Goal: Information Seeking & Learning: Find specific fact

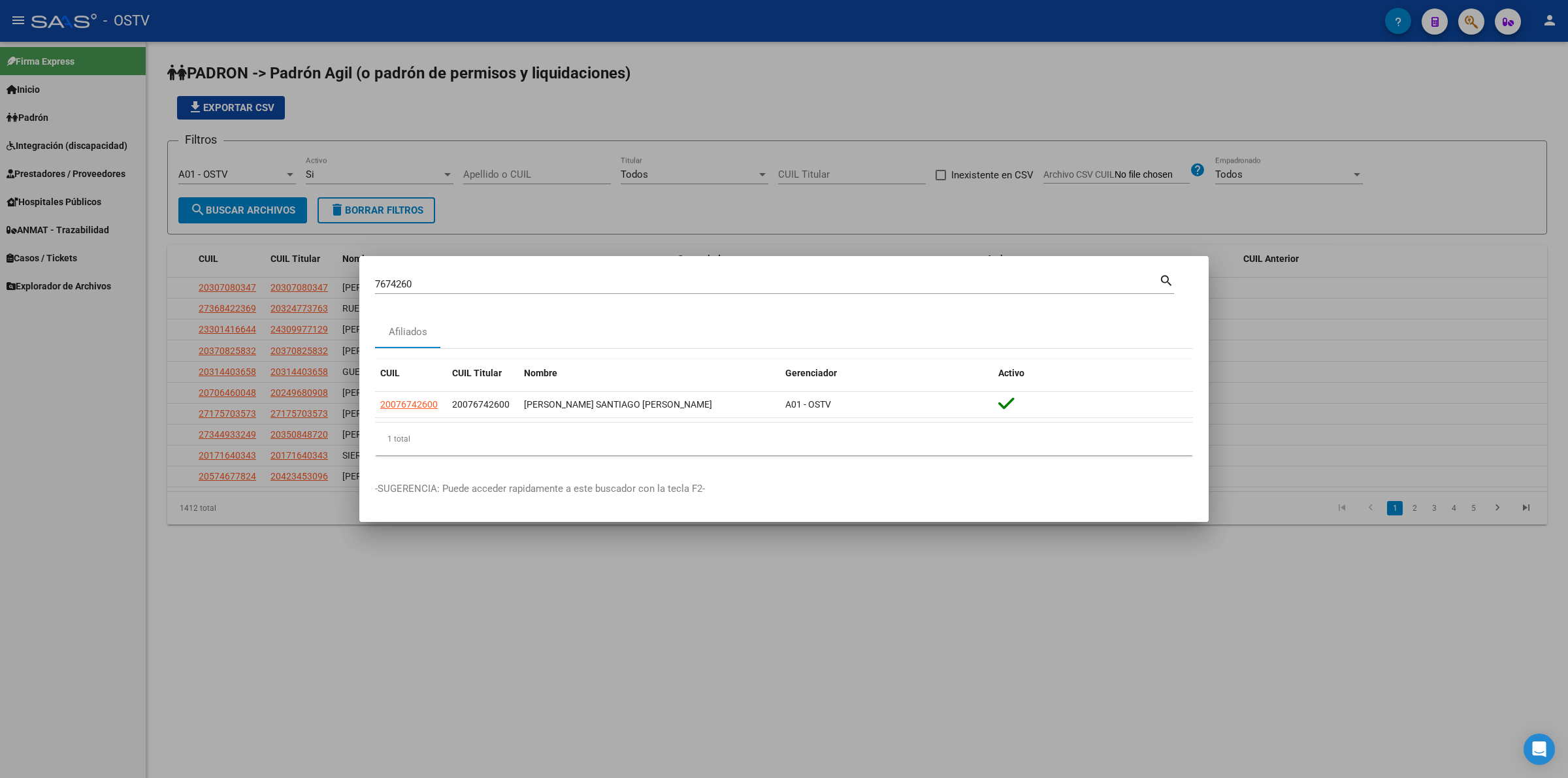
click at [592, 167] on div at bounding box center [784, 389] width 1568 height 778
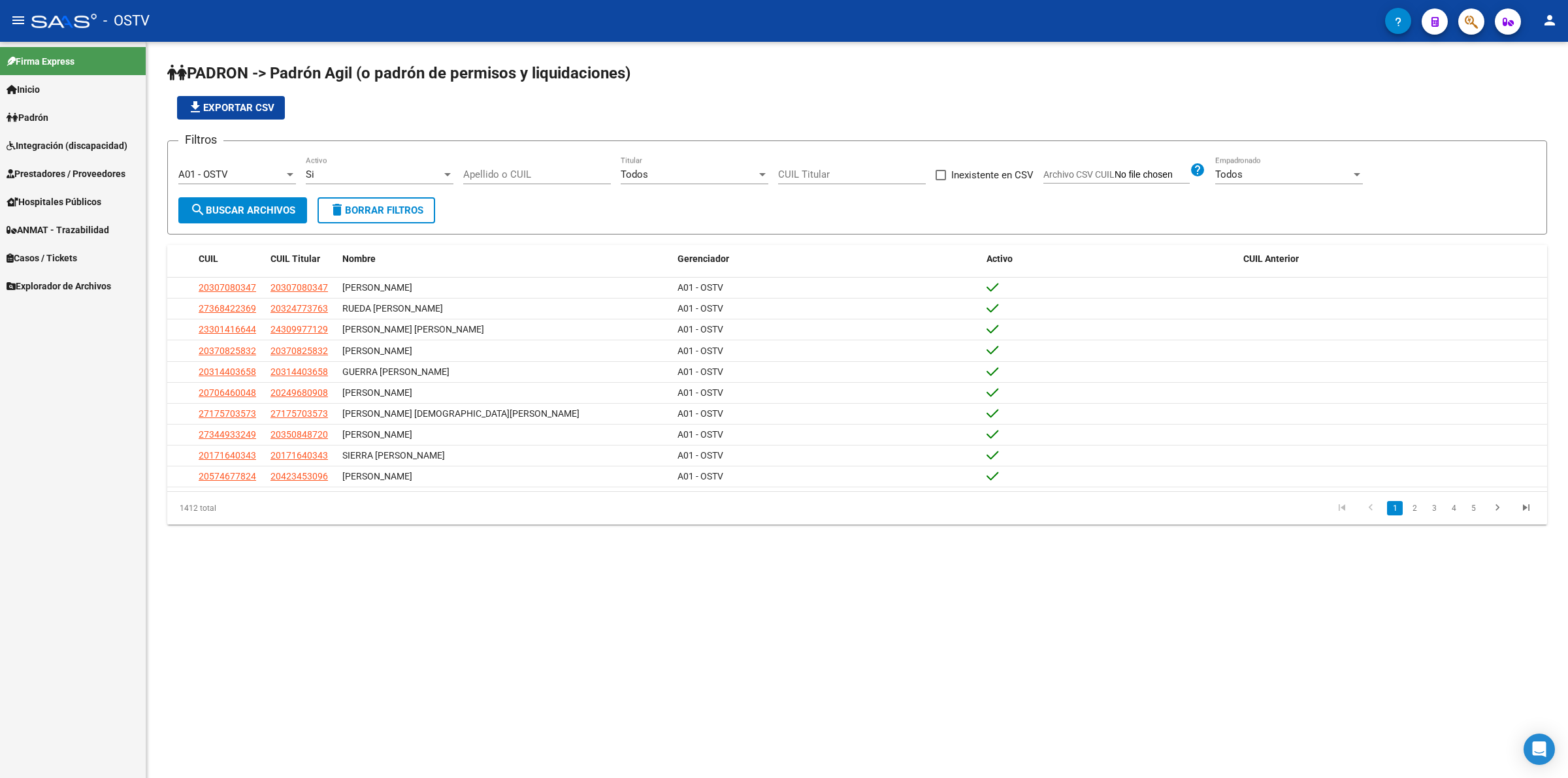
click at [546, 177] on input "Apellido o CUIL" at bounding box center [537, 175] width 148 height 12
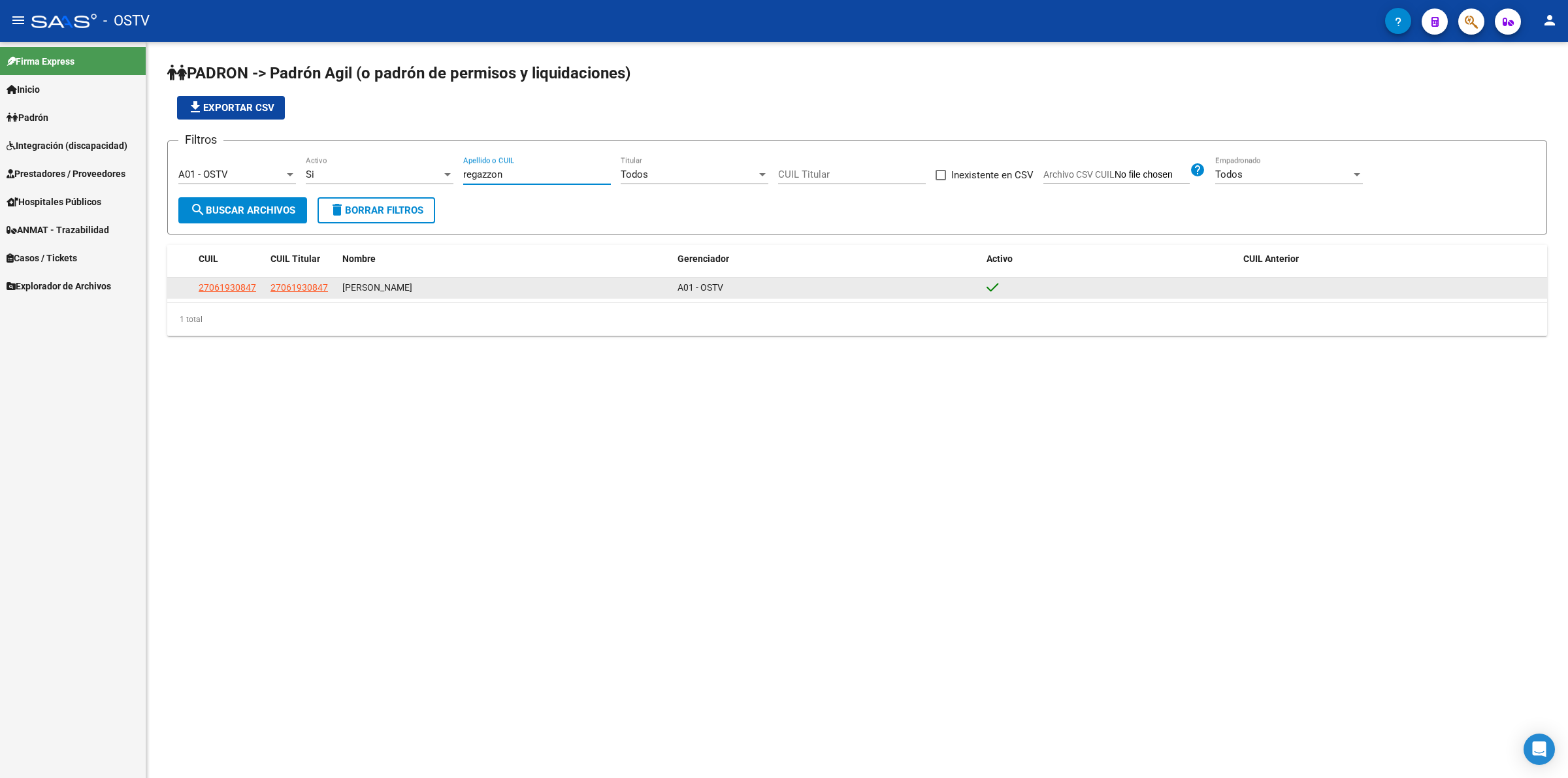
type input "regazzon"
click at [214, 291] on span "27061930847" at bounding box center [228, 287] width 58 height 10
type textarea "27061930847"
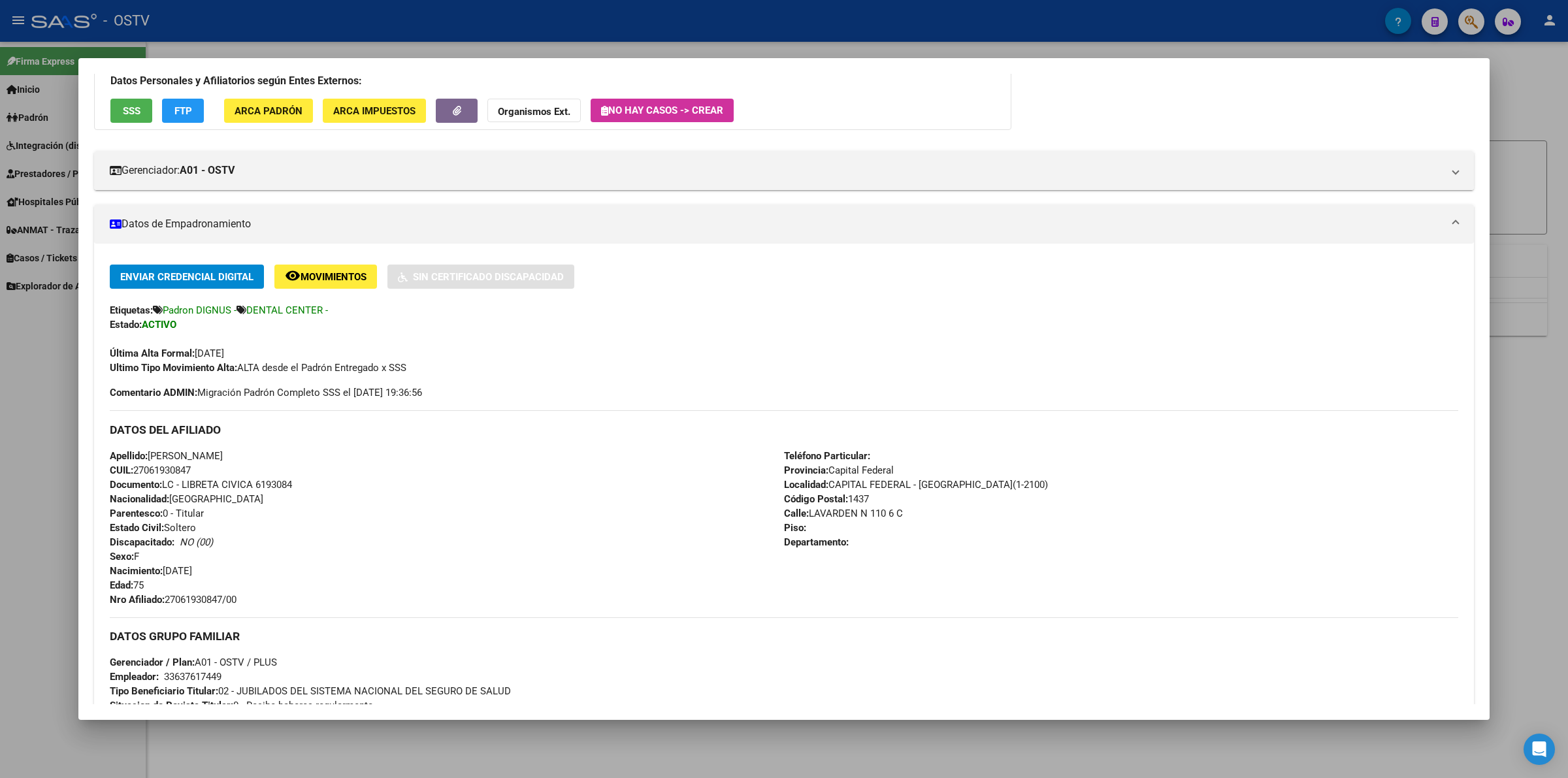
scroll to position [327, 0]
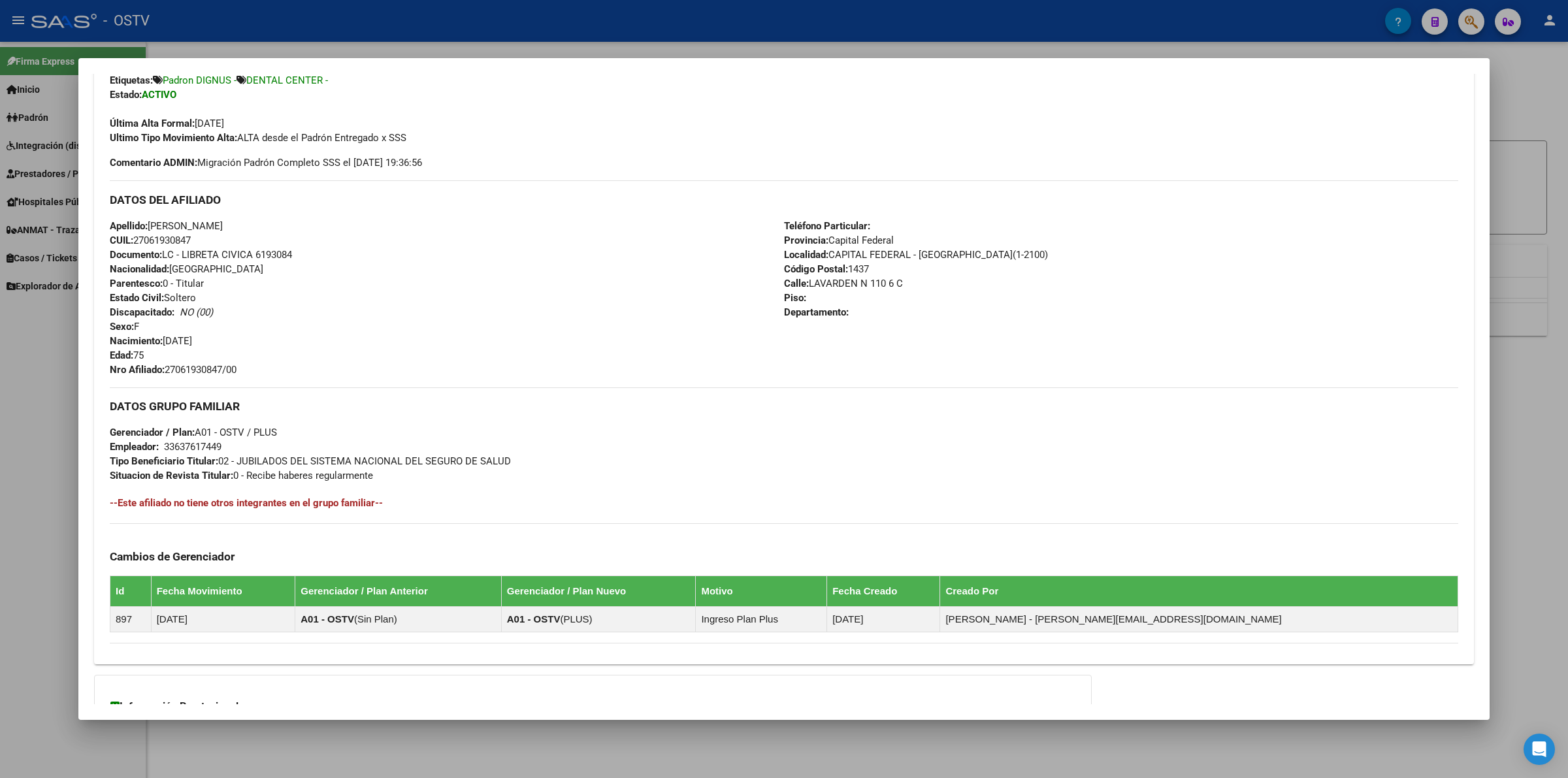
click at [171, 366] on span "Nro Afiliado: 27061930847/00" at bounding box center [172, 370] width 126 height 12
drag, startPoint x: 167, startPoint y: 366, endPoint x: 214, endPoint y: 370, distance: 47.2
click at [243, 363] on div "Apellido: [PERSON_NAME] CUIL: 27061930847 Documento: LC - LIBRETA CIVICA 619308…" at bounding box center [447, 298] width 674 height 158
copy span "27061930847/00"
click at [329, 44] on div at bounding box center [784, 389] width 1568 height 778
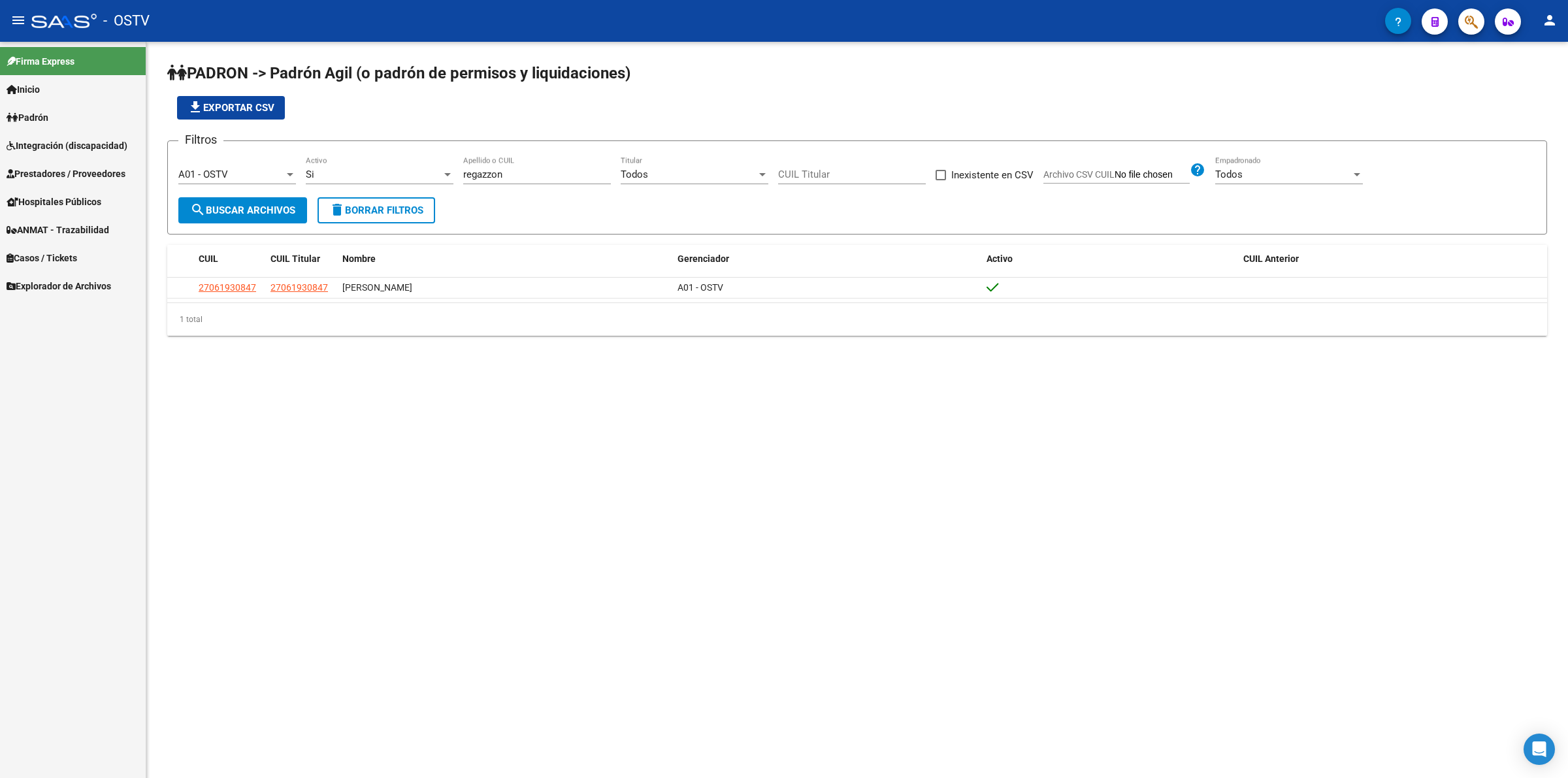
drag, startPoint x: 534, startPoint y: 176, endPoint x: 381, endPoint y: 182, distance: 153.1
click at [401, 177] on div "Filtros A01 - OSTV Seleccionar Gerenciador Si Activo regazzon Apellido o CUIL T…" at bounding box center [857, 175] width 1357 height 46
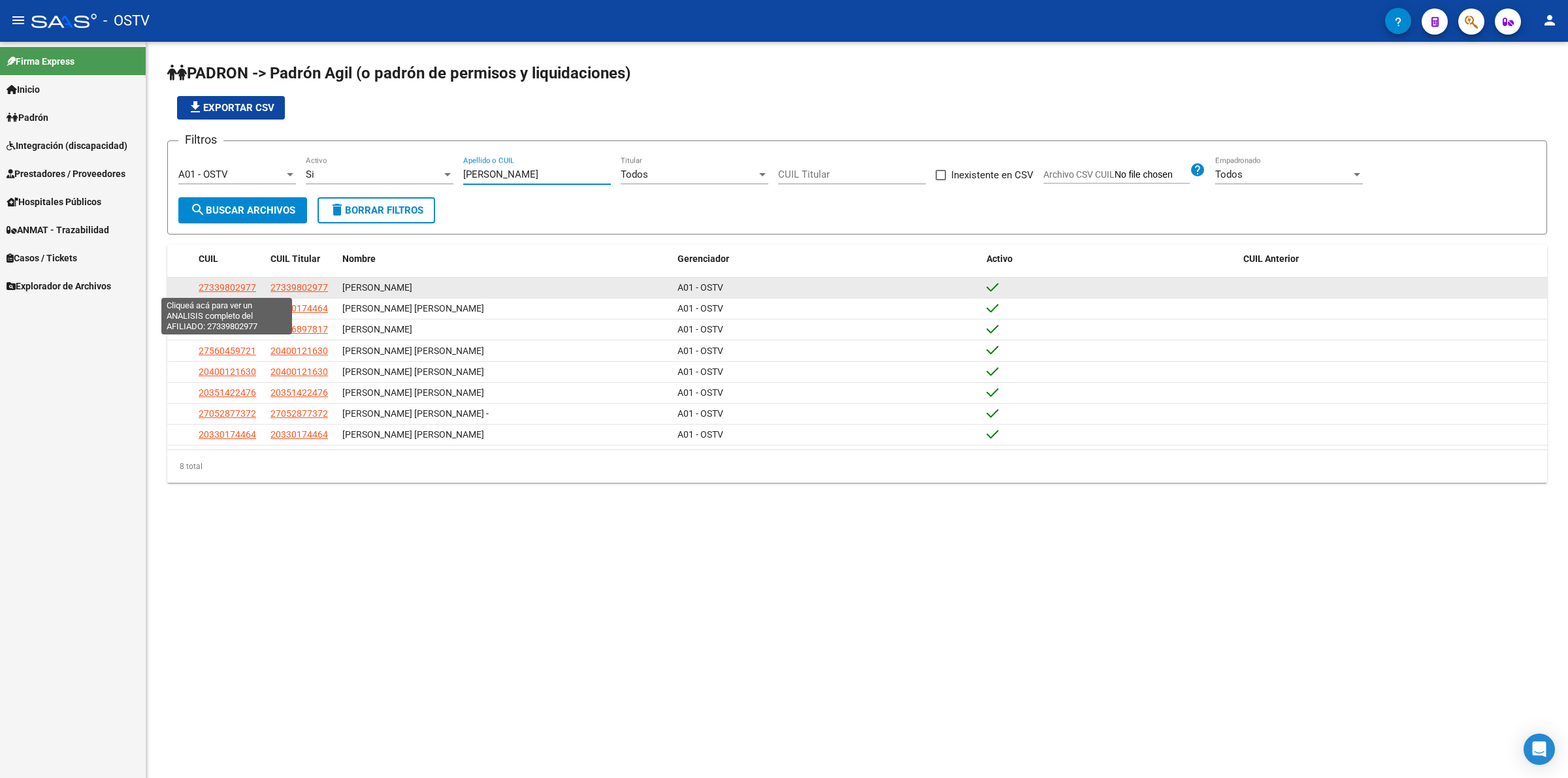
type input "[PERSON_NAME]"
click at [249, 289] on span "27339802977" at bounding box center [228, 287] width 58 height 10
type textarea "27339802977"
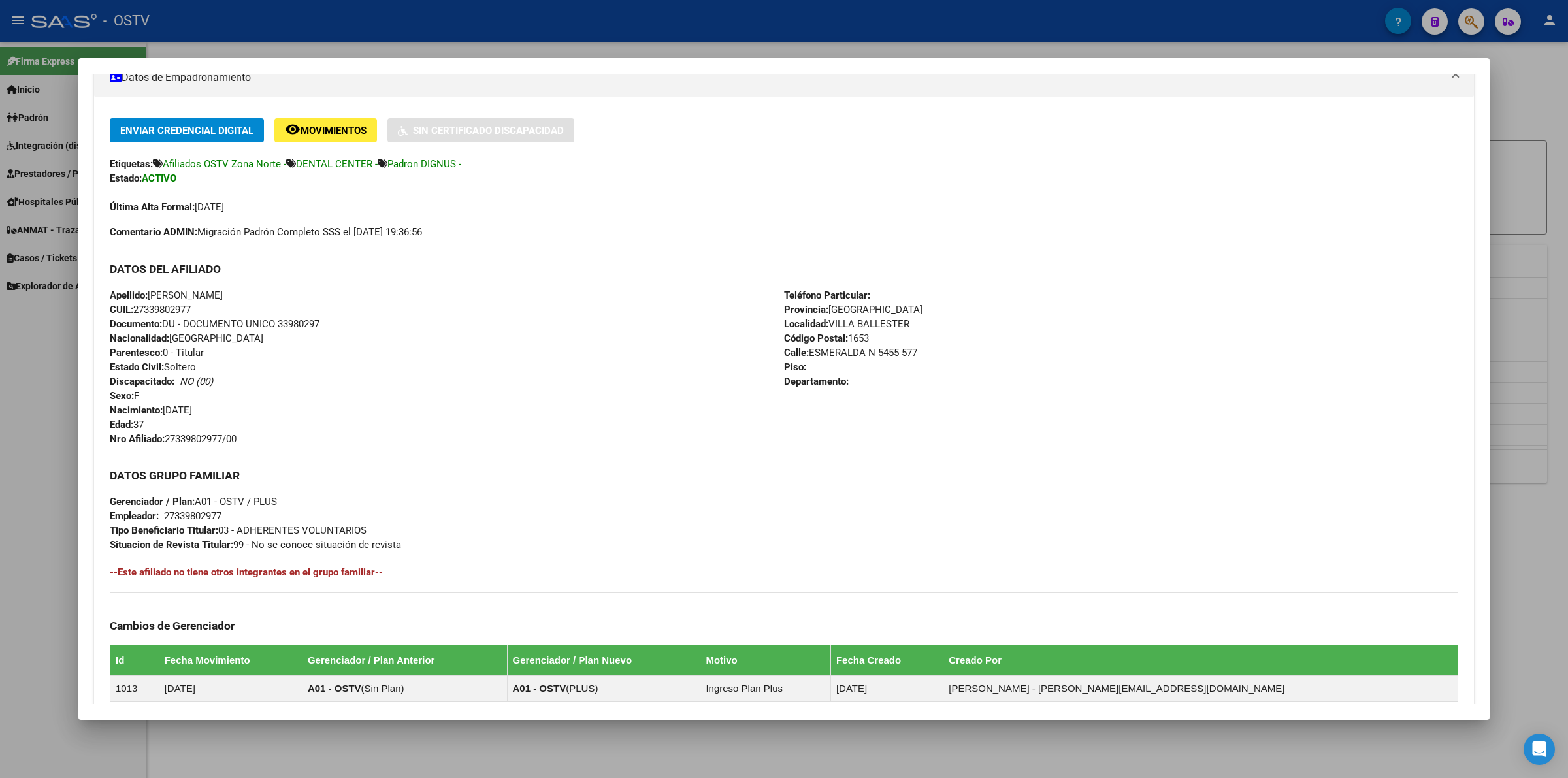
scroll to position [245, 0]
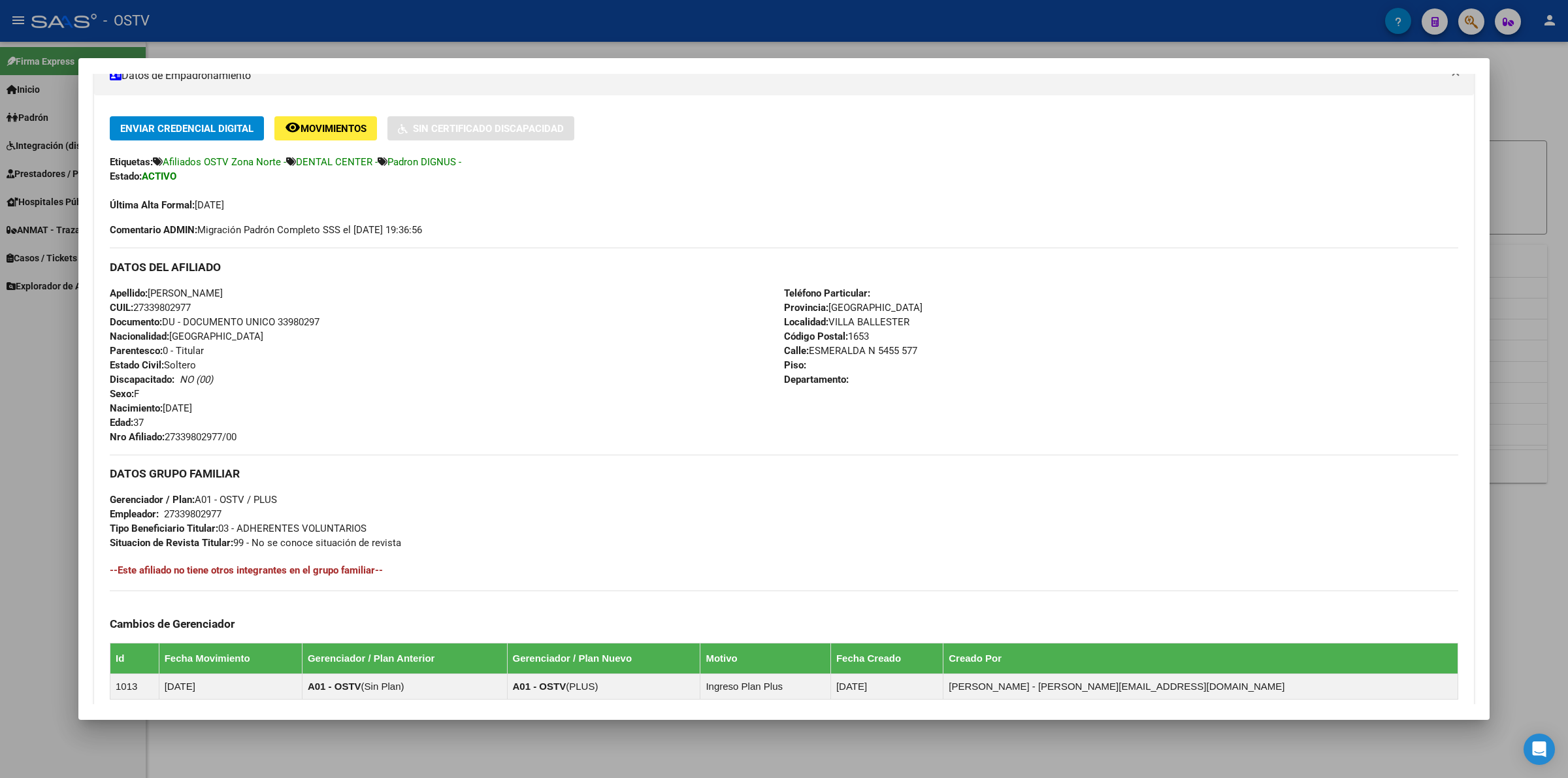
drag, startPoint x: 175, startPoint y: 435, endPoint x: 268, endPoint y: 435, distance: 93.0
click at [268, 435] on div "Apellido: [PERSON_NAME] CUIL: 27339802977 Documento: DU - DOCUMENTO UNICO 33980…" at bounding box center [447, 365] width 674 height 158
copy span "27339802977/00"
click at [492, 3] on div at bounding box center [784, 389] width 1568 height 778
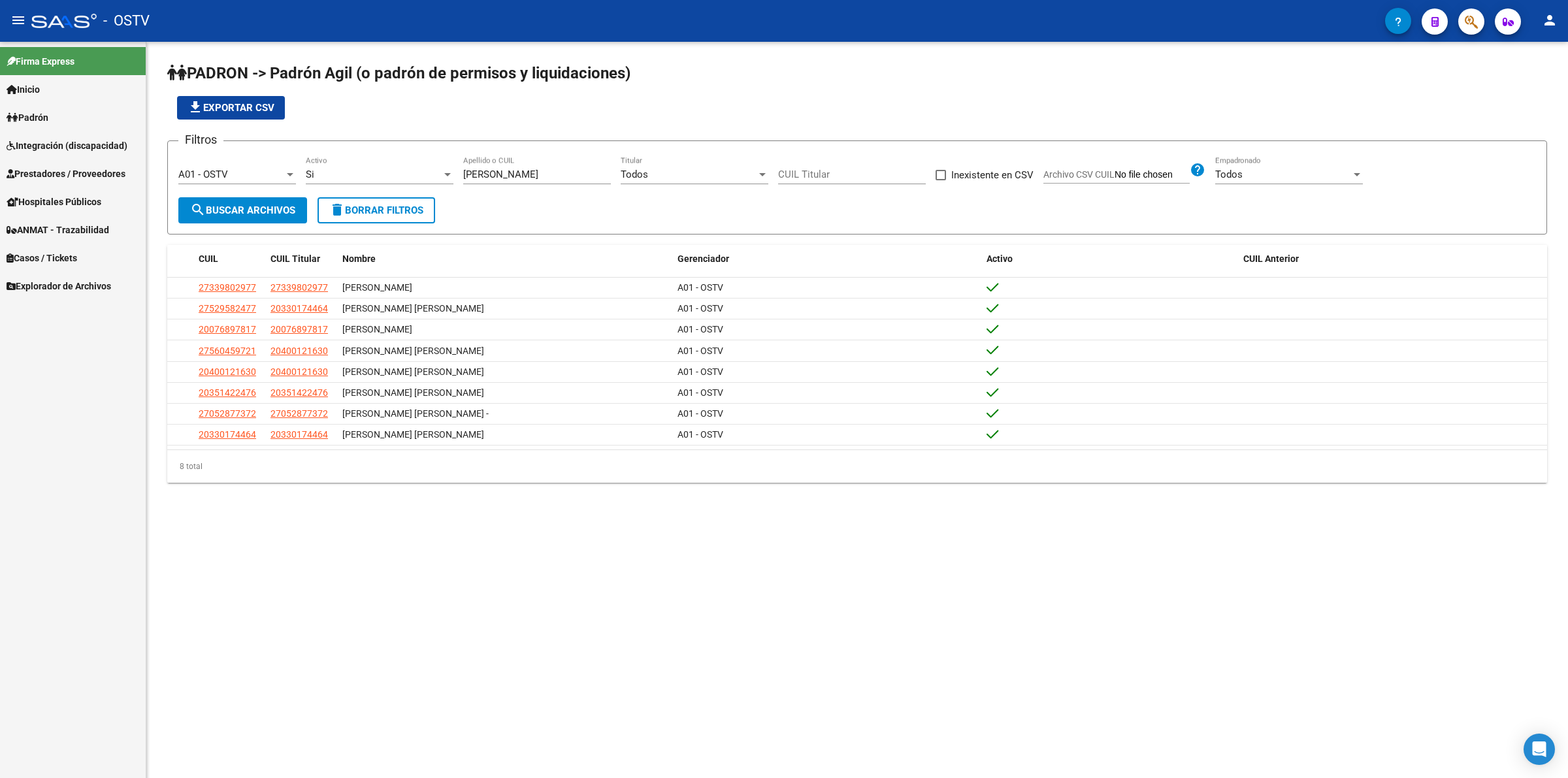
drag, startPoint x: 516, startPoint y: 180, endPoint x: 305, endPoint y: 182, distance: 211.0
click at [307, 182] on div "Filtros A01 - OSTV Seleccionar Gerenciador Si Activo [PERSON_NAME] Apellido o C…" at bounding box center [857, 175] width 1357 height 46
click at [568, 191] on div "[PERSON_NAME] Apellido o CUIL" at bounding box center [537, 176] width 148 height 41
drag, startPoint x: 557, startPoint y: 175, endPoint x: 401, endPoint y: 180, distance: 156.1
click at [407, 180] on div "Filtros A01 - OSTV Seleccionar Gerenciador Si Activo [PERSON_NAME] Apellido o C…" at bounding box center [857, 175] width 1357 height 46
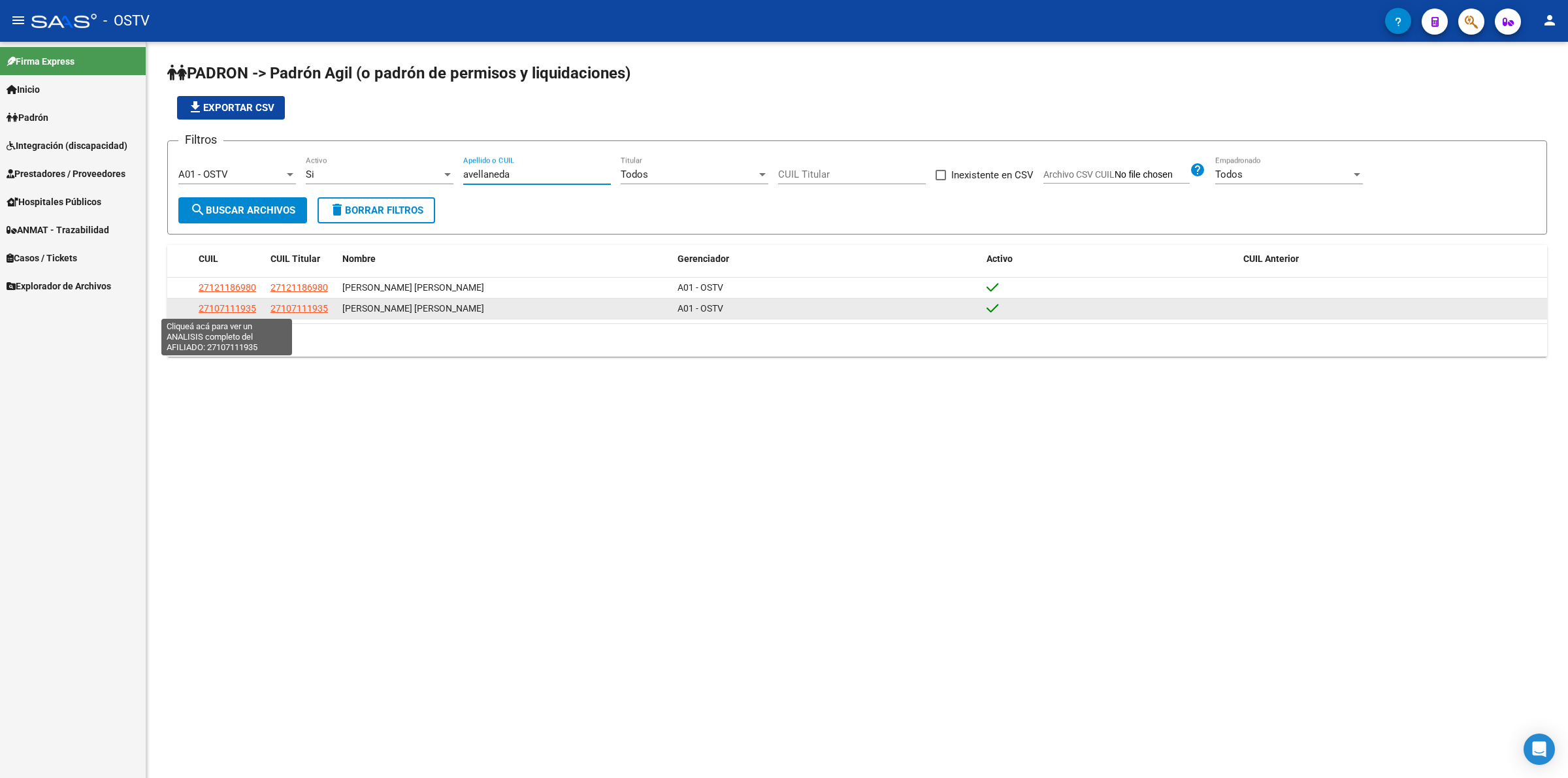
type input "avellaneda"
click at [237, 307] on span "27107111935" at bounding box center [228, 308] width 58 height 10
type textarea "27107111935"
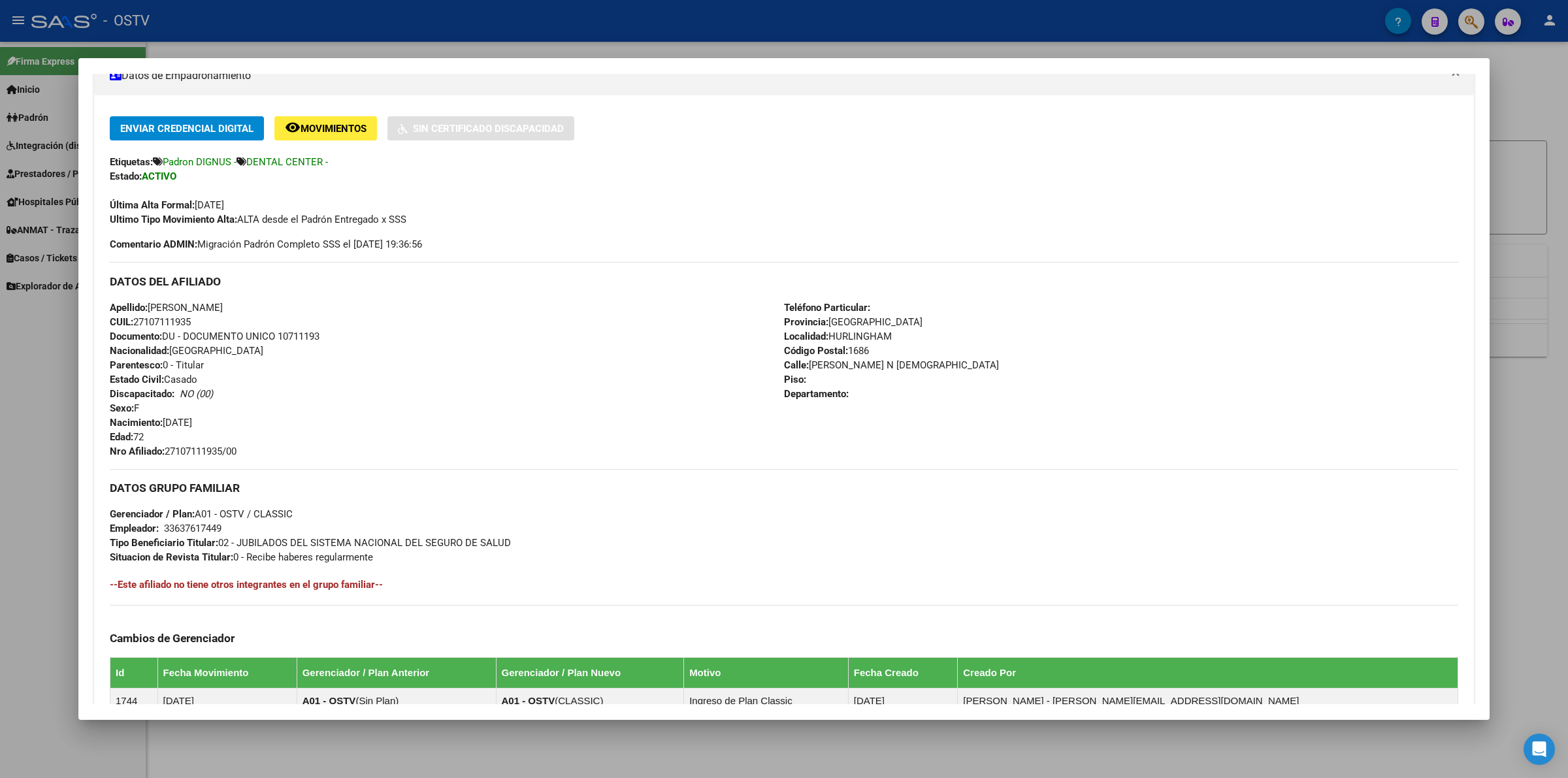
drag, startPoint x: 167, startPoint y: 449, endPoint x: 244, endPoint y: 445, distance: 77.1
click at [244, 445] on div "Apellido: [PERSON_NAME] CUIL: 27107111935 Documento: DU - DOCUMENTO UNICO 10711…" at bounding box center [447, 379] width 674 height 158
copy span "27107111935/00"
click at [443, 24] on div at bounding box center [784, 389] width 1568 height 778
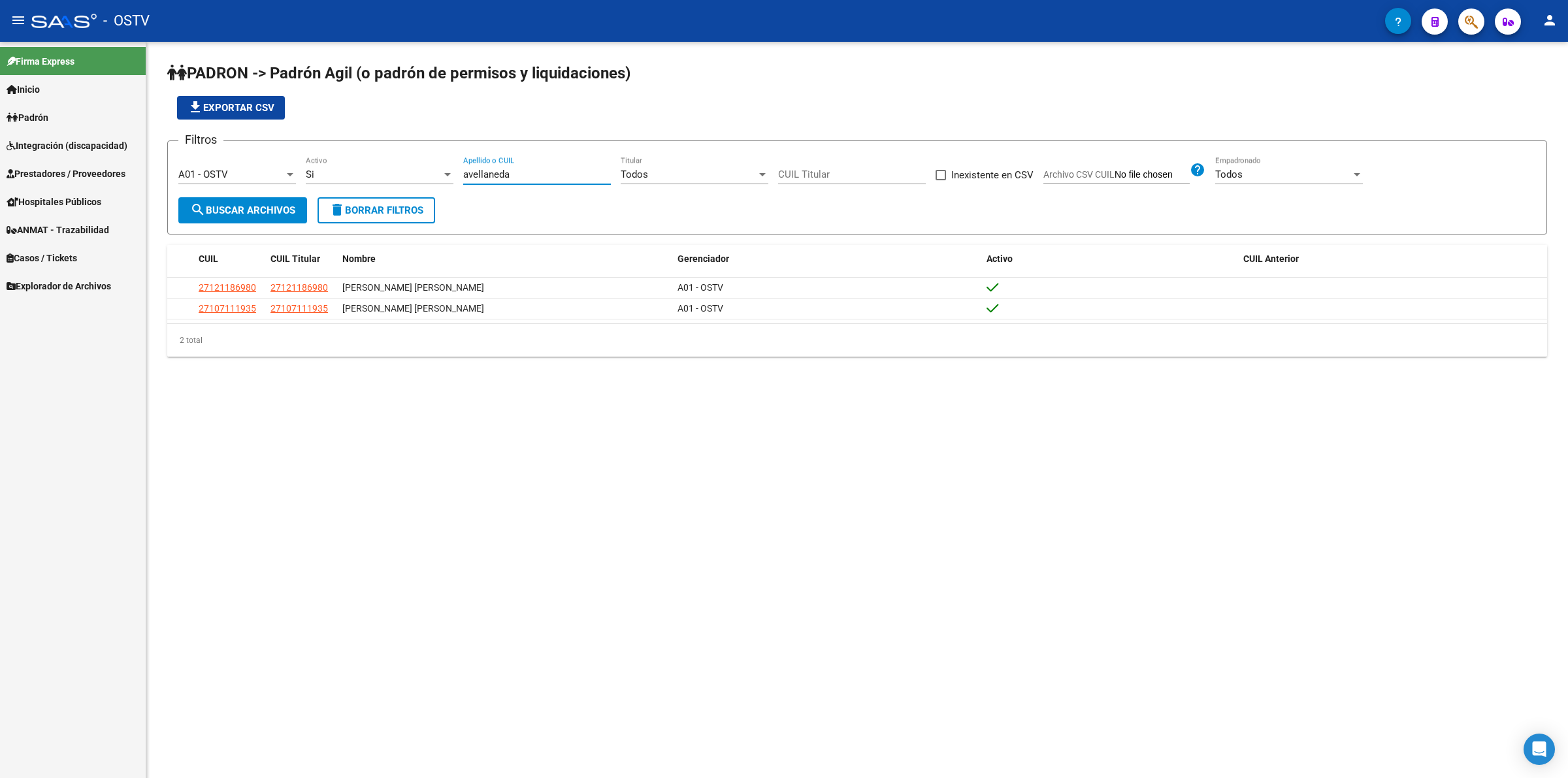
drag, startPoint x: 531, startPoint y: 171, endPoint x: 350, endPoint y: 190, distance: 182.0
click at [376, 174] on div "Filtros A01 - OSTV Seleccionar Gerenciador Si Activo [PERSON_NAME] Apellido o C…" at bounding box center [857, 175] width 1357 height 46
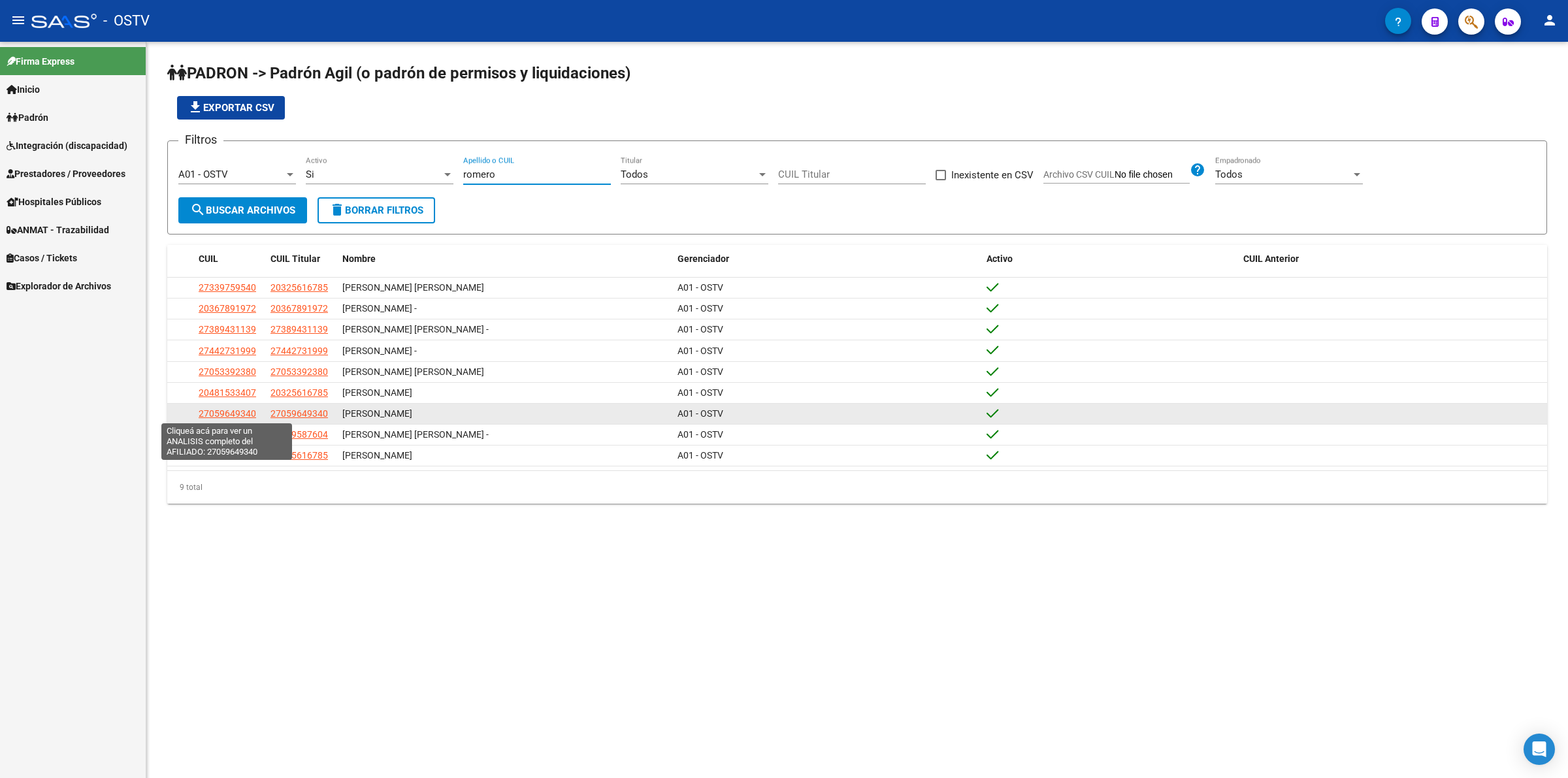
type input "romero"
click at [222, 410] on span "27059649340" at bounding box center [228, 413] width 58 height 10
type textarea "27059649340"
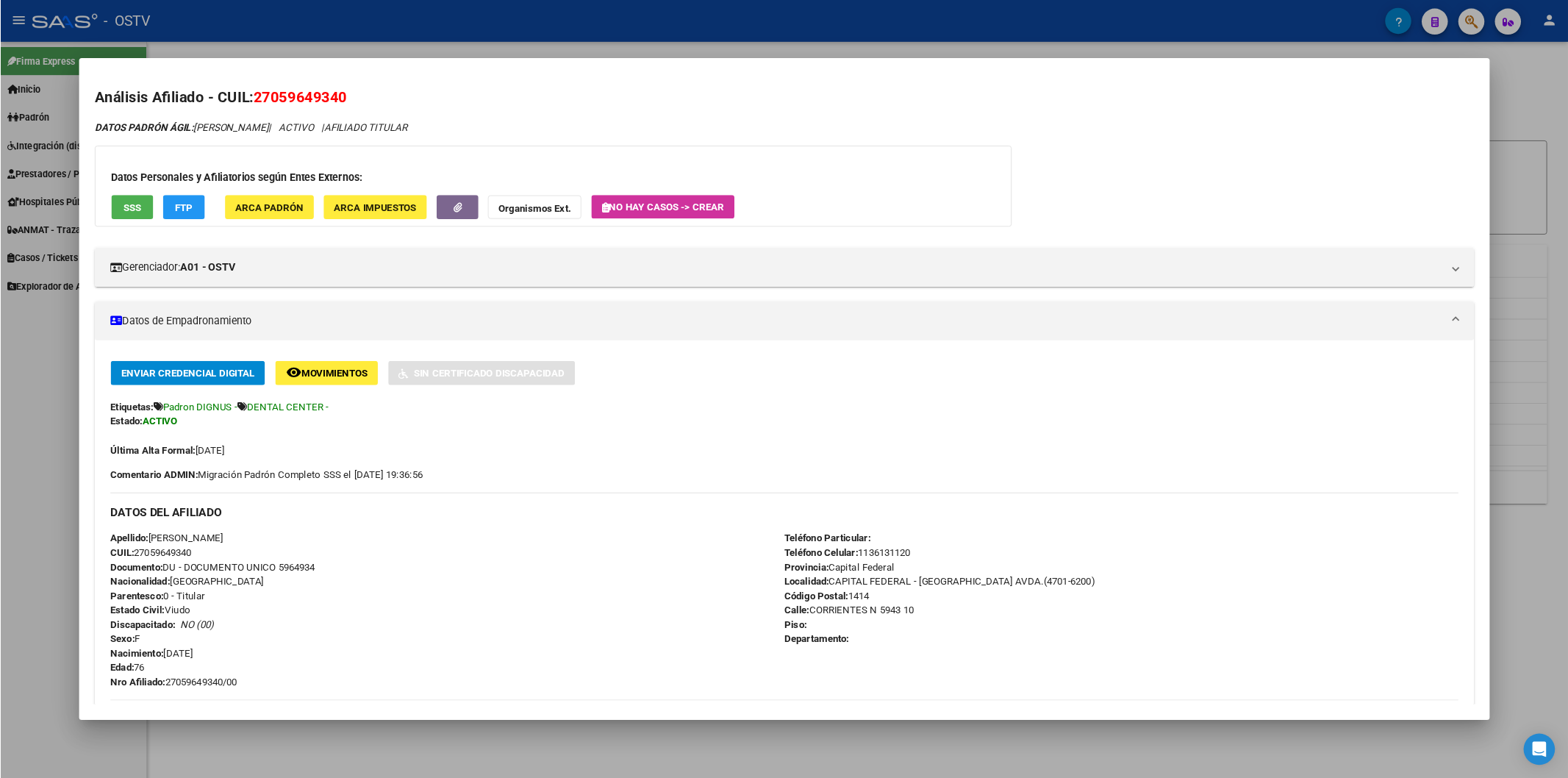
scroll to position [486, 0]
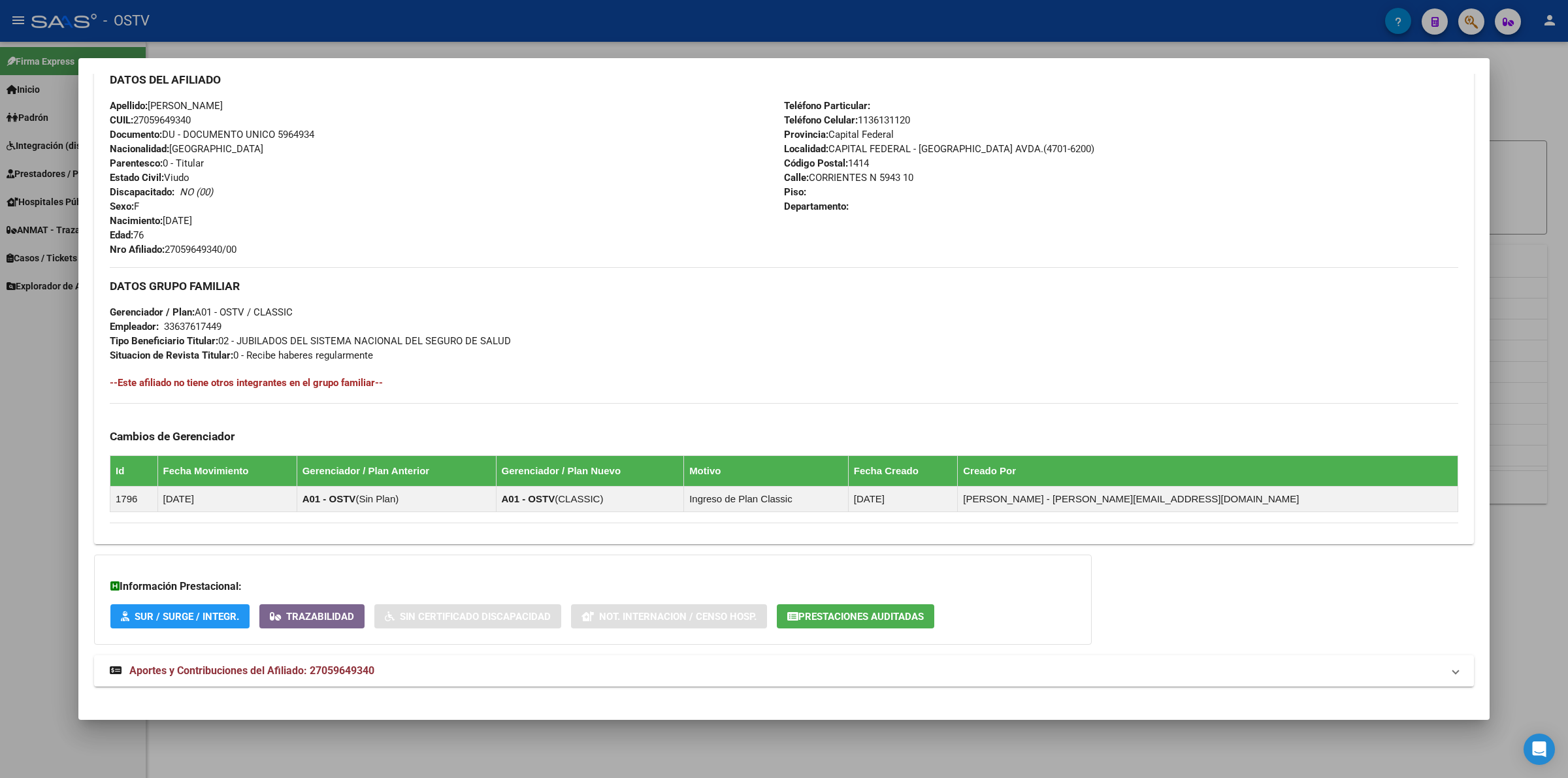
drag, startPoint x: 173, startPoint y: 245, endPoint x: 277, endPoint y: 255, distance: 104.5
click at [277, 255] on div "Apellido: [PERSON_NAME]: 27059649340 Documento: DU - DOCUMENTO UNICO 5964934 Na…" at bounding box center [447, 177] width 674 height 158
copy span "27059649340/00"
click at [305, 129] on span "Documento: DU - DOCUMENTO UNICO 5964934" at bounding box center [211, 135] width 205 height 12
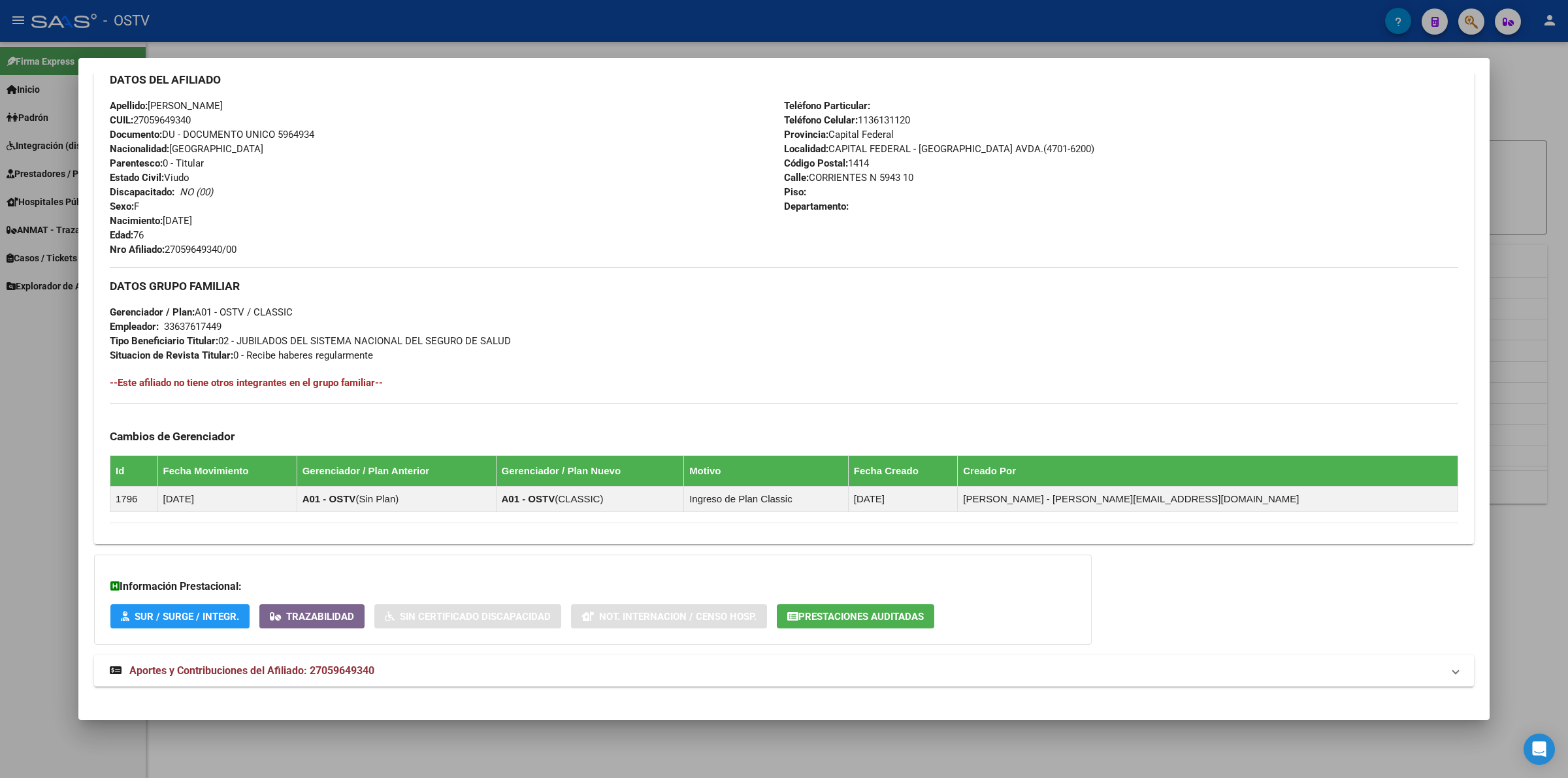
copy span "5964934"
click at [396, 36] on div at bounding box center [784, 389] width 1568 height 778
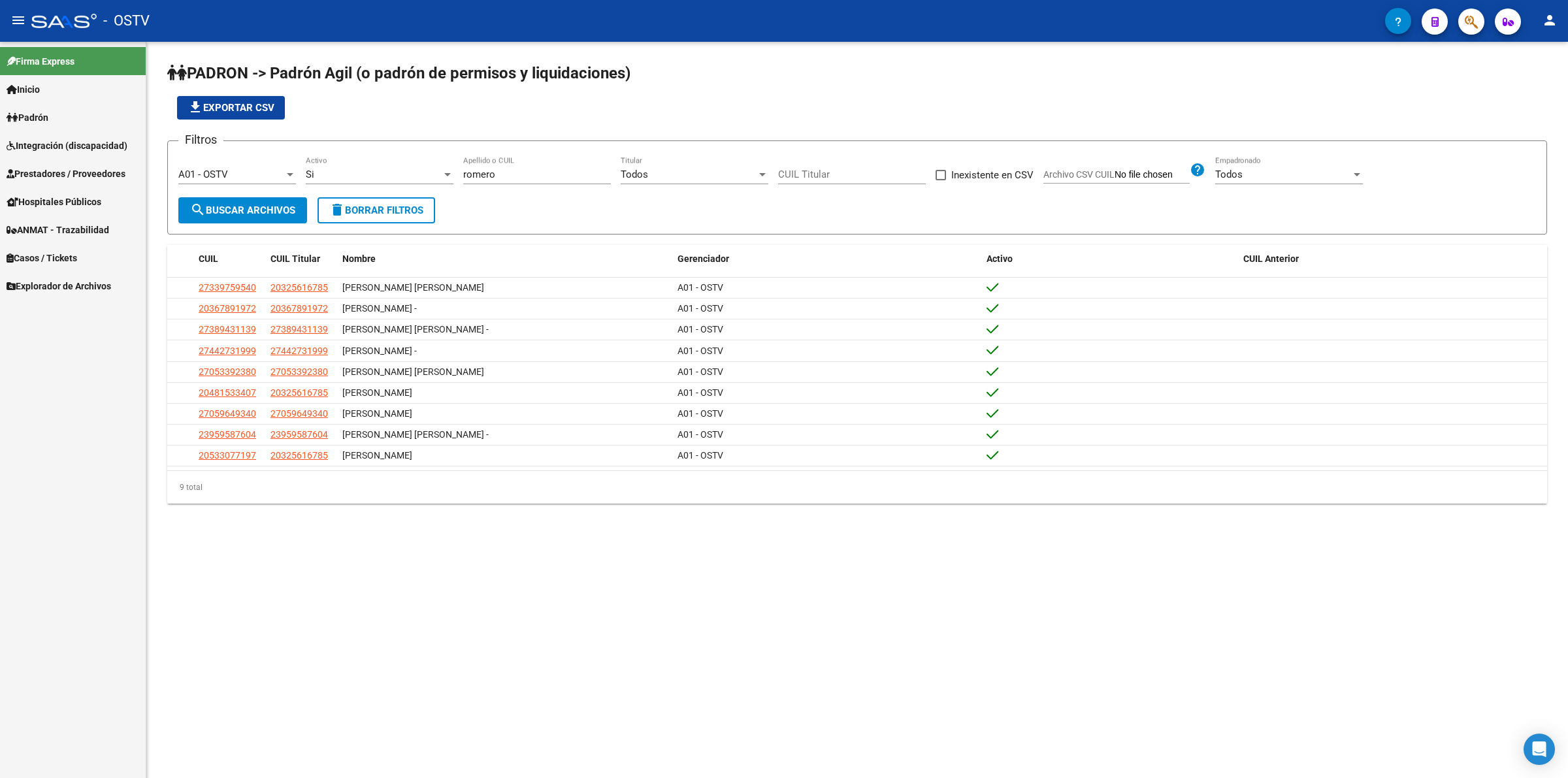
drag, startPoint x: 572, startPoint y: 135, endPoint x: 531, endPoint y: 148, distance: 43.0
click at [565, 135] on app-list-header "PADRON -> Padrón Agil ([PERSON_NAME] de permisos y liquidaciones) file_download…" at bounding box center [857, 148] width 1380 height 171
drag, startPoint x: 495, startPoint y: 174, endPoint x: 209, endPoint y: 139, distance: 288.1
click at [231, 143] on form "Filtros A01 - OSTV Seleccionar Gerenciador Si Activo [PERSON_NAME] Apellido o C…" at bounding box center [857, 187] width 1380 height 94
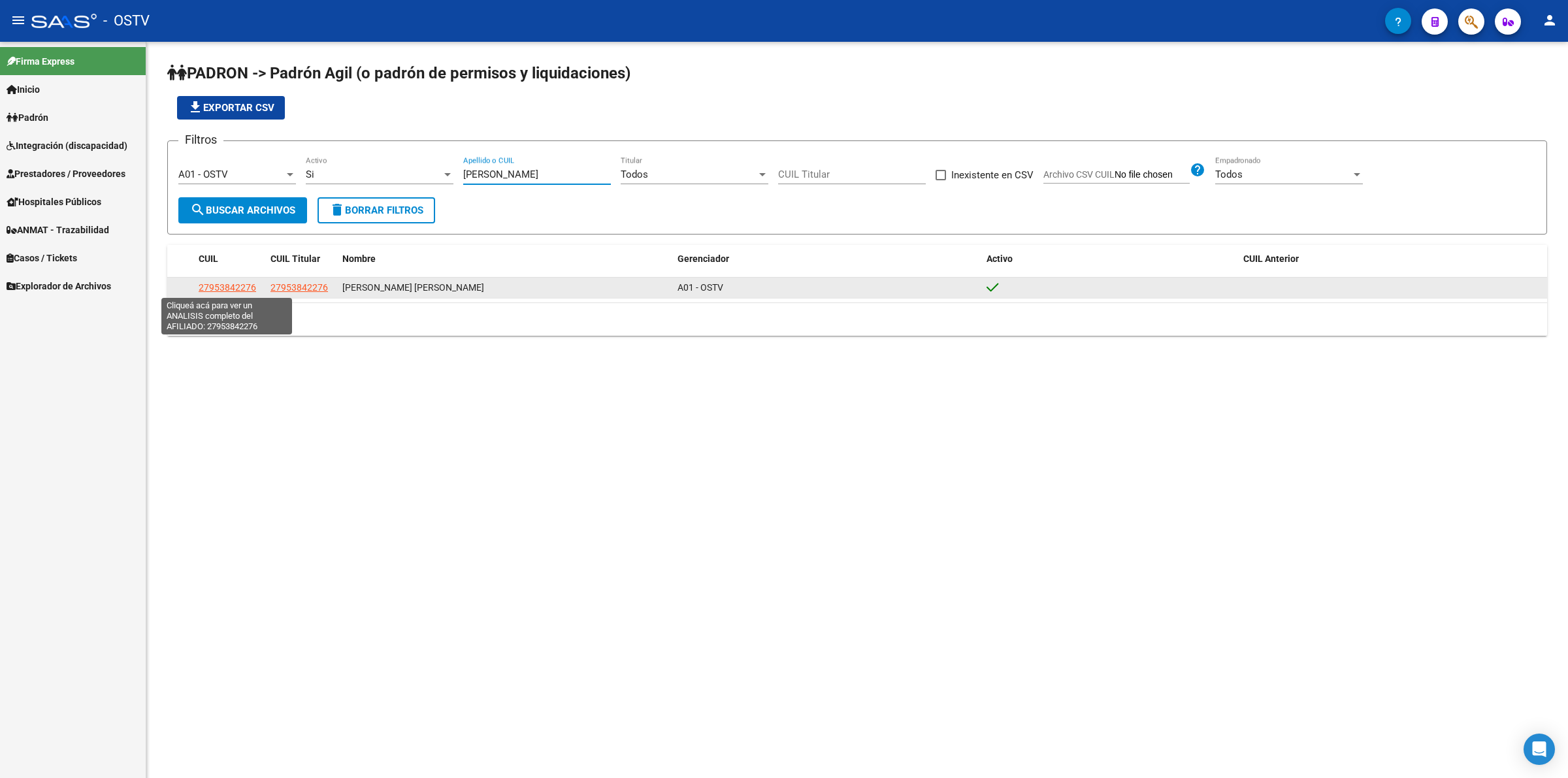
type input "[PERSON_NAME]"
click at [222, 285] on span "27953842276" at bounding box center [228, 287] width 58 height 10
type textarea "27953842276"
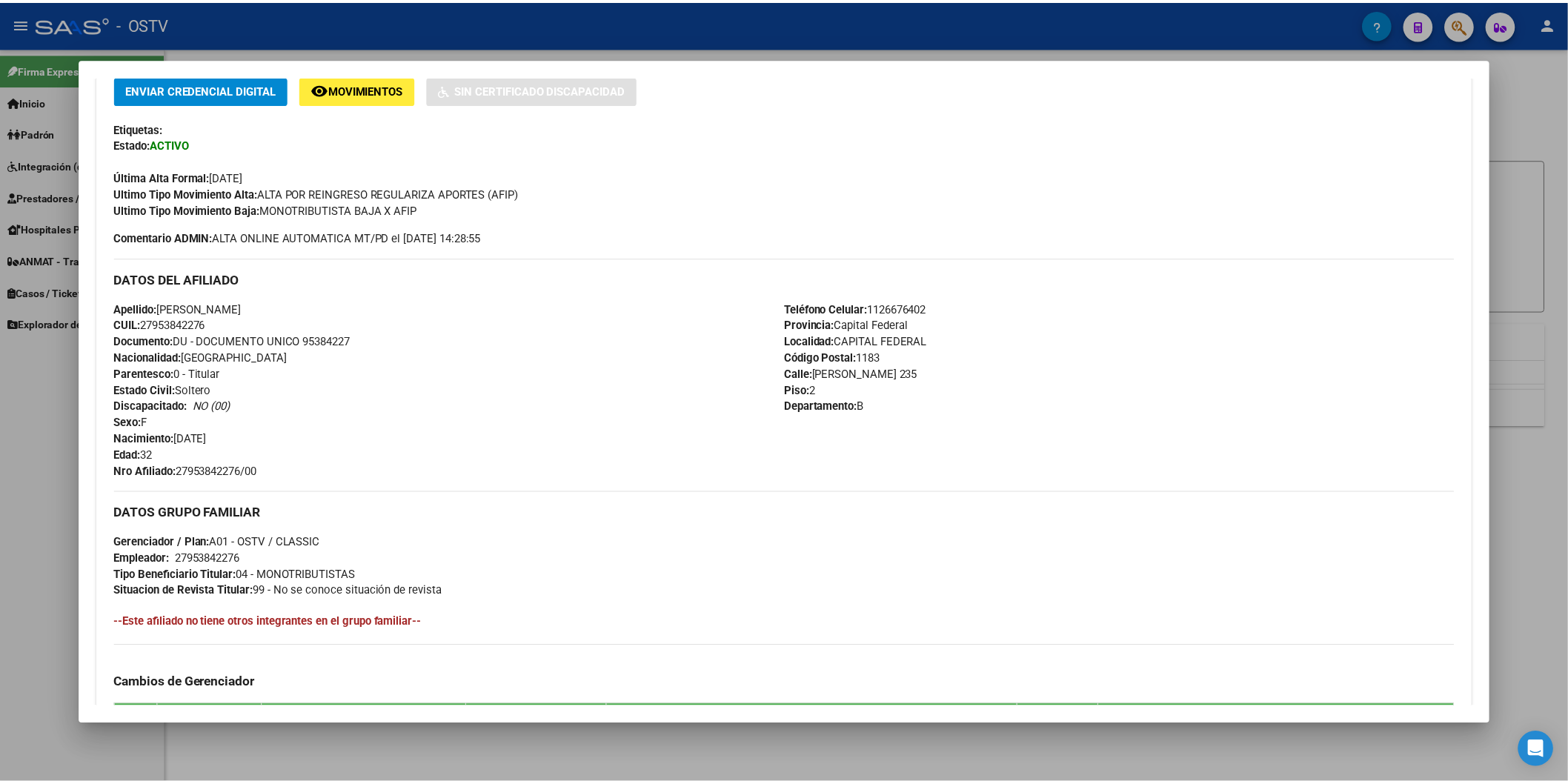
scroll to position [329, 0]
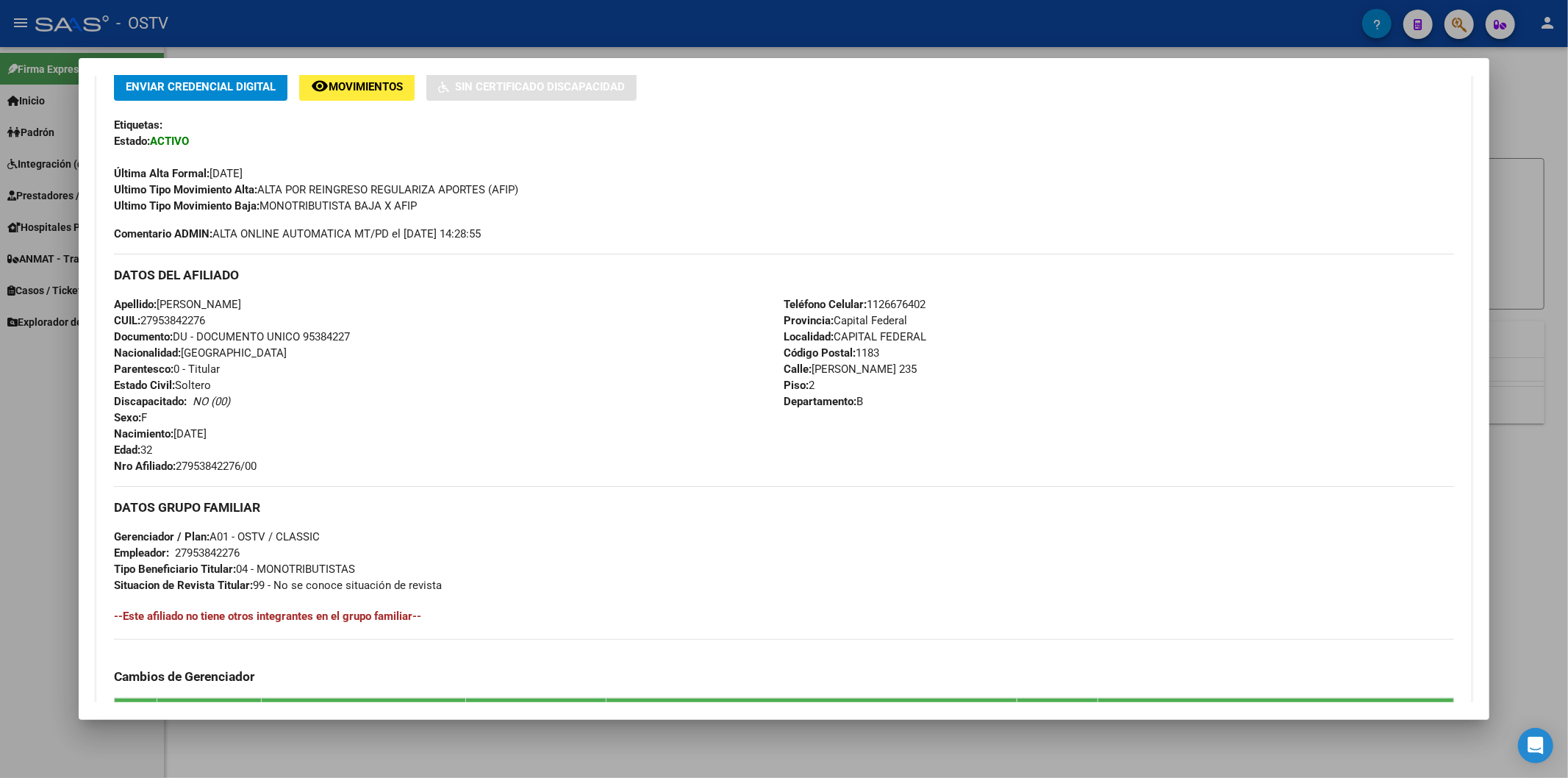
drag, startPoint x: 178, startPoint y: 465, endPoint x: 222, endPoint y: 465, distance: 44.0
click at [222, 465] on span "Nro Afiliado: 27953842276/00" at bounding box center [184, 466] width 142 height 13
click at [169, 465] on strong "Nro Afiliado:" at bounding box center [144, 466] width 62 height 13
drag, startPoint x: 179, startPoint y: 468, endPoint x: 261, endPoint y: 471, distance: 82.1
click at [257, 471] on span "Nro Afiliado: 27953842276/00" at bounding box center [184, 466] width 142 height 13
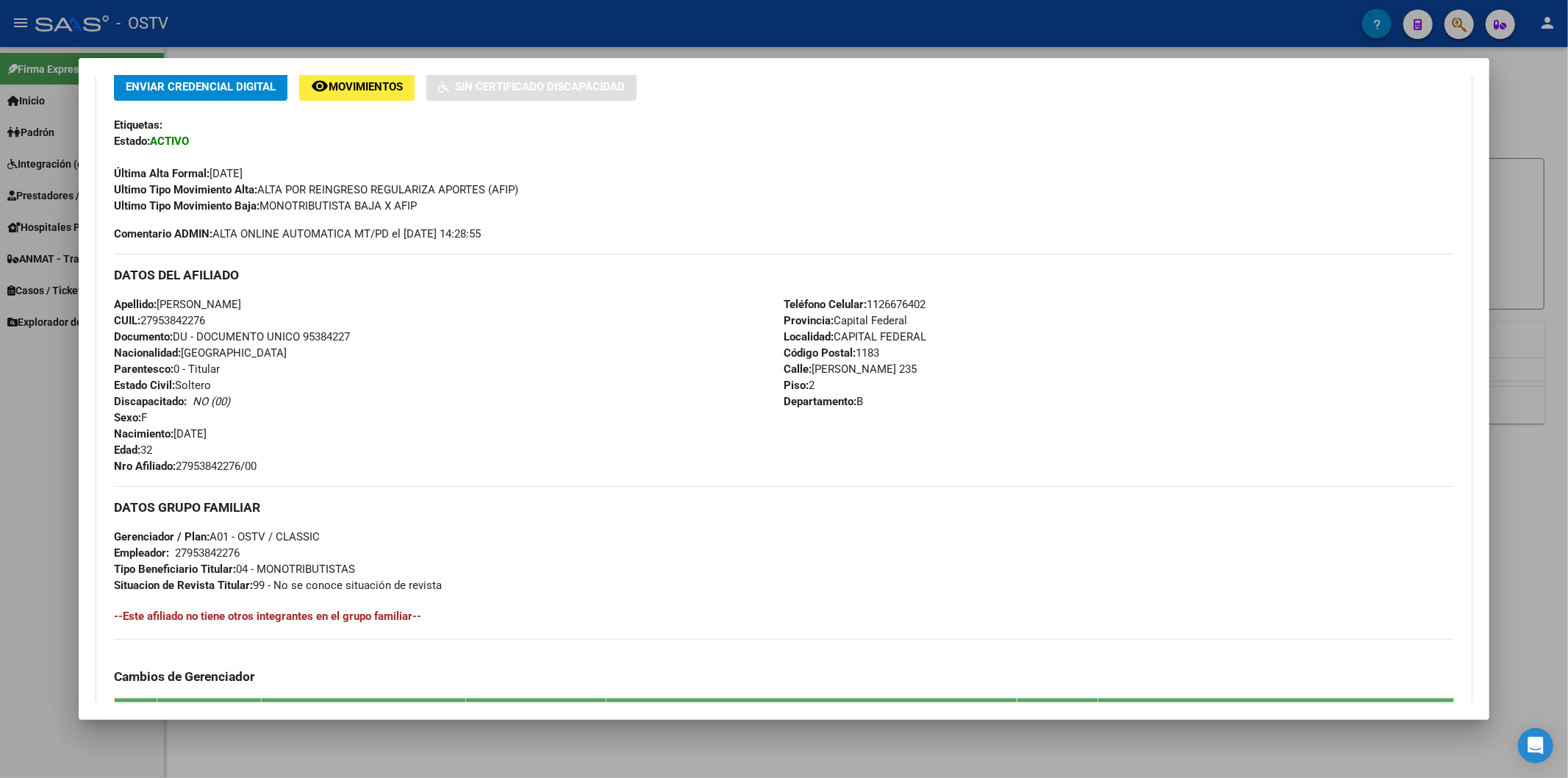
copy span "27953842276/00"
click at [386, 28] on div at bounding box center [784, 389] width 1568 height 778
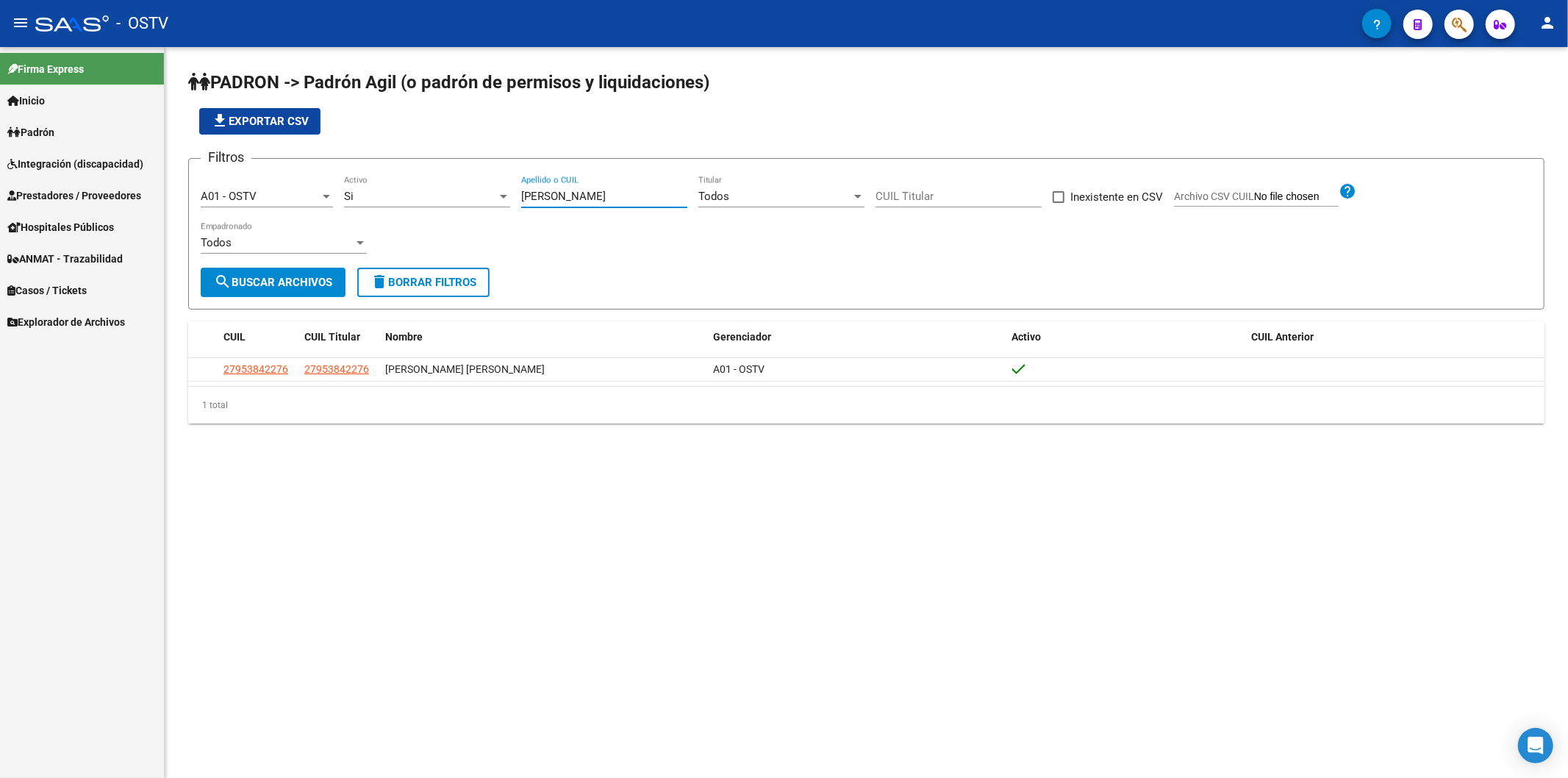
drag, startPoint x: 523, startPoint y: 195, endPoint x: 486, endPoint y: 203, distance: 37.9
click at [499, 195] on div "Filtros A01 - OSTV Seleccionar Gerenciador Si Activo [PERSON_NAME] Apellido o C…" at bounding box center [867, 220] width 1332 height 97
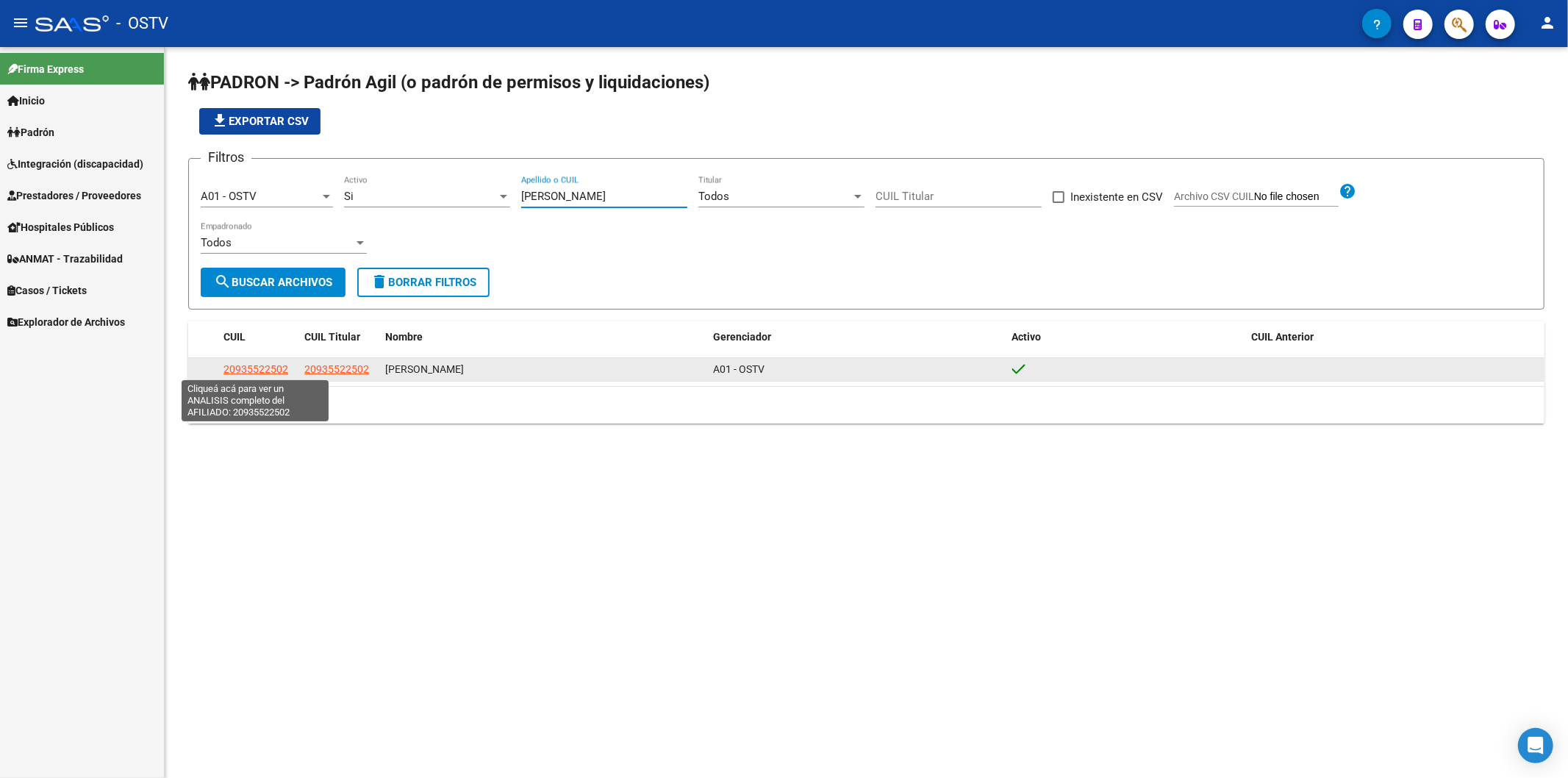
type input "[PERSON_NAME]"
click at [250, 373] on span "20935522502" at bounding box center [256, 369] width 65 height 11
type textarea "20935522502"
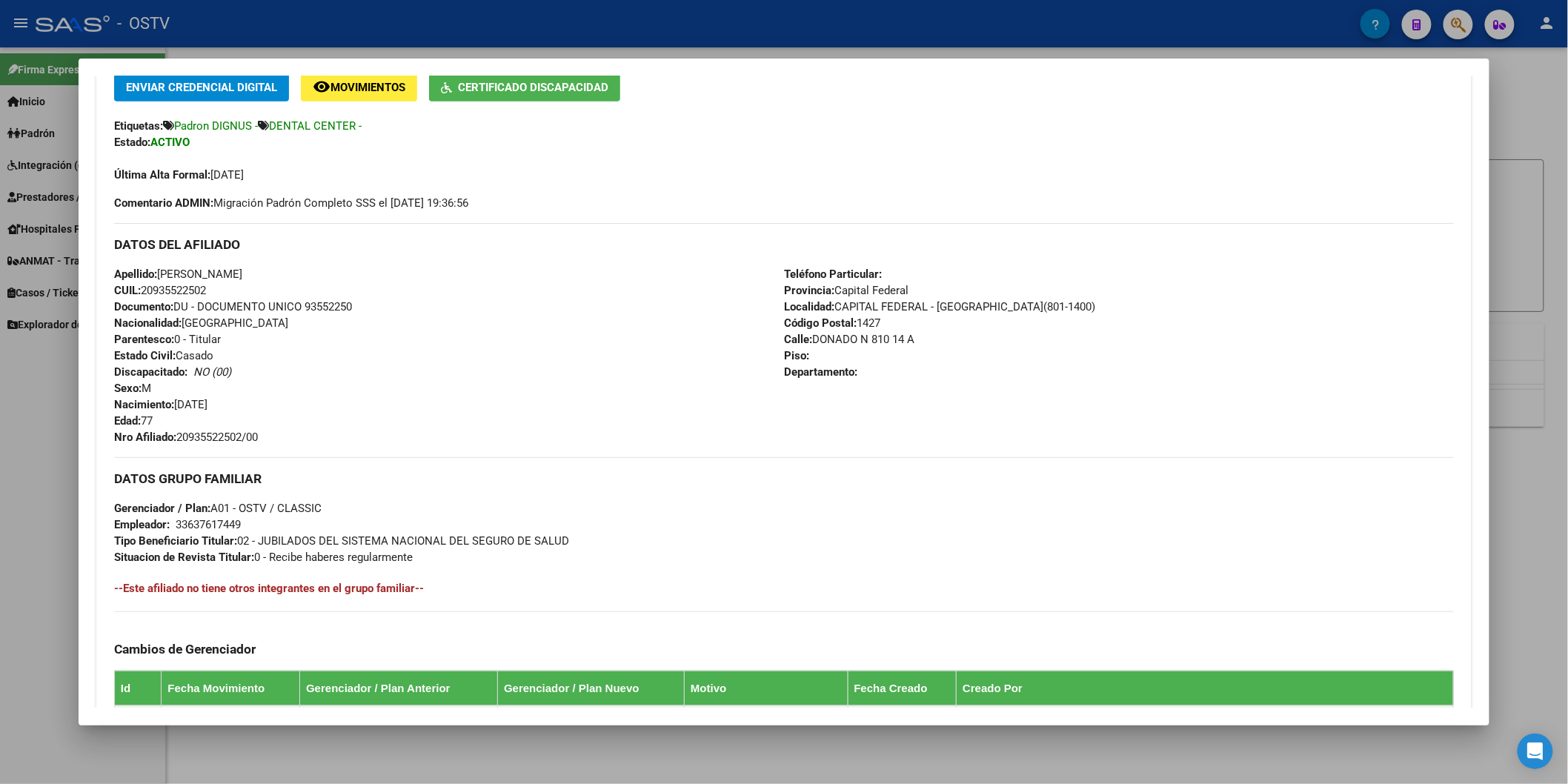
drag, startPoint x: 179, startPoint y: 435, endPoint x: 274, endPoint y: 439, distance: 95.1
click at [274, 439] on div "Apellido: [PERSON_NAME] CUIL: 20935522502 Documento: DU - DOCUMENTO UNICO 93552…" at bounding box center [450, 355] width 670 height 179
drag, startPoint x: 255, startPoint y: 428, endPoint x: 211, endPoint y: 439, distance: 45.4
click at [211, 439] on span "Nro Afiliado: 20935522502/00" at bounding box center [186, 437] width 144 height 13
drag, startPoint x: 175, startPoint y: 435, endPoint x: 271, endPoint y: 434, distance: 96.0
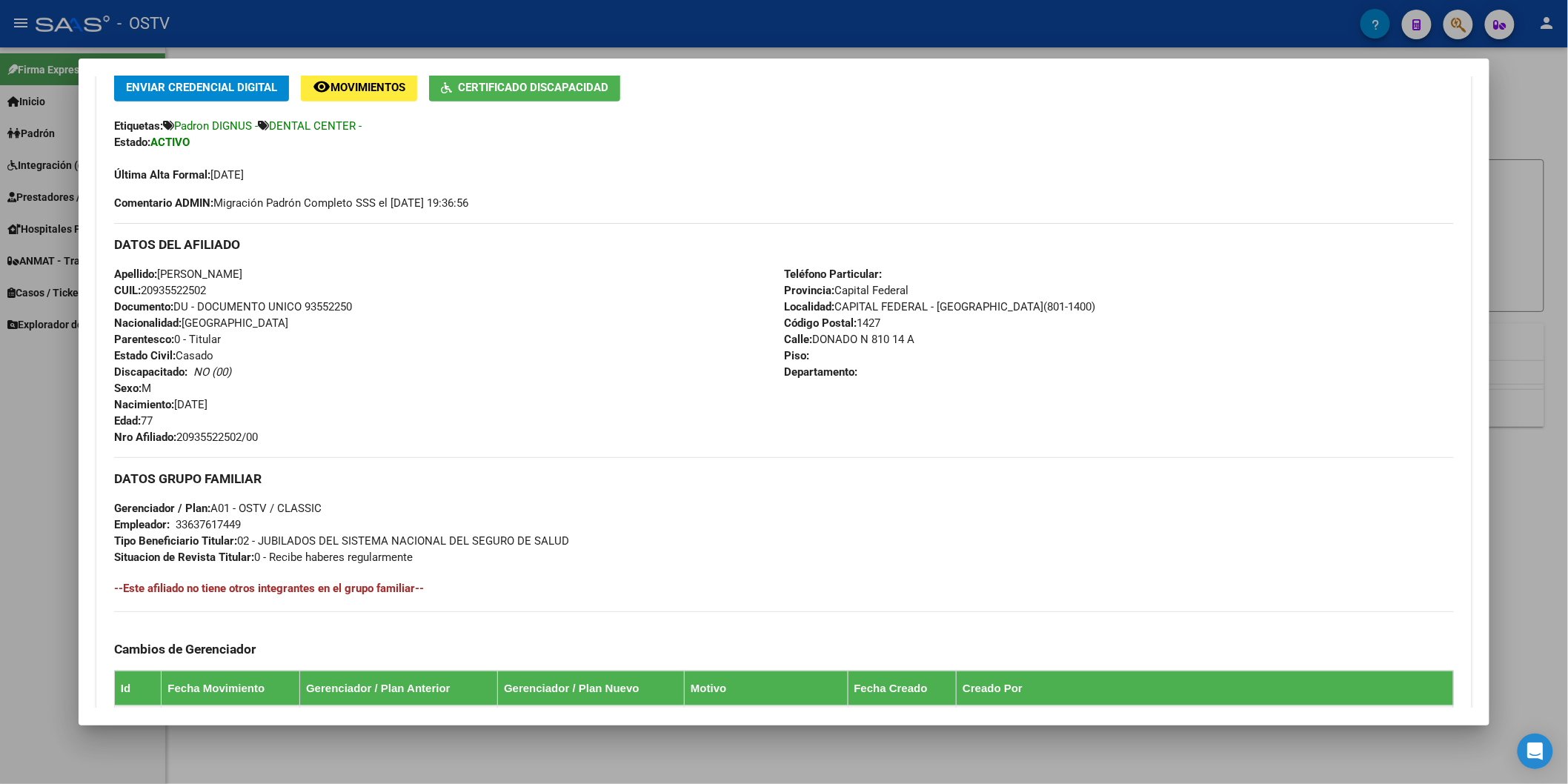
click at [271, 434] on div "Apellido: [PERSON_NAME] CUIL: 20935522502 Documento: DU - DOCUMENTO UNICO 93552…" at bounding box center [450, 355] width 670 height 179
copy span "20935522502/00"
click at [399, 28] on div at bounding box center [784, 392] width 1568 height 784
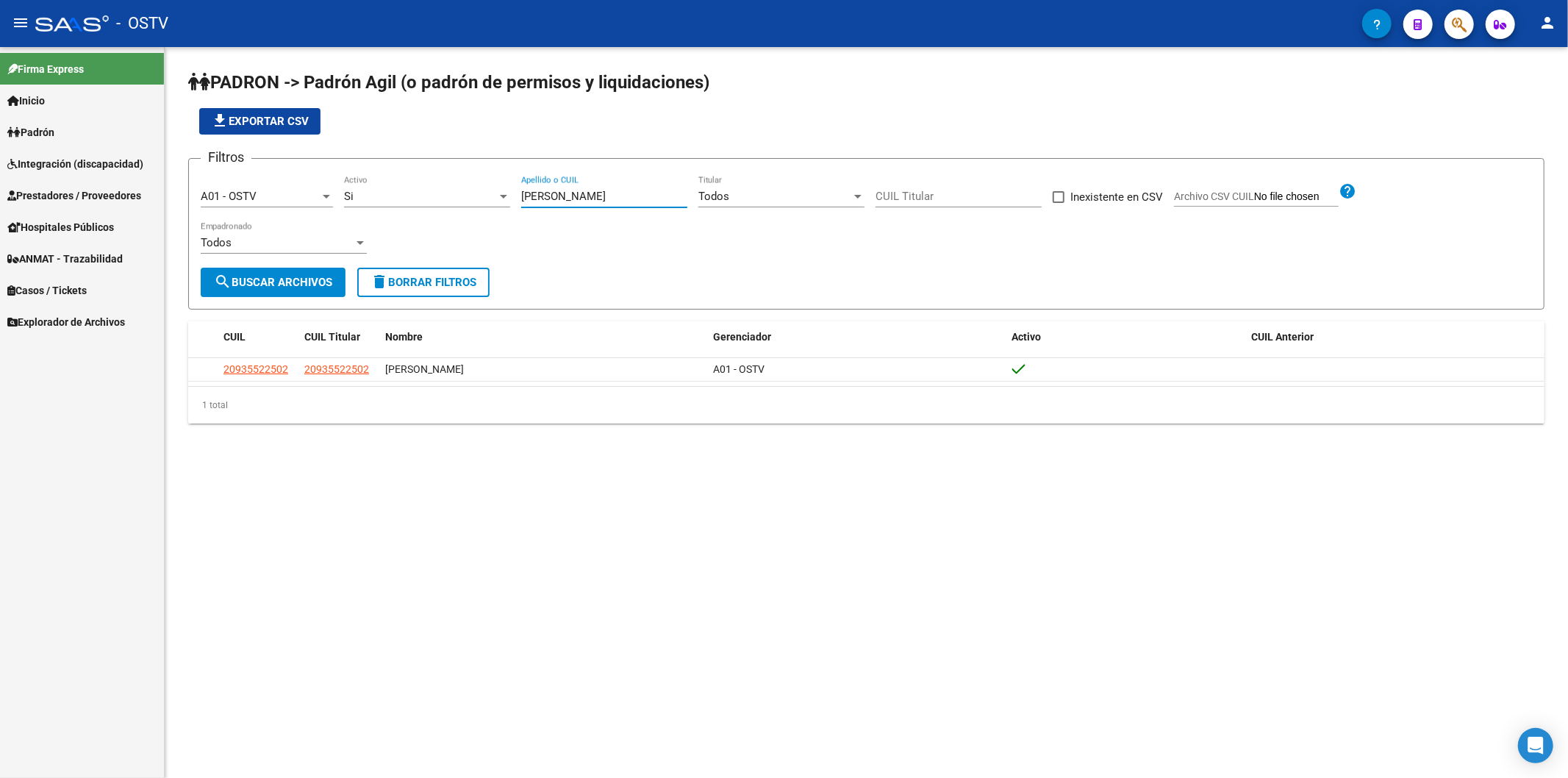
drag, startPoint x: 555, startPoint y: 194, endPoint x: 436, endPoint y: 202, distance: 119.3
click at [437, 201] on div "Filtros A01 - OSTV Seleccionar Gerenciador Si Activo [PERSON_NAME] Apellido o C…" at bounding box center [867, 220] width 1332 height 97
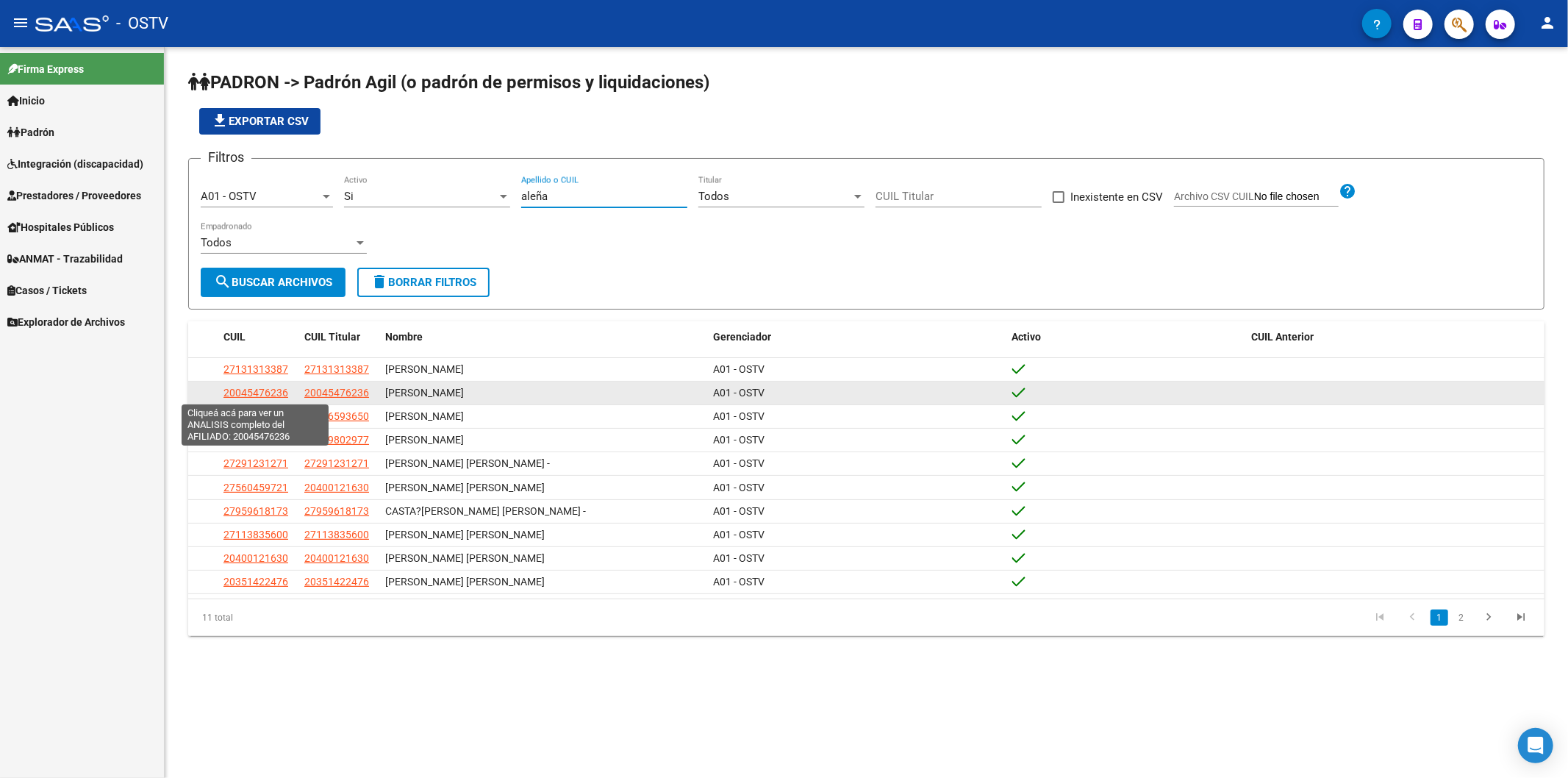
type input "aleña"
click at [269, 394] on span "20045476236" at bounding box center [256, 393] width 65 height 11
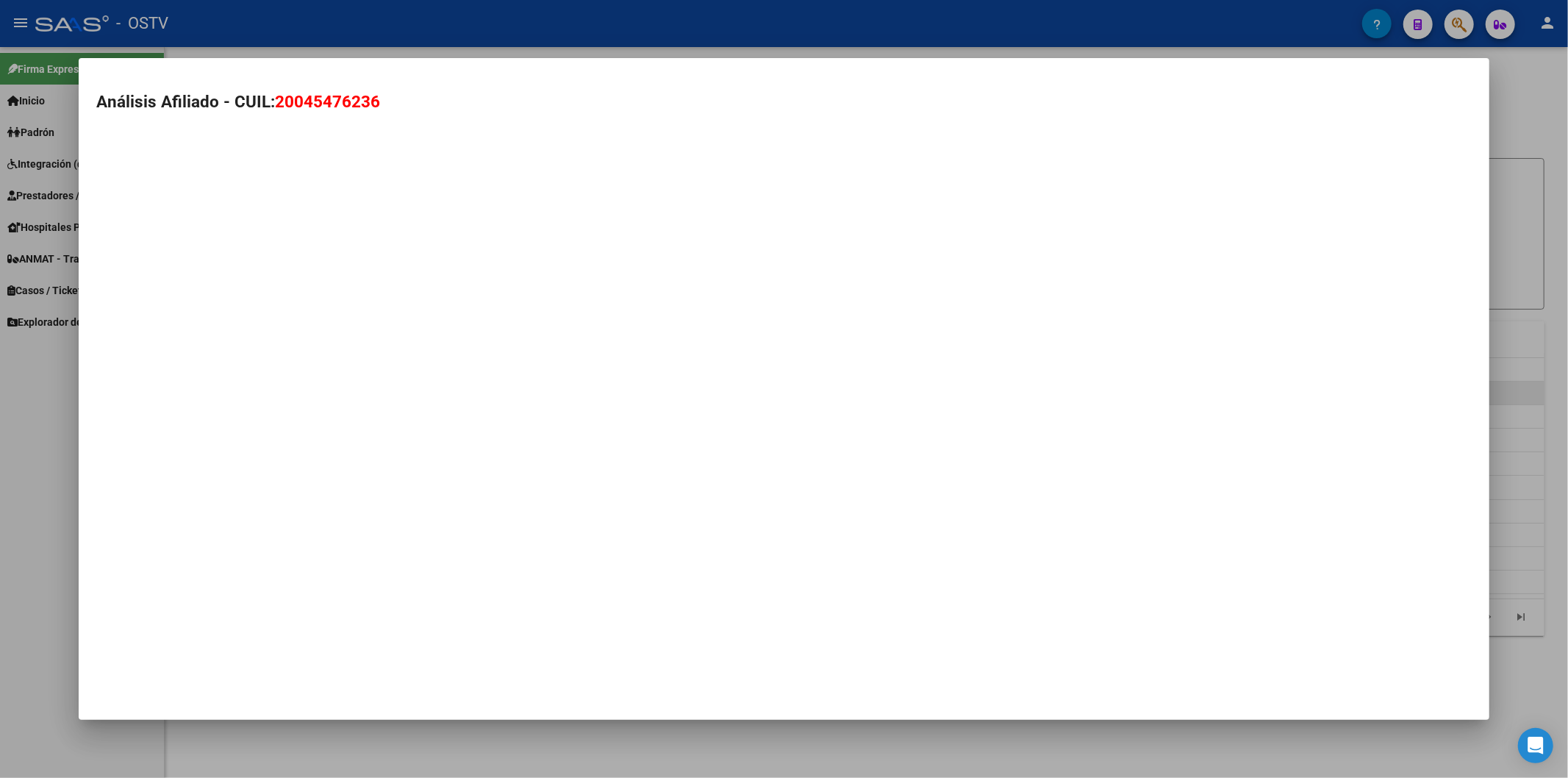
type textarea "20045476236"
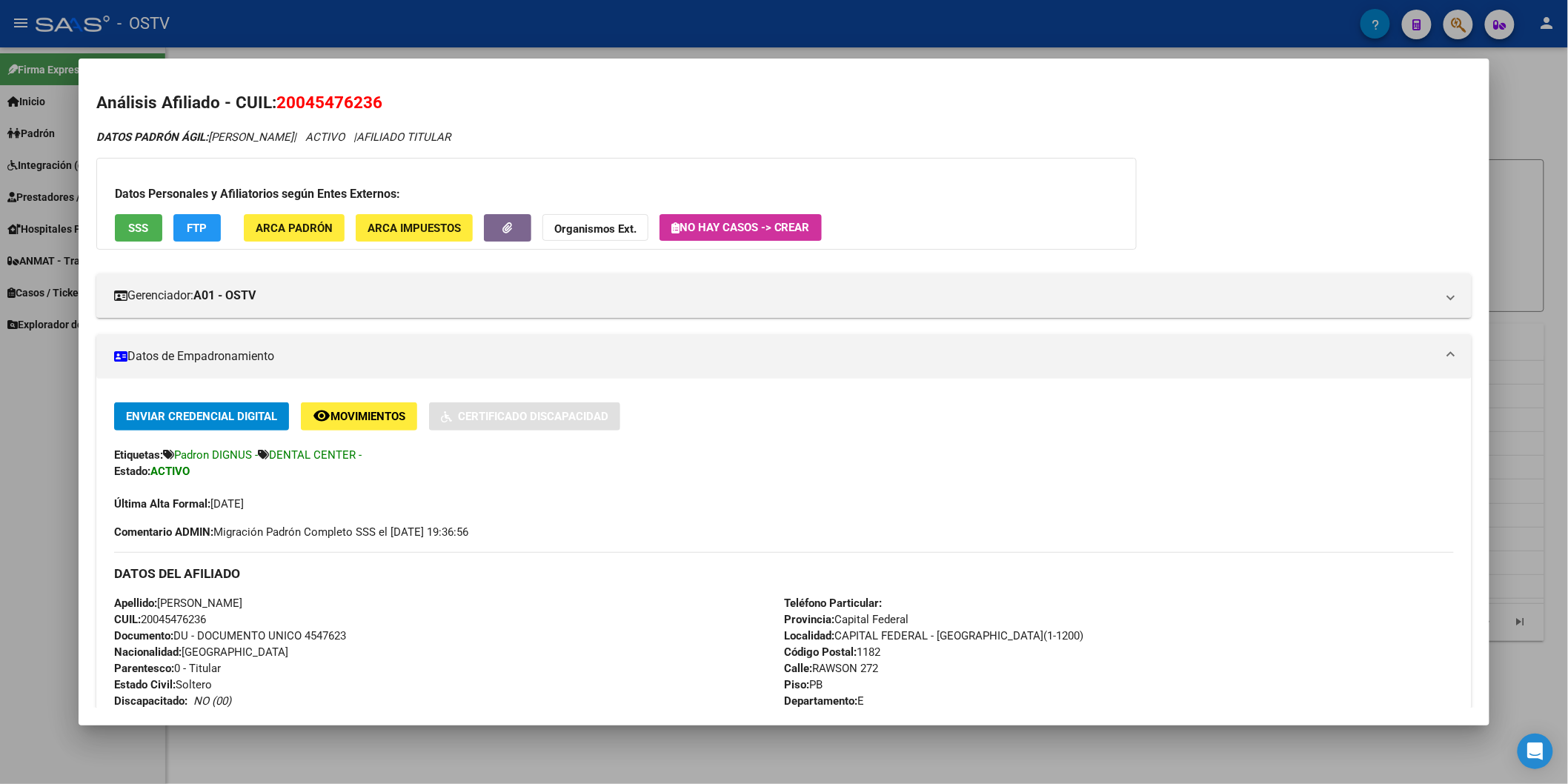
scroll to position [165, 0]
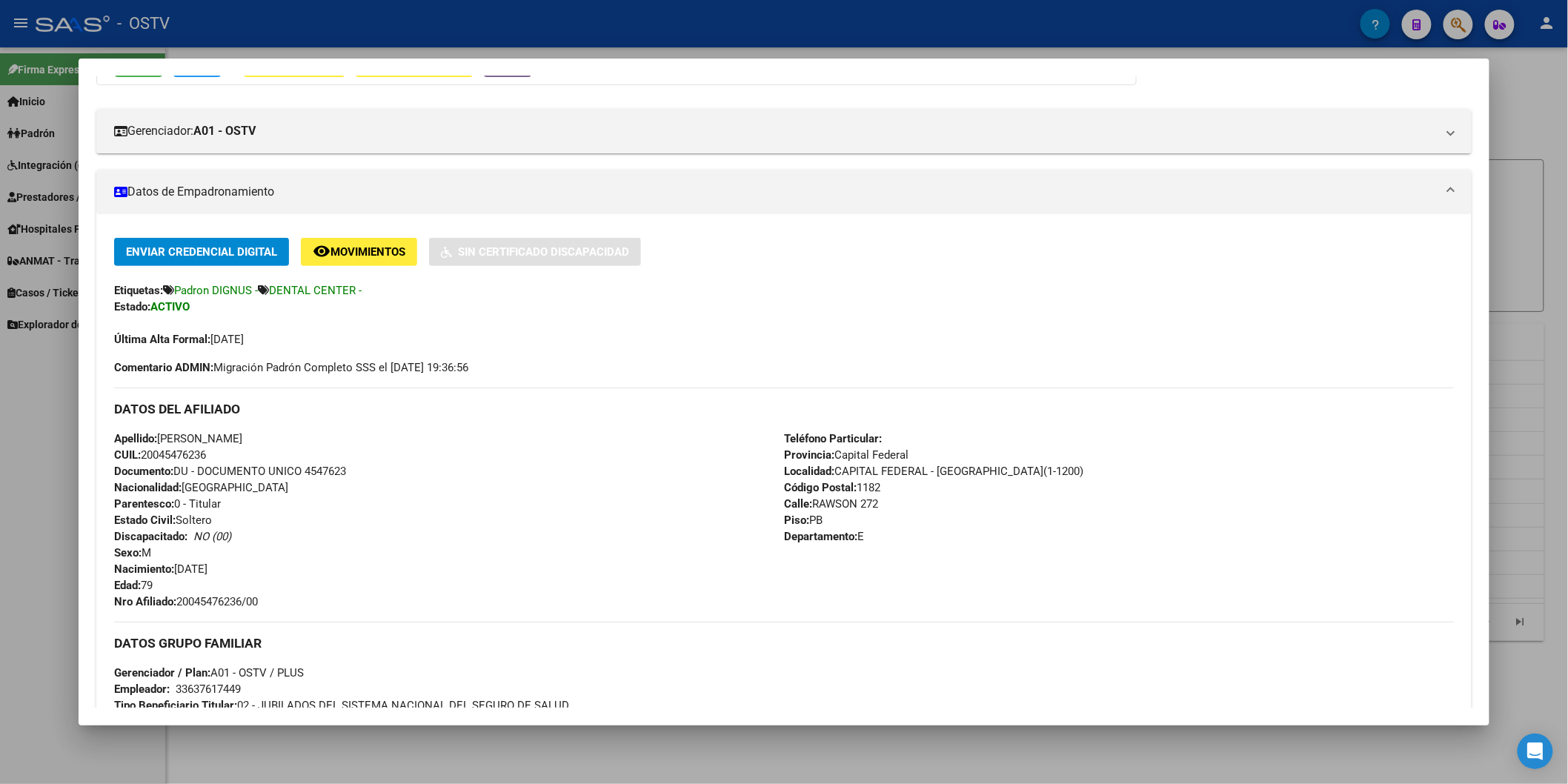
click at [304, 475] on span "Documento: DU - DOCUMENTO UNICO 4547623" at bounding box center [230, 471] width 232 height 13
copy span "4547623"
click at [226, 593] on div "Apellido: [PERSON_NAME]: 20045476236 Documento: DU - DOCUMENTO UNICO 4547623 Na…" at bounding box center [450, 520] width 670 height 179
click at [223, 606] on span "Nro Afiliado: 20045476236/00" at bounding box center [186, 602] width 144 height 13
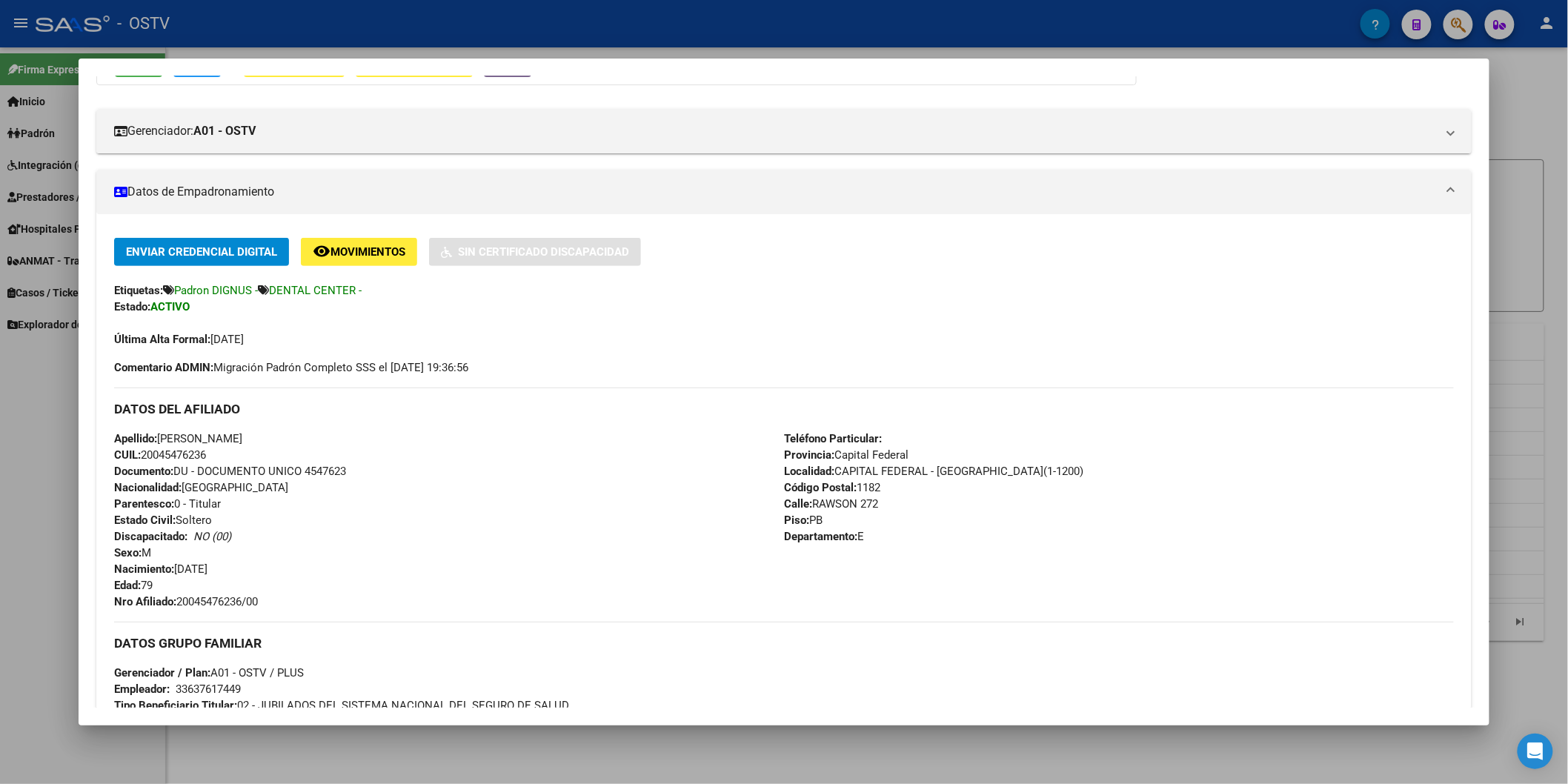
click at [223, 606] on span "Nro Afiliado: 20045476236/00" at bounding box center [186, 602] width 144 height 13
copy span "20045476236"
click at [413, 34] on div at bounding box center [784, 392] width 1568 height 784
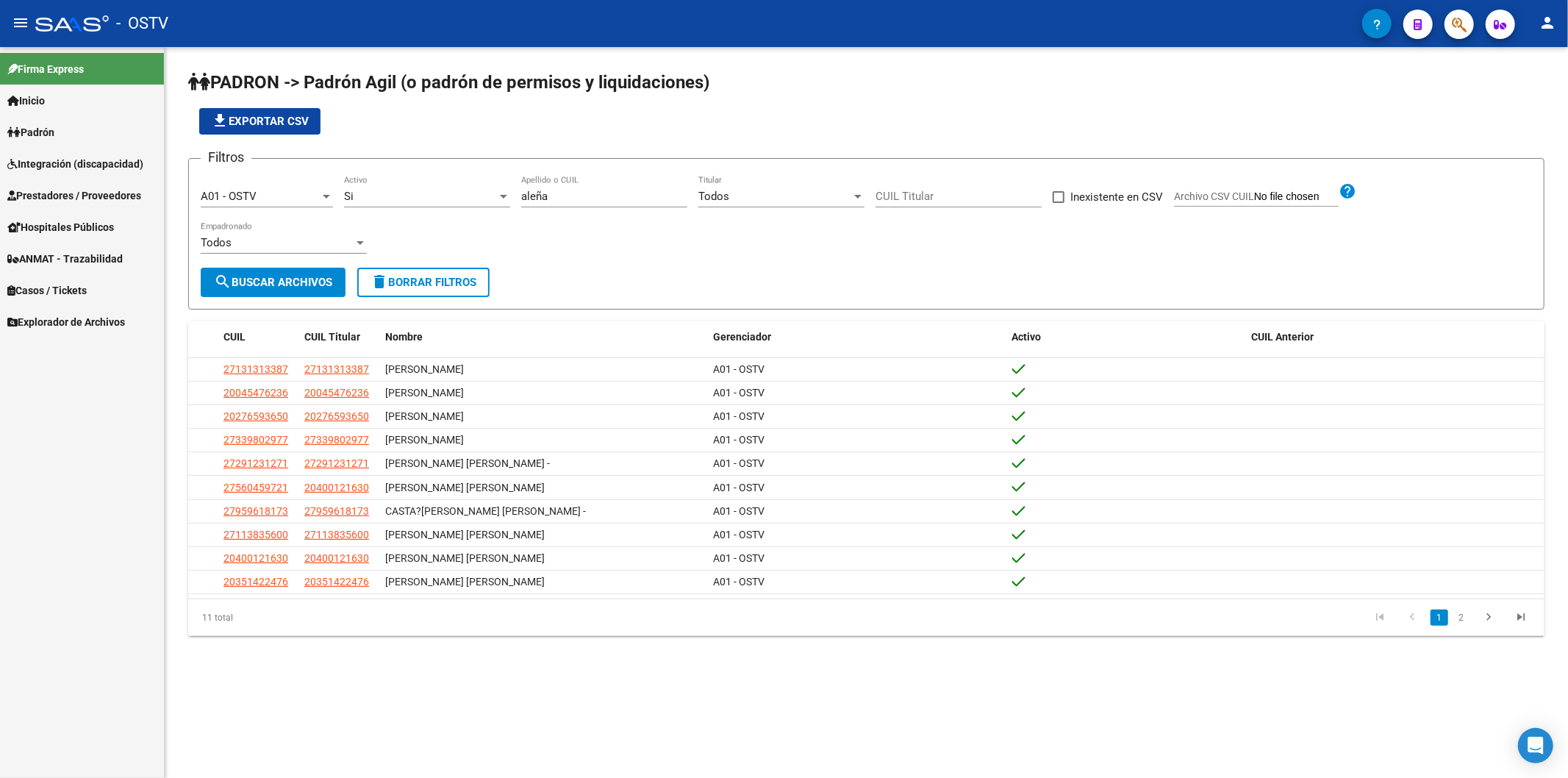
drag, startPoint x: 569, startPoint y: 192, endPoint x: 363, endPoint y: 183, distance: 206.2
click at [368, 192] on div "Filtros A01 - OSTV Seleccionar Gerenciador Si Activo [PERSON_NAME] Apellido o C…" at bounding box center [867, 220] width 1332 height 97
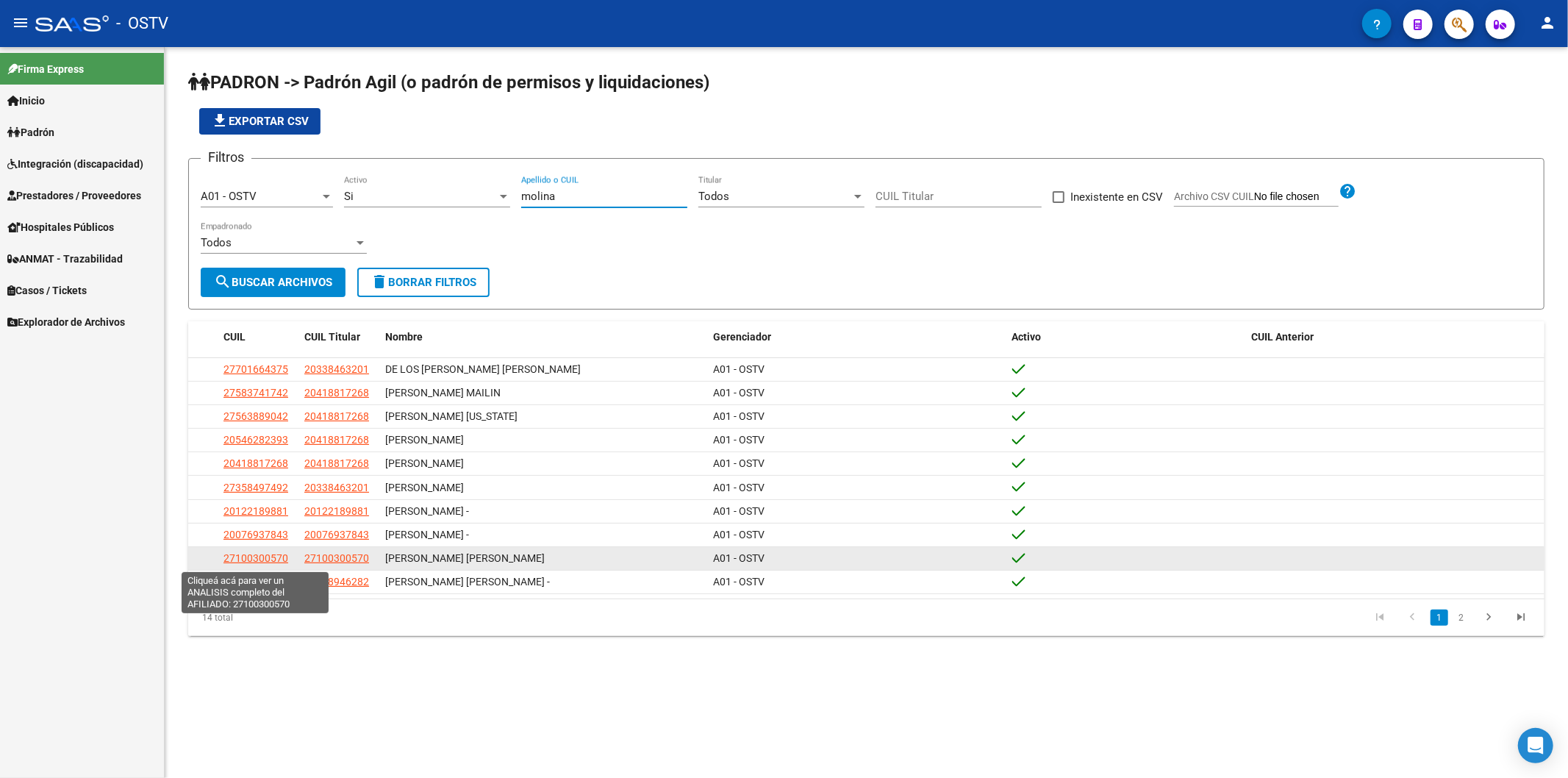
type input "molina"
click at [260, 559] on span "27100300570" at bounding box center [256, 558] width 65 height 11
type textarea "27100300570"
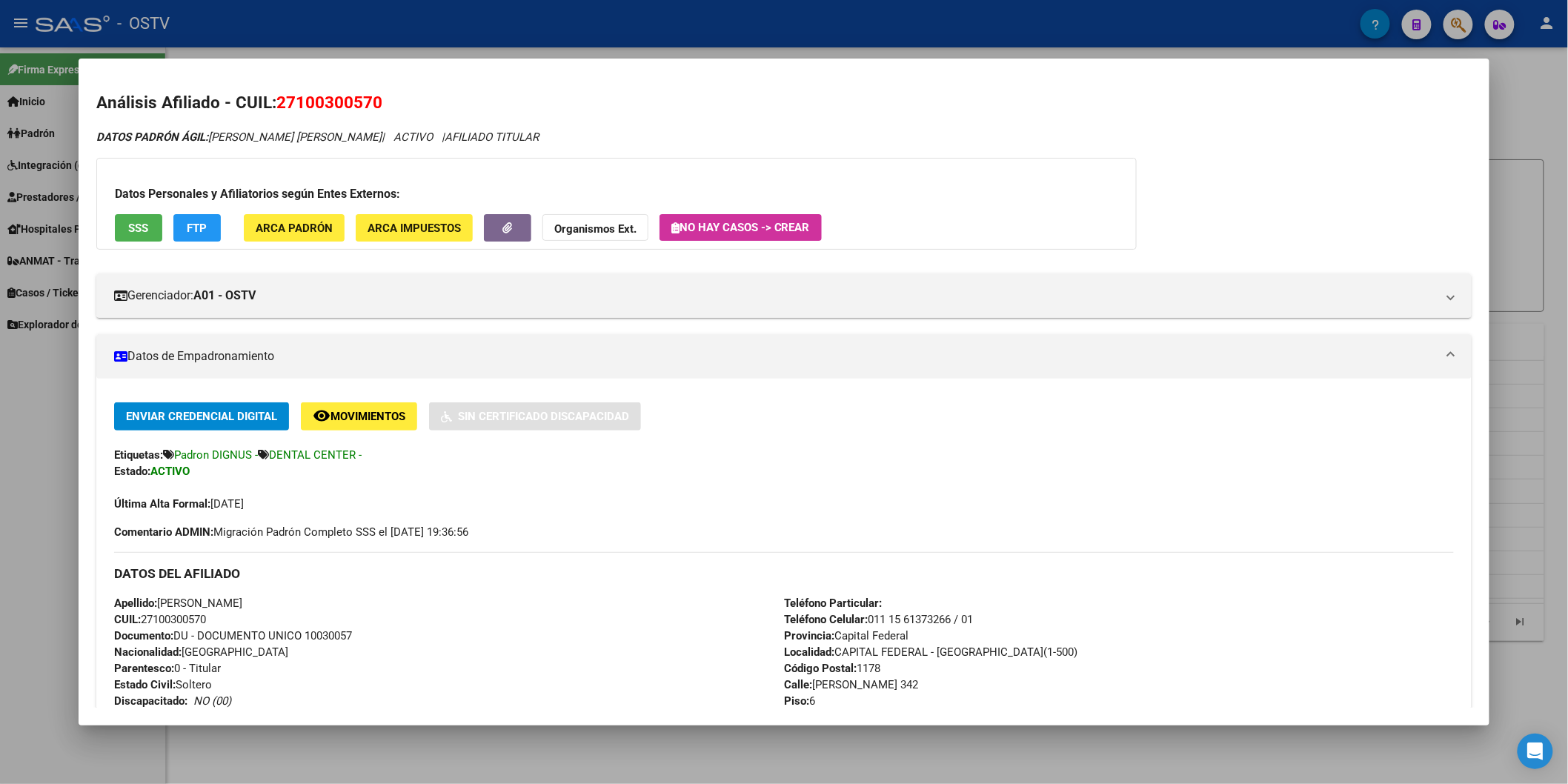
scroll to position [494, 0]
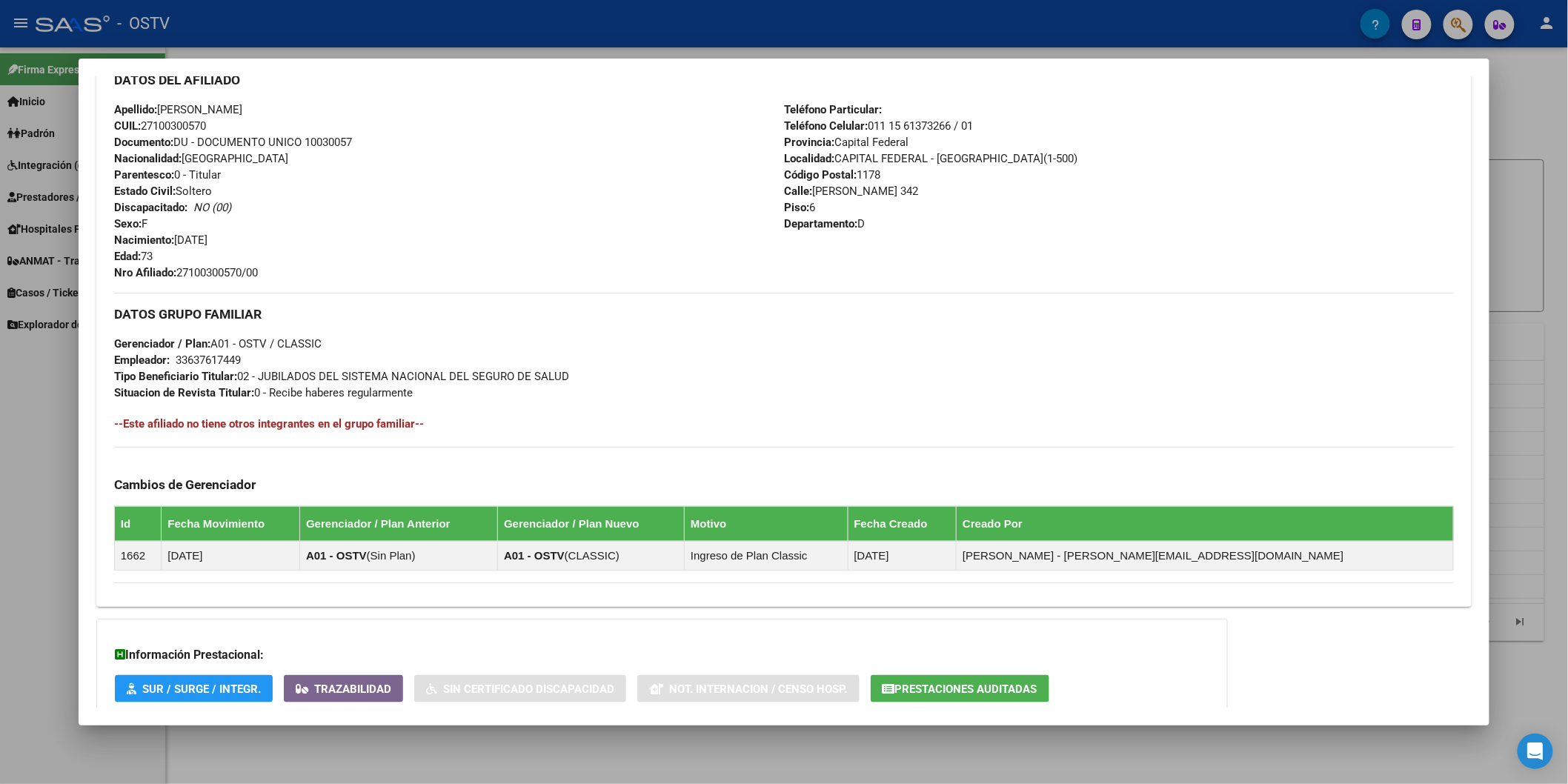
drag, startPoint x: 175, startPoint y: 271, endPoint x: 274, endPoint y: 271, distance: 99.0
click at [274, 271] on div "Apellido: [PERSON_NAME] CUIL: 27100300570 Documento: DU - DOCUMENTO UNICO 10030…" at bounding box center [450, 191] width 670 height 179
copy span "27100300570/00"
click at [404, 38] on div at bounding box center [784, 392] width 1568 height 784
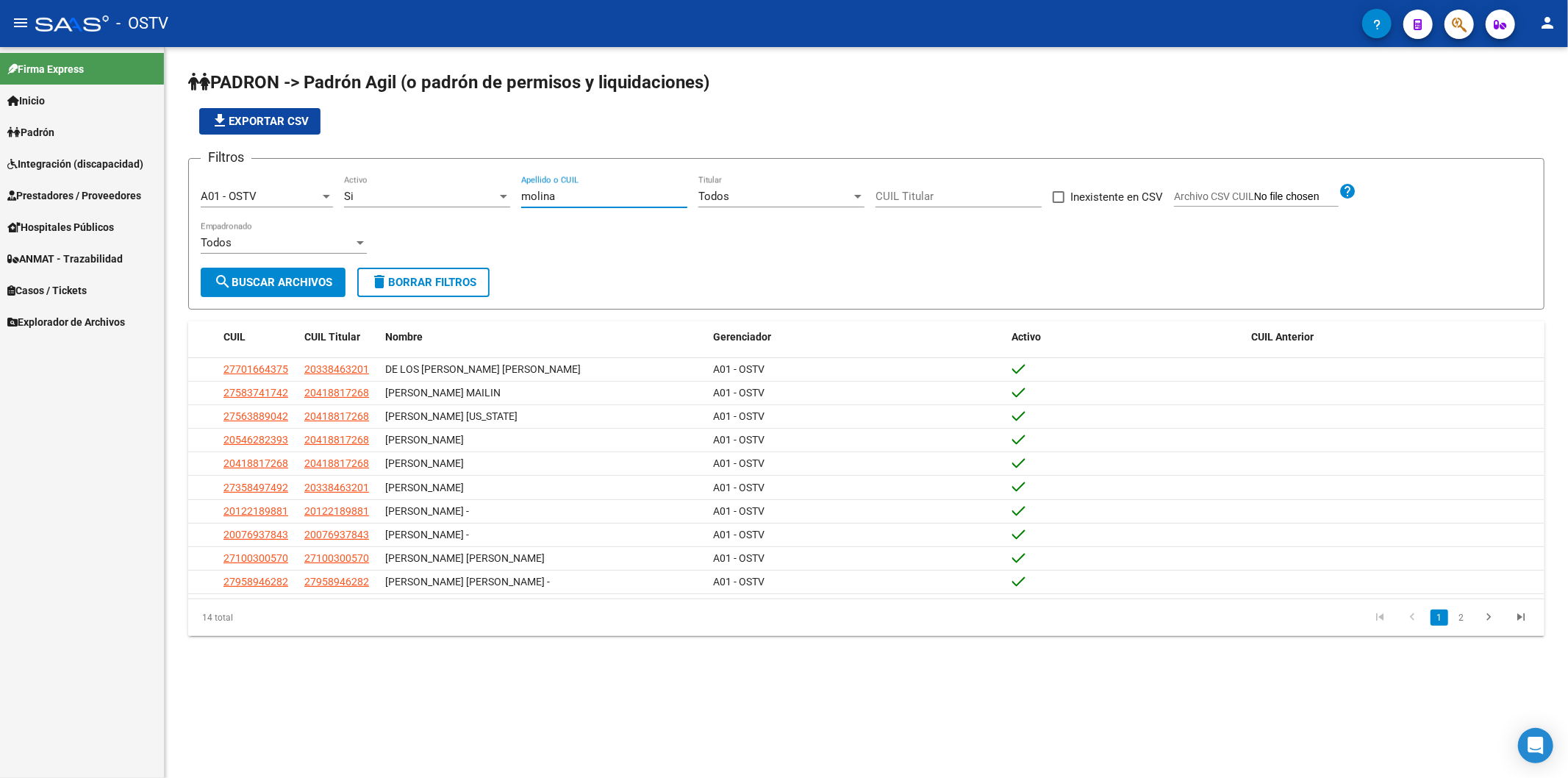
drag, startPoint x: 564, startPoint y: 196, endPoint x: 420, endPoint y: 193, distance: 144.0
click at [421, 193] on div "Filtros A01 - OSTV Seleccionar Gerenciador Si Activo [PERSON_NAME] Apellido o C…" at bounding box center [867, 220] width 1332 height 97
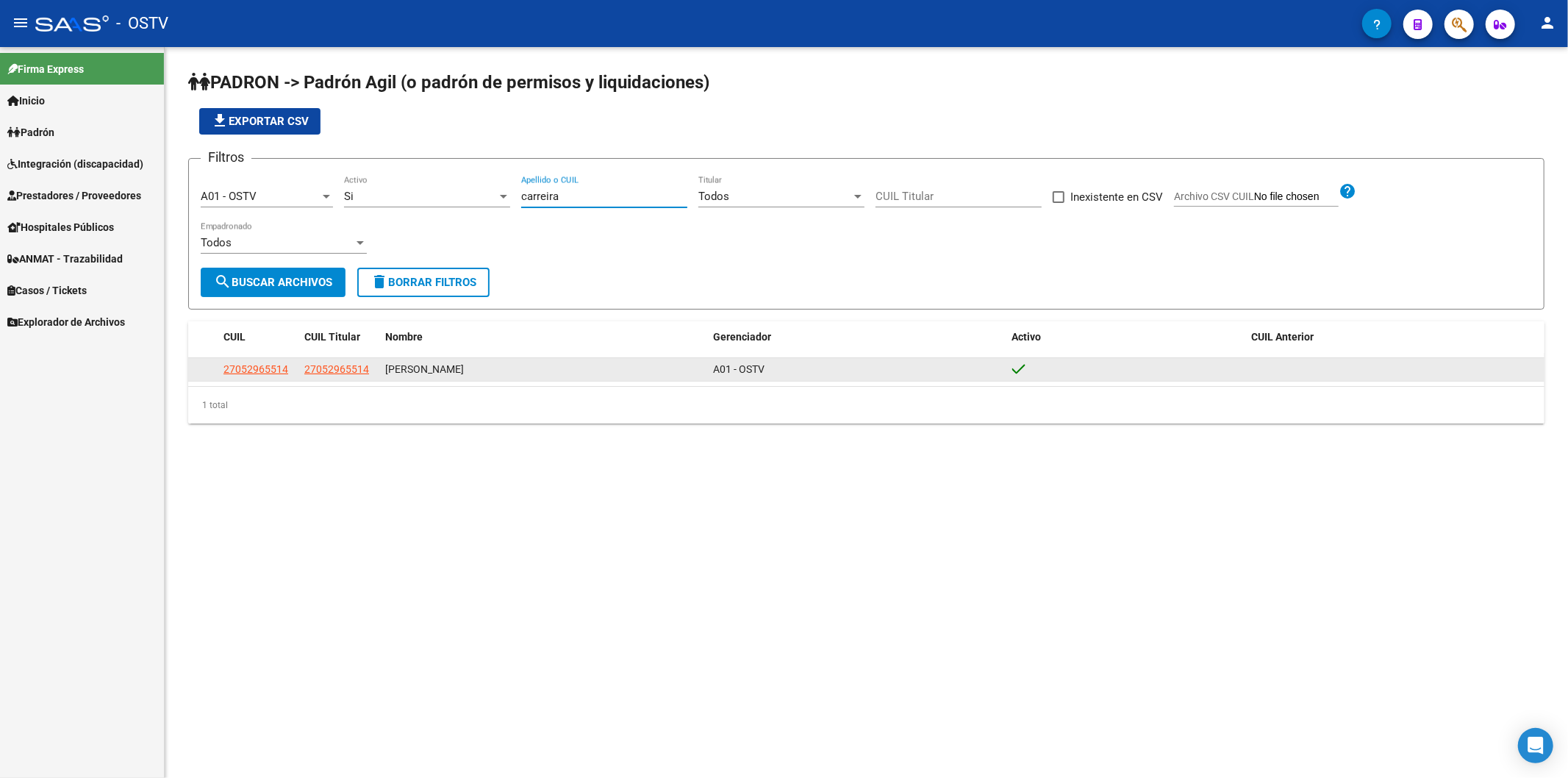
type input "carreira"
click at [254, 374] on span "27052965514" at bounding box center [256, 369] width 65 height 11
type textarea "27052965514"
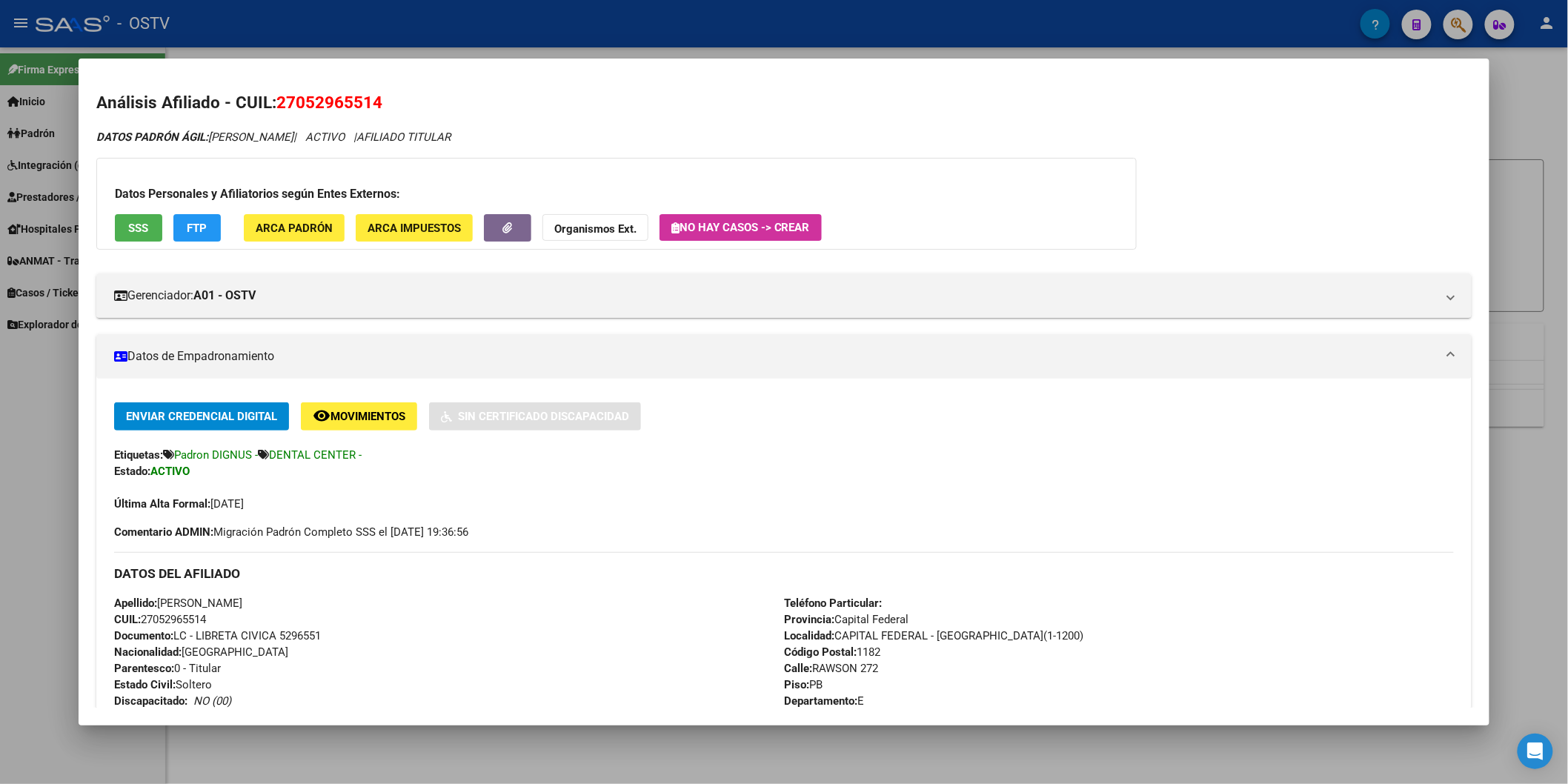
click at [520, 50] on div at bounding box center [784, 392] width 1568 height 784
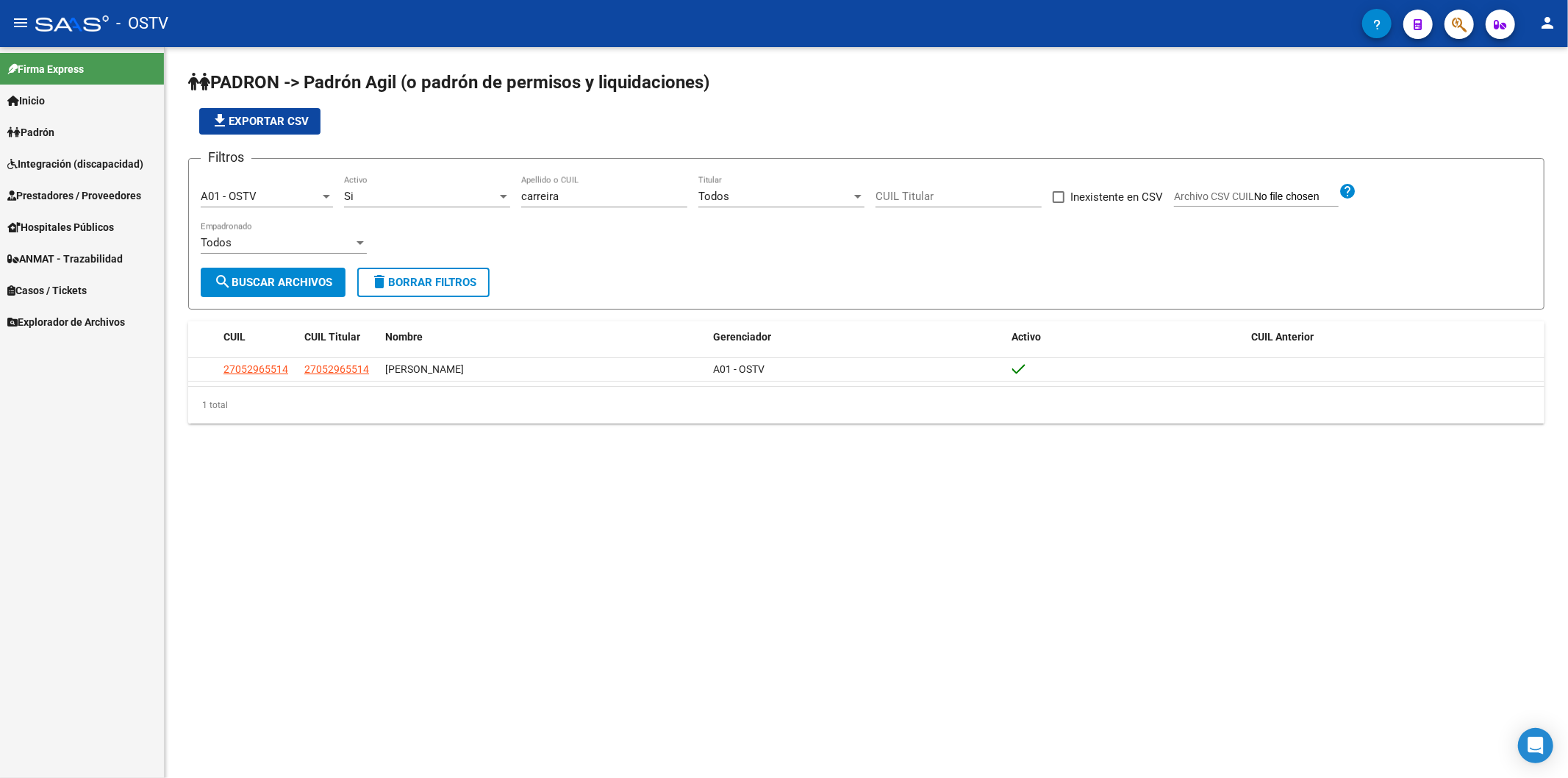
drag, startPoint x: 525, startPoint y: 197, endPoint x: 344, endPoint y: 197, distance: 181.0
click at [344, 197] on div "Filtros A01 - OSTV Seleccionar Gerenciador Si Activo [PERSON_NAME] Apellido o C…" at bounding box center [867, 220] width 1332 height 97
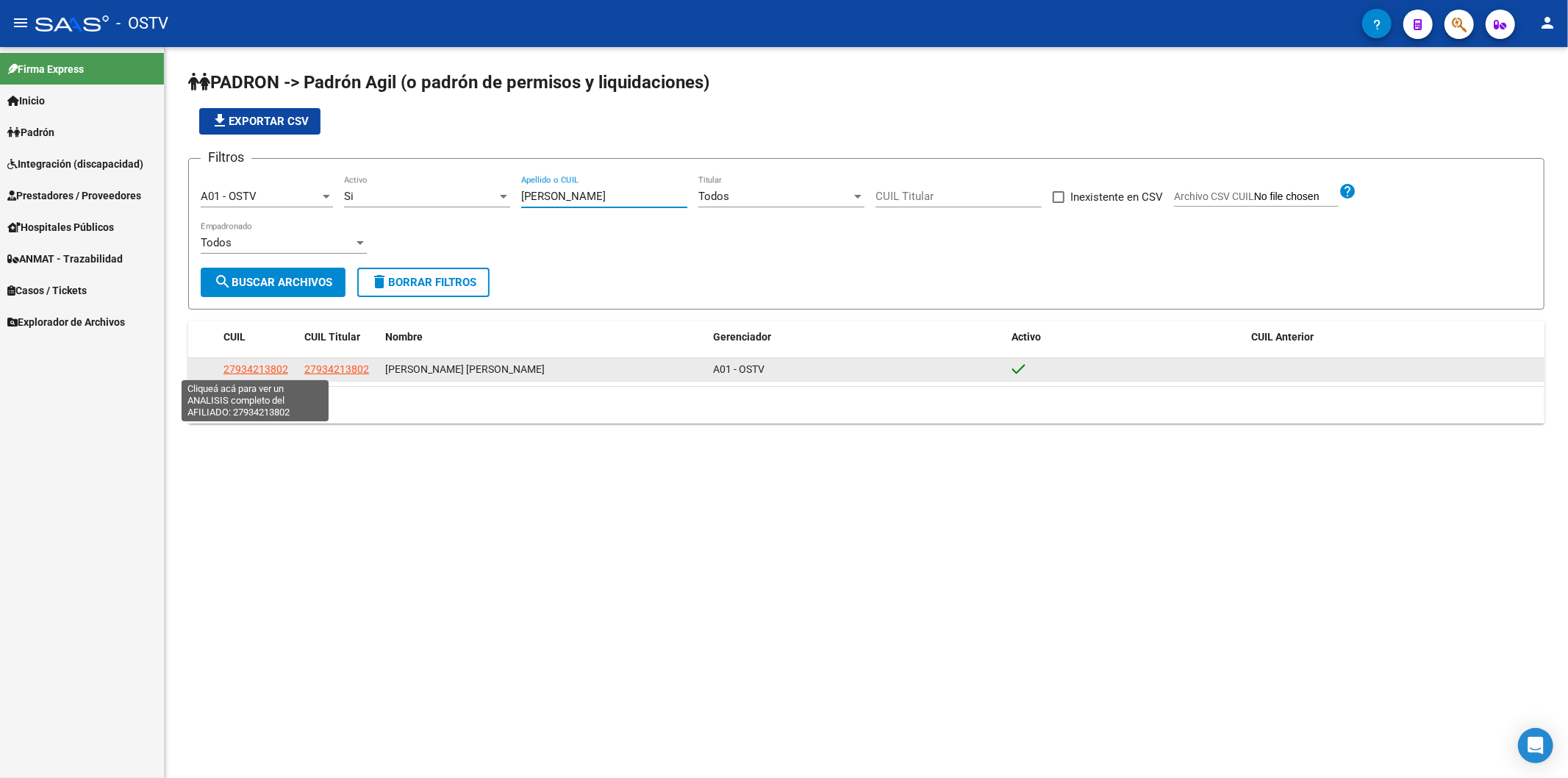
type input "[PERSON_NAME]"
click at [237, 365] on span "27934213802" at bounding box center [256, 369] width 65 height 11
type textarea "27934213802"
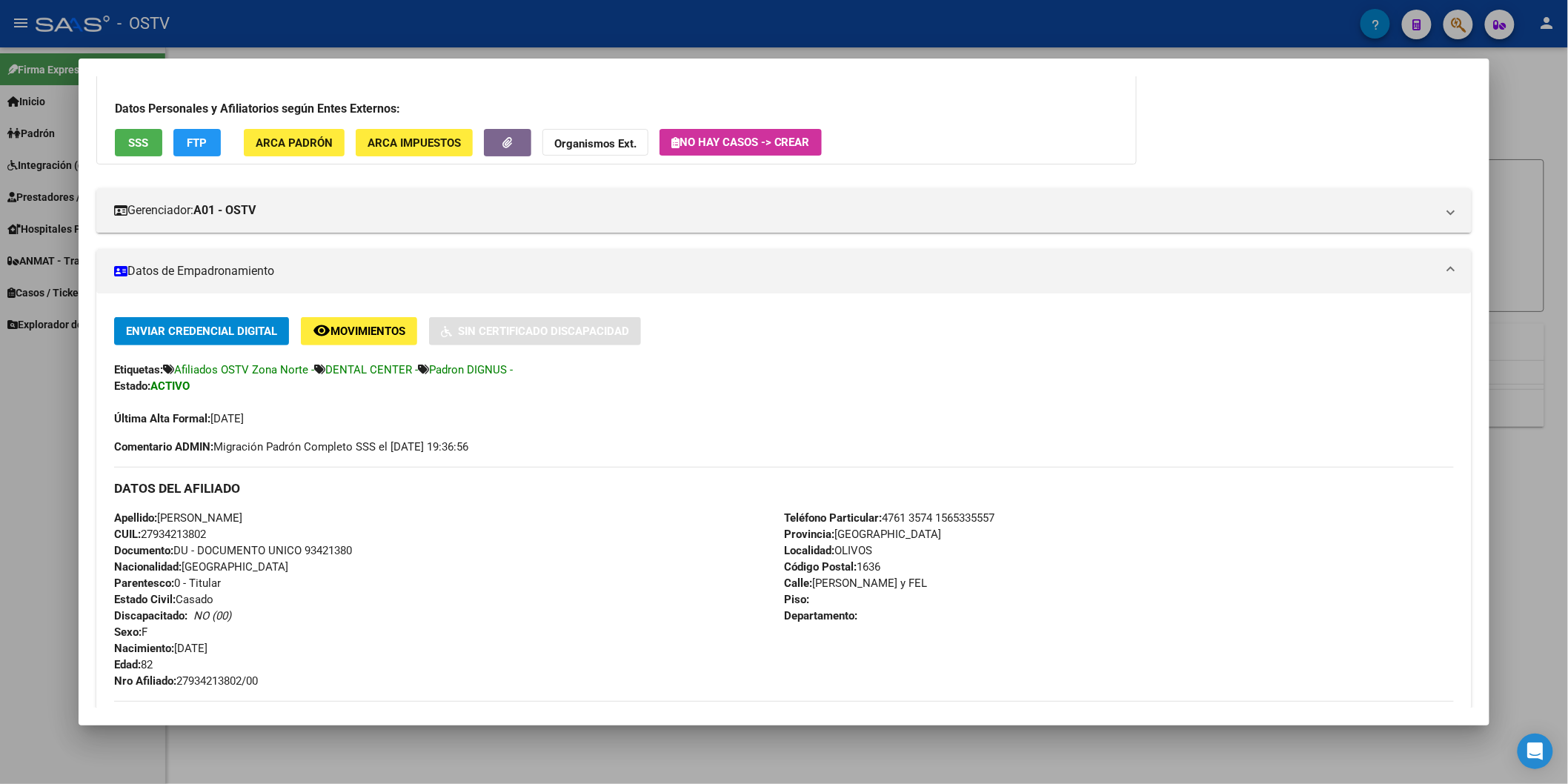
scroll to position [329, 0]
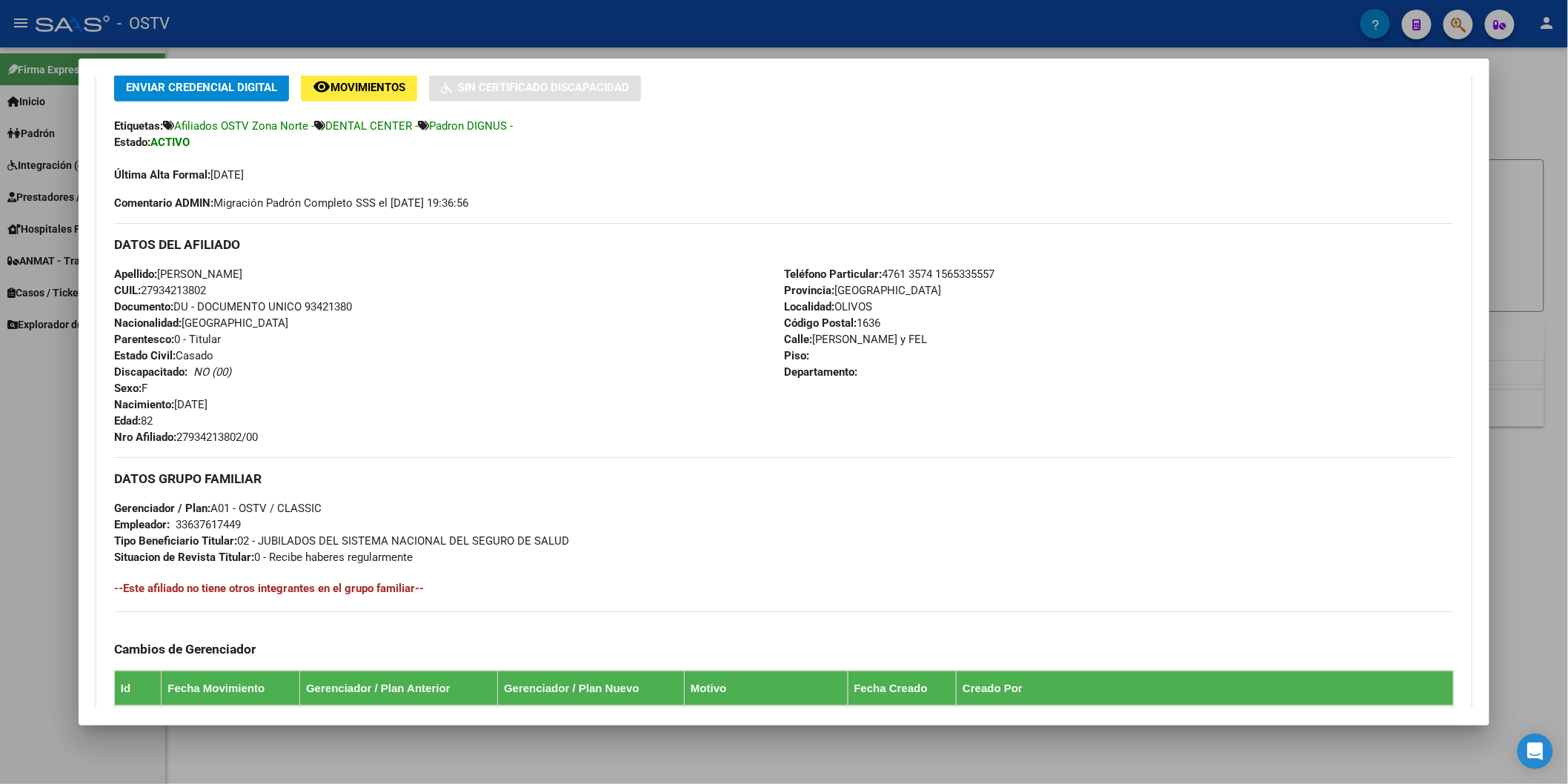
drag, startPoint x: 173, startPoint y: 433, endPoint x: 263, endPoint y: 438, distance: 90.1
click at [263, 438] on div "Apellido: [PERSON_NAME] CUIL: 27934213802 Documento: DU - DOCUMENTO UNICO 93421…" at bounding box center [450, 355] width 670 height 179
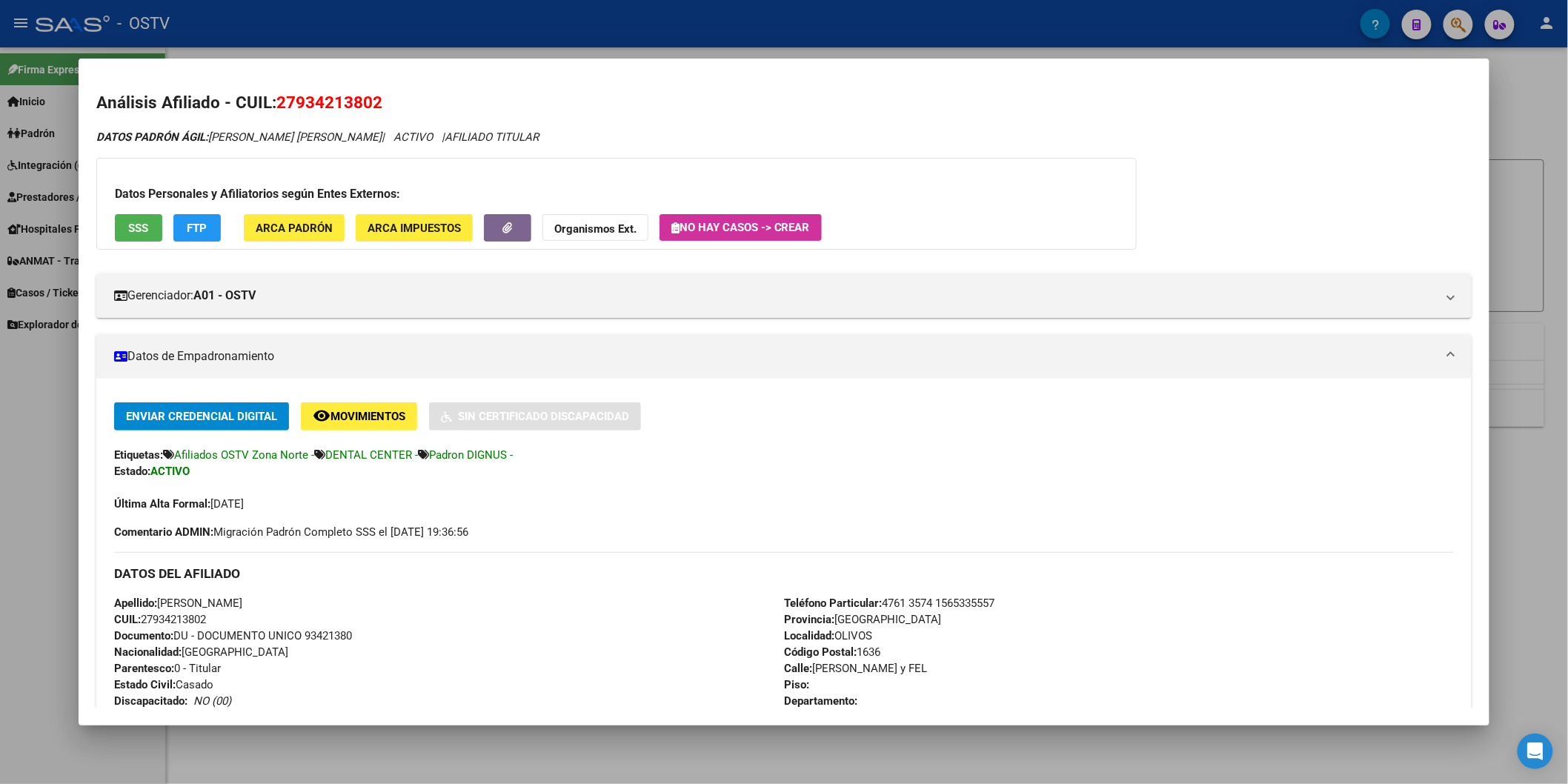
click at [437, 50] on div at bounding box center [784, 392] width 1568 height 784
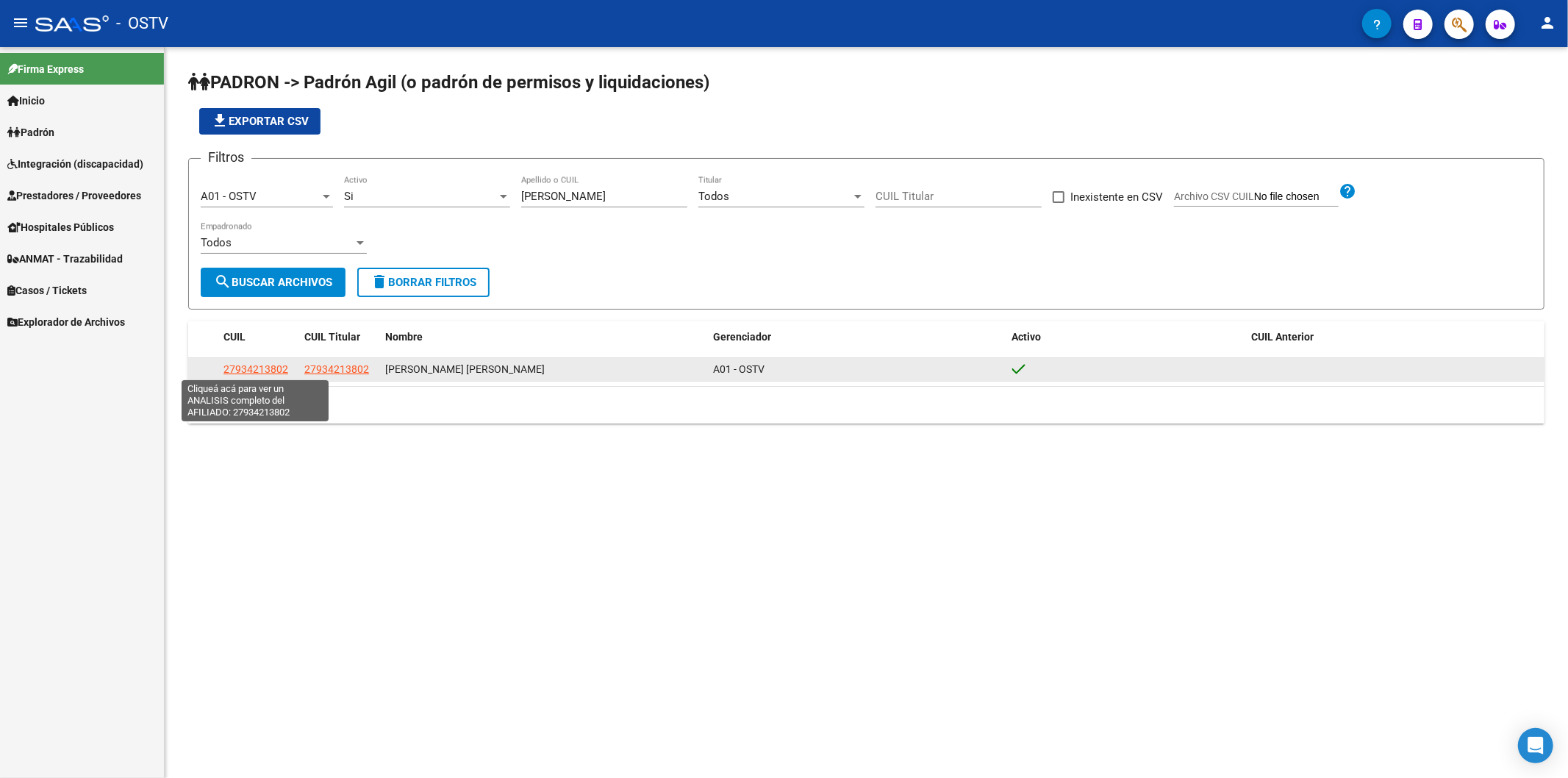
click at [285, 371] on span "27934213802" at bounding box center [256, 369] width 65 height 11
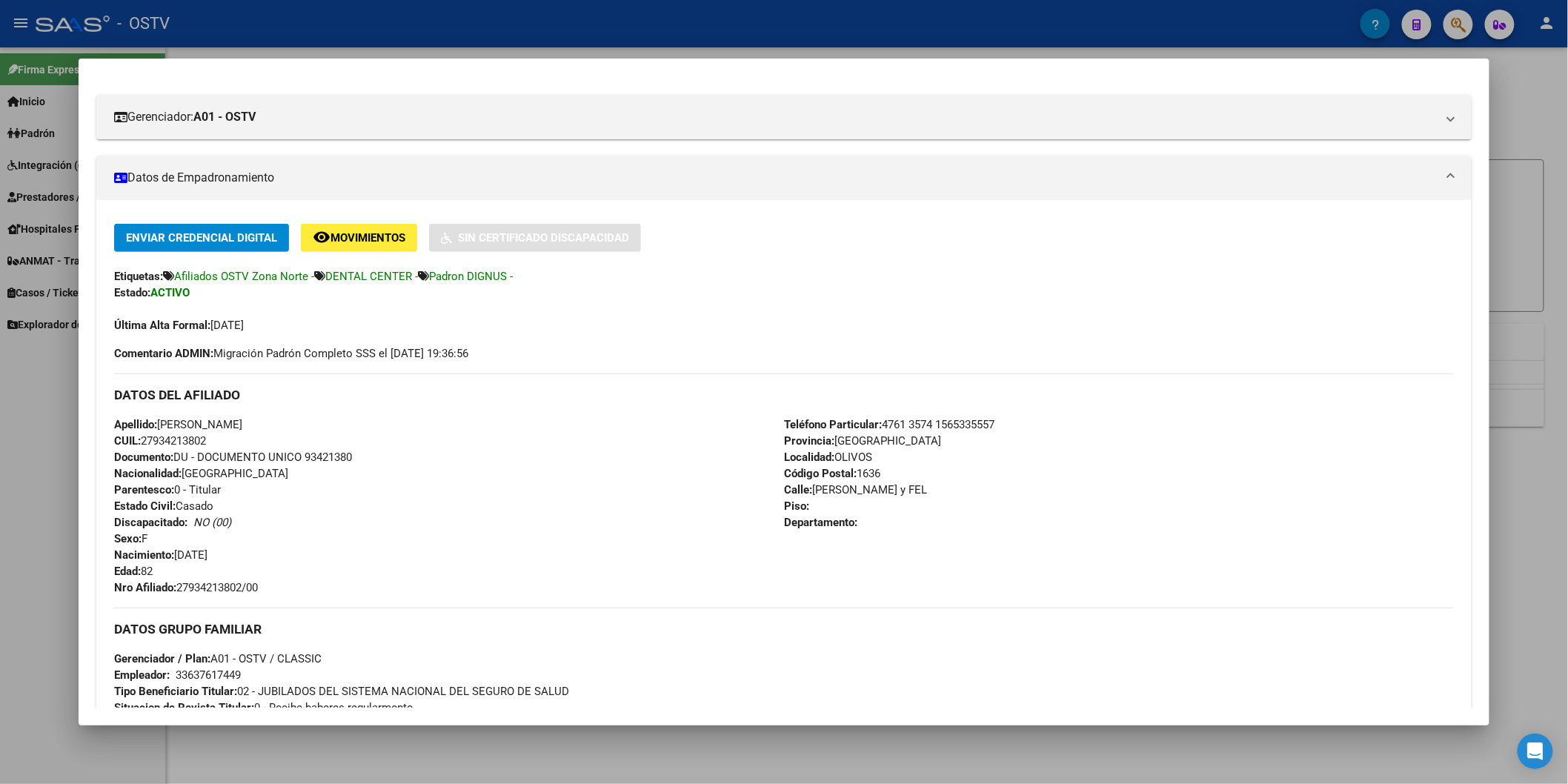
scroll to position [329, 0]
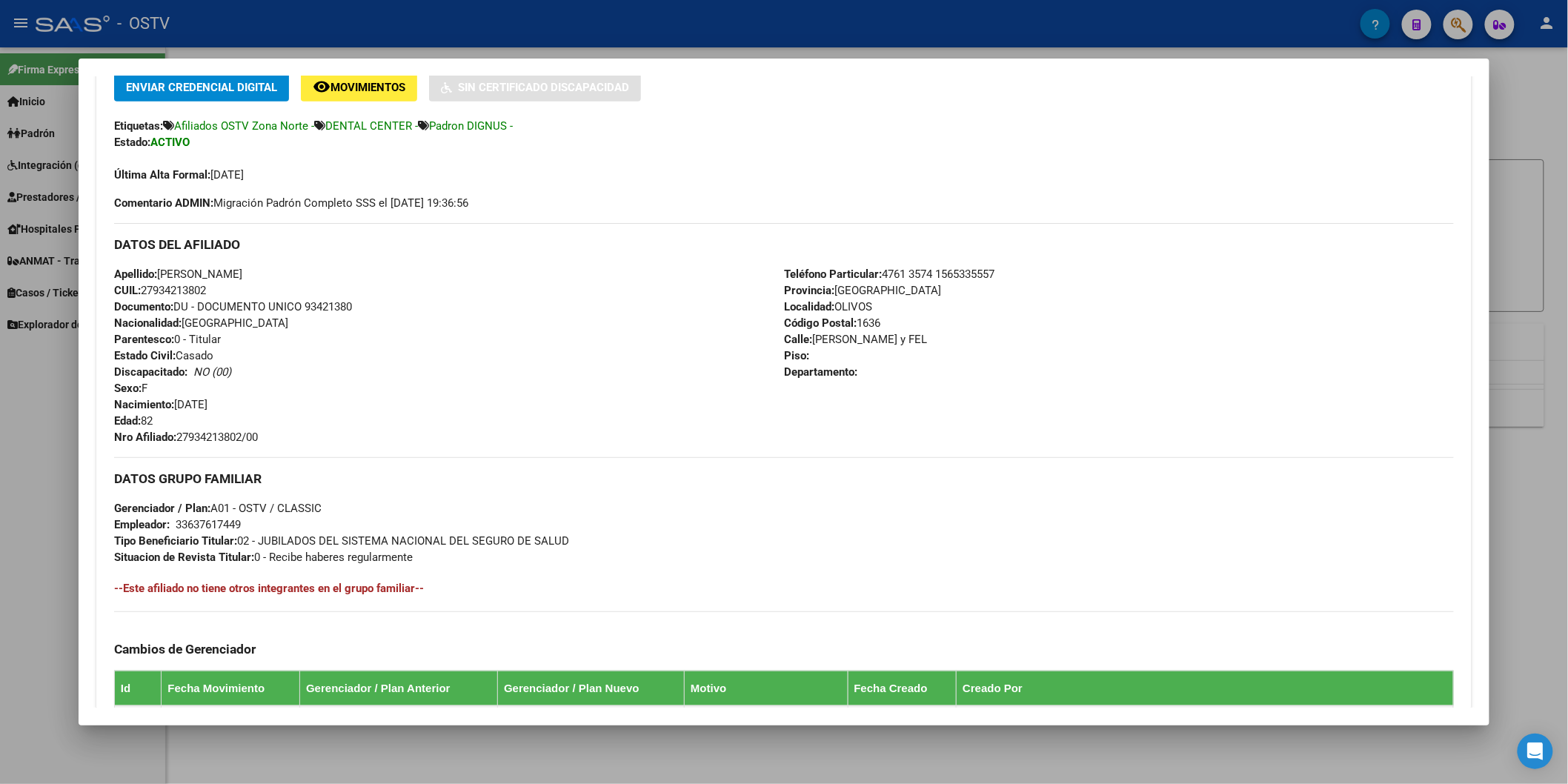
drag, startPoint x: 175, startPoint y: 440, endPoint x: 274, endPoint y: 439, distance: 99.0
click at [277, 439] on div "Apellido: [PERSON_NAME] CUIL: 27934213802 Documento: DU - DOCUMENTO UNICO 93421…" at bounding box center [450, 355] width 670 height 179
click at [351, 11] on div at bounding box center [784, 392] width 1568 height 784
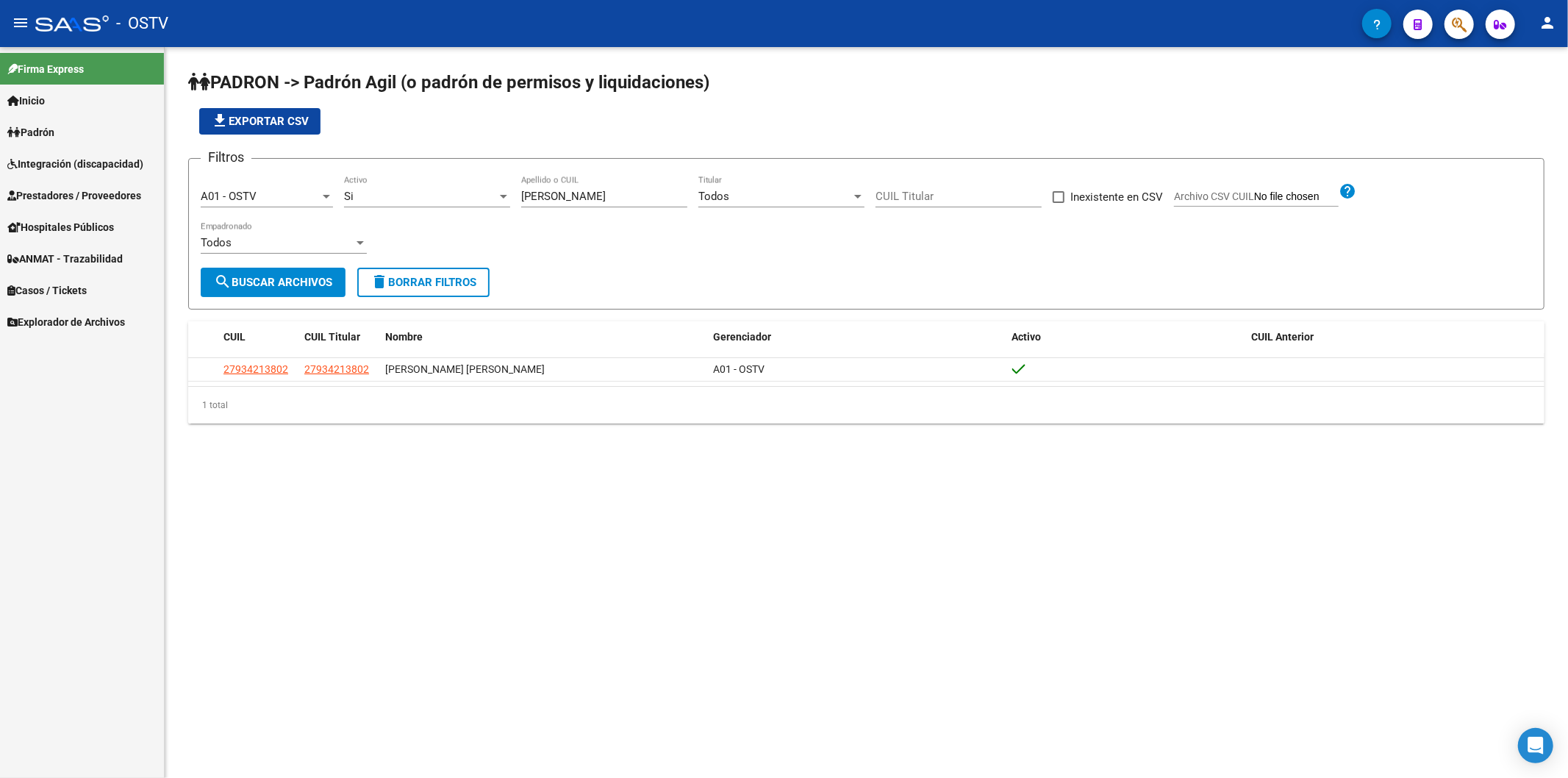
click at [498, 121] on div "file_download Exportar CSV" at bounding box center [867, 121] width 1357 height 27
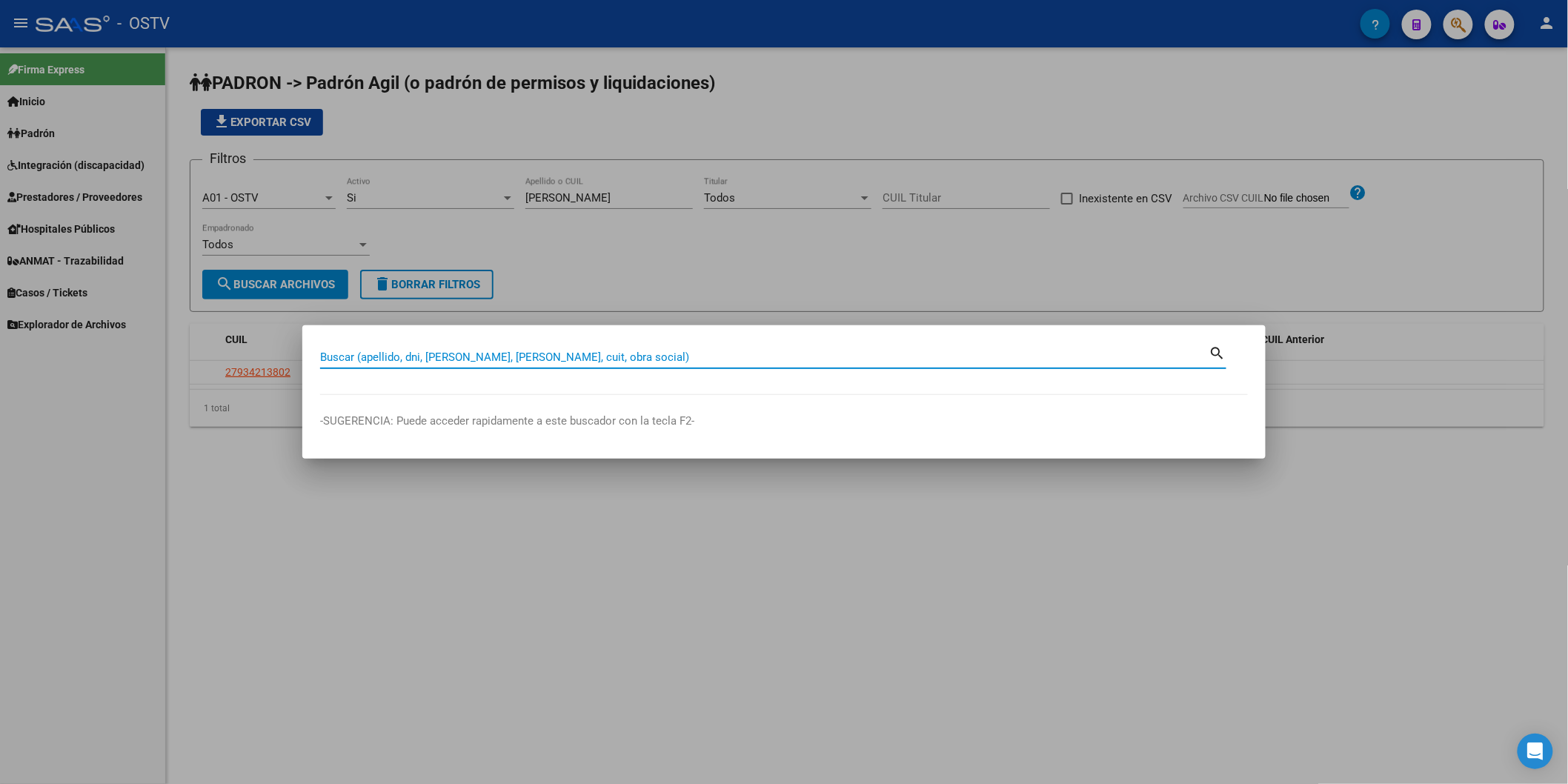
paste input "23515983"
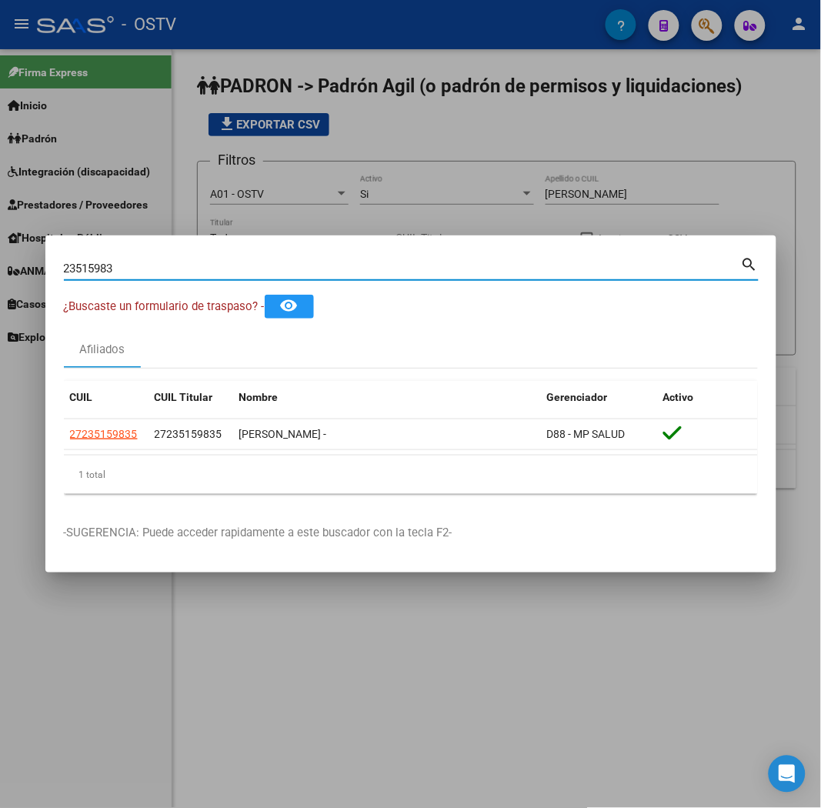
drag, startPoint x: 143, startPoint y: 271, endPoint x: -60, endPoint y: 259, distance: 203.5
click at [0, 259] on html "menu - OSTV person Firma Express Inicio Calendario SSS Instructivos Contacto OS…" at bounding box center [410, 404] width 821 height 808
paste input "para un test neurocognitivo"
type input "para un test neurocognitivo"
click at [167, 266] on input "Buscar (apellido, dni, [PERSON_NAME], [PERSON_NAME], cuit, obra social)" at bounding box center [402, 269] width 677 height 14
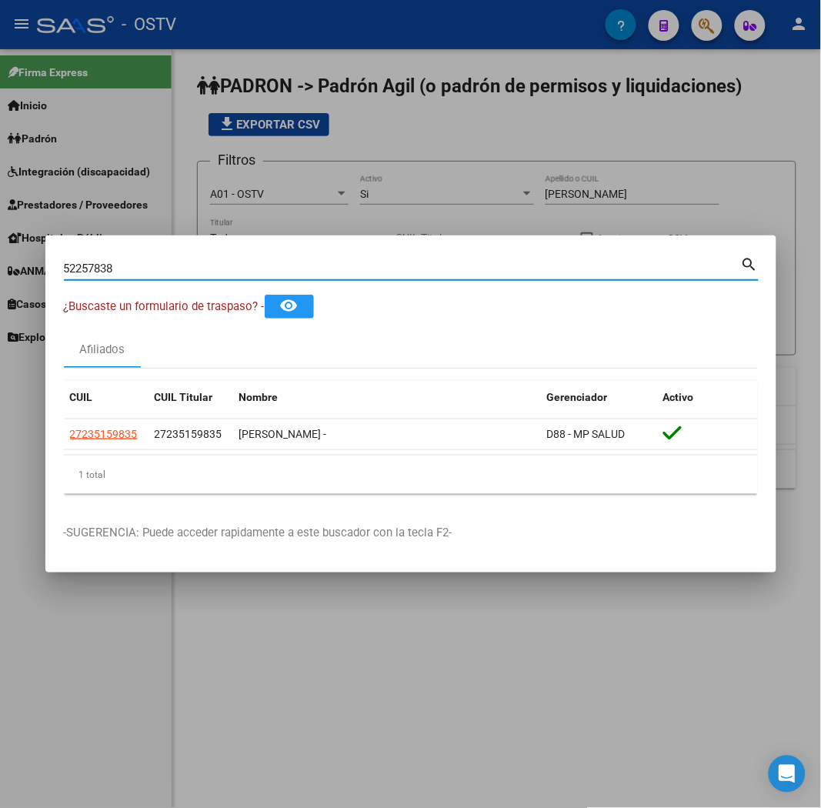
type input "52257838"
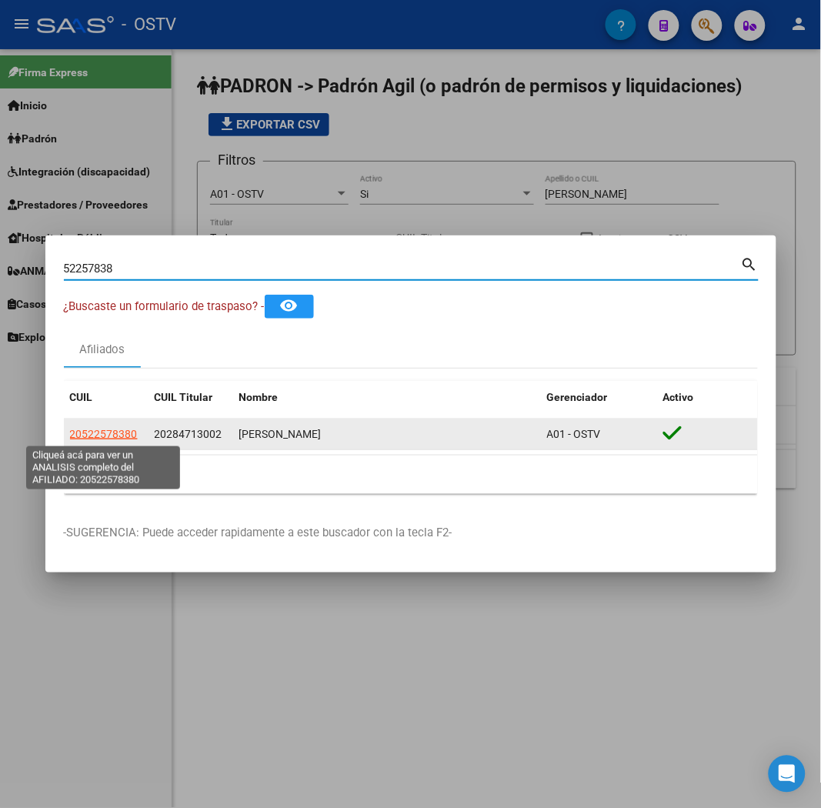
click at [129, 436] on span "20522578380" at bounding box center [104, 434] width 68 height 12
type textarea "20522578380"
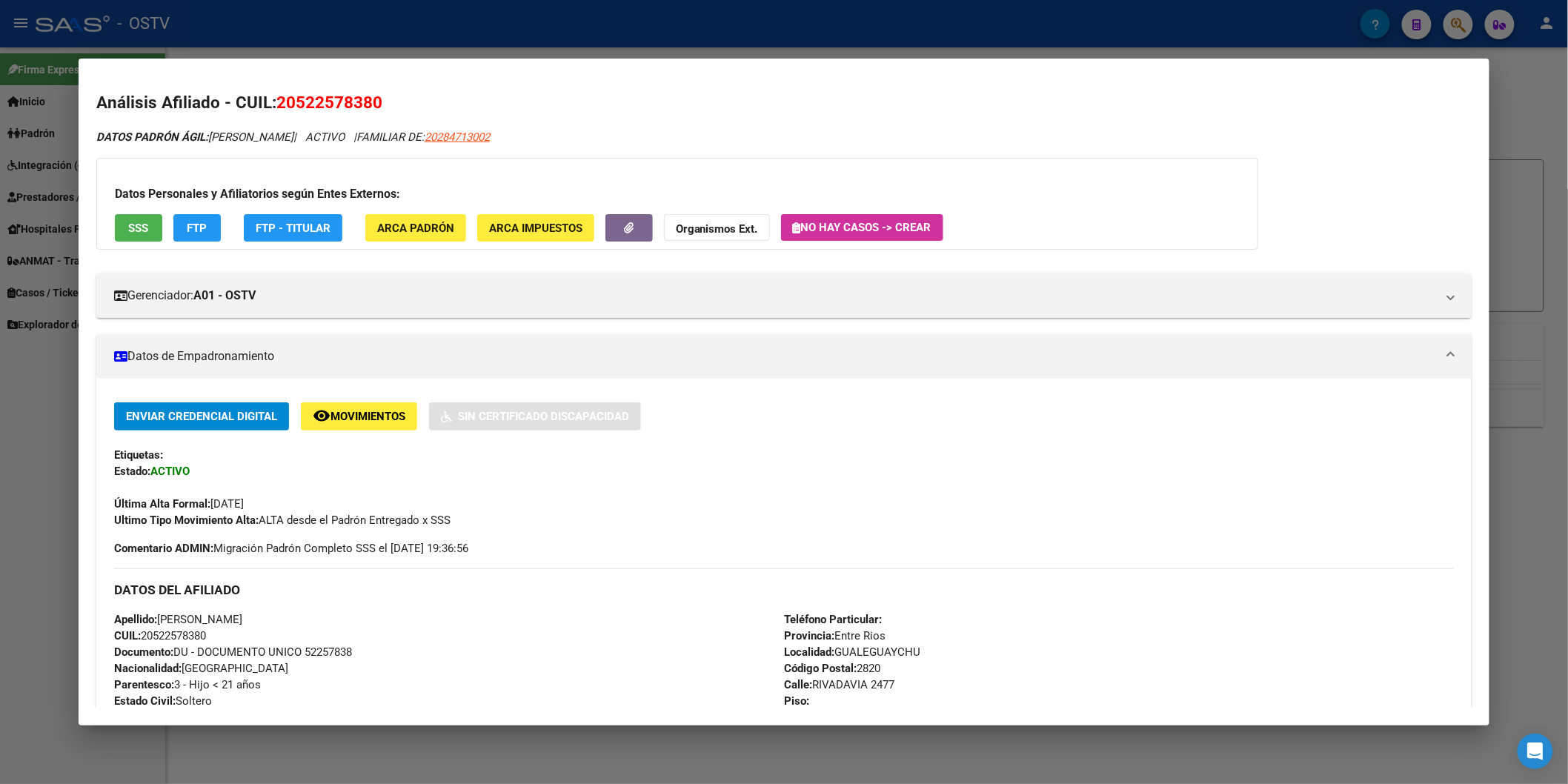
click at [1006, 236] on div "Datos Personales y Afiliatorios según Entes Externos: SSS FTP FTP - Titular ARC…" at bounding box center [677, 203] width 1163 height 91
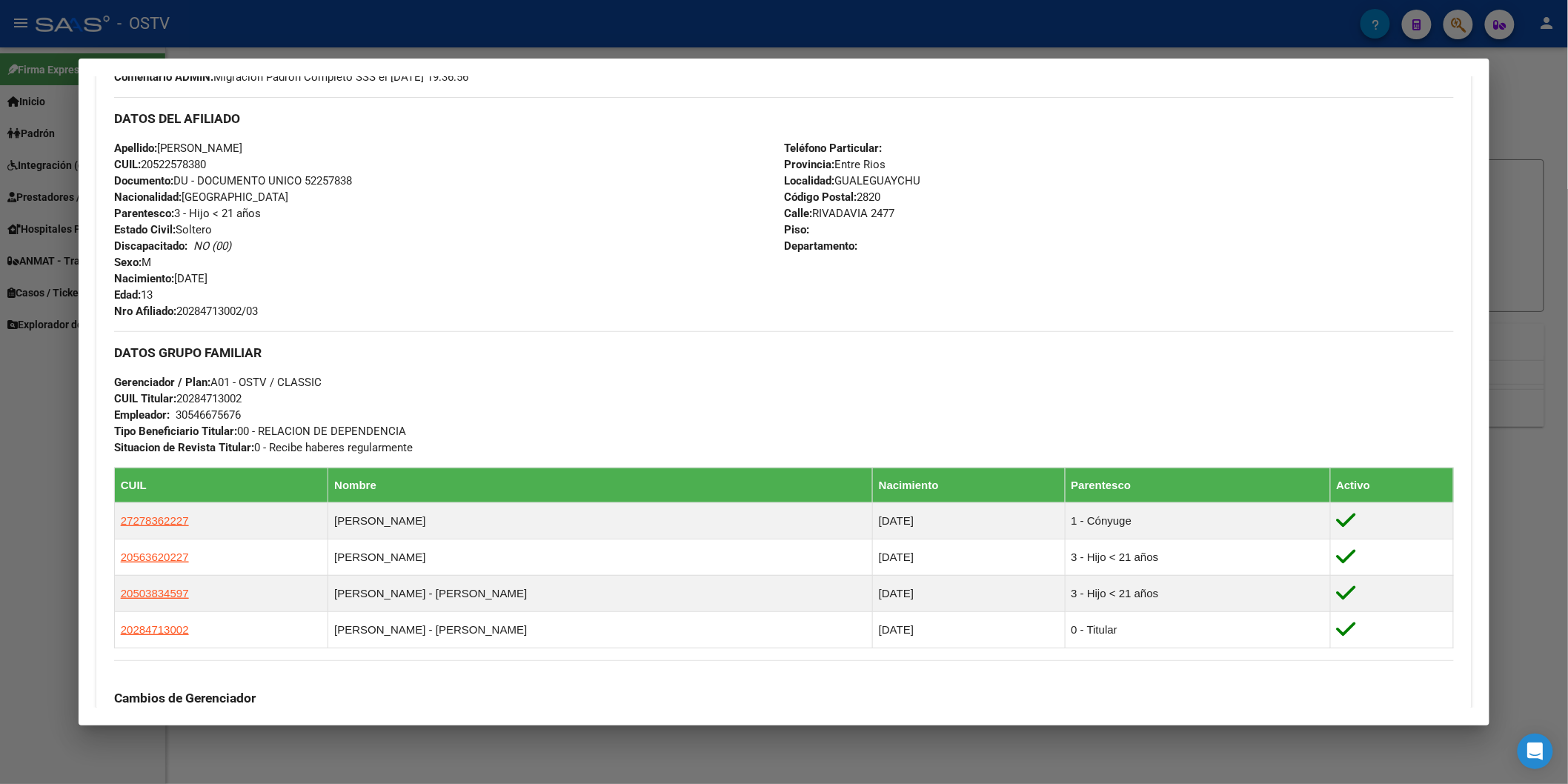
scroll to position [576, 0]
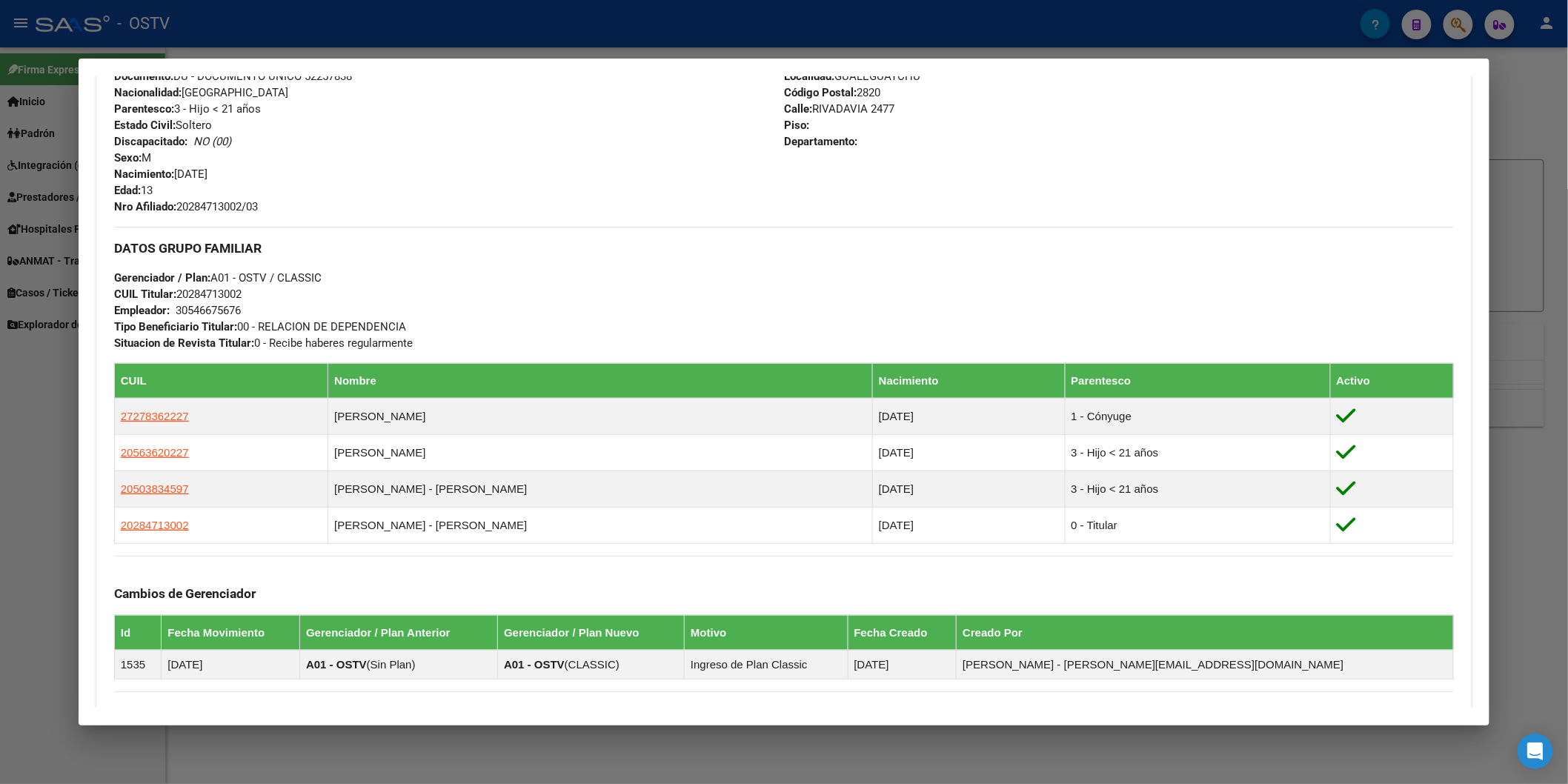
click at [327, 5] on div at bounding box center [784, 392] width 1568 height 784
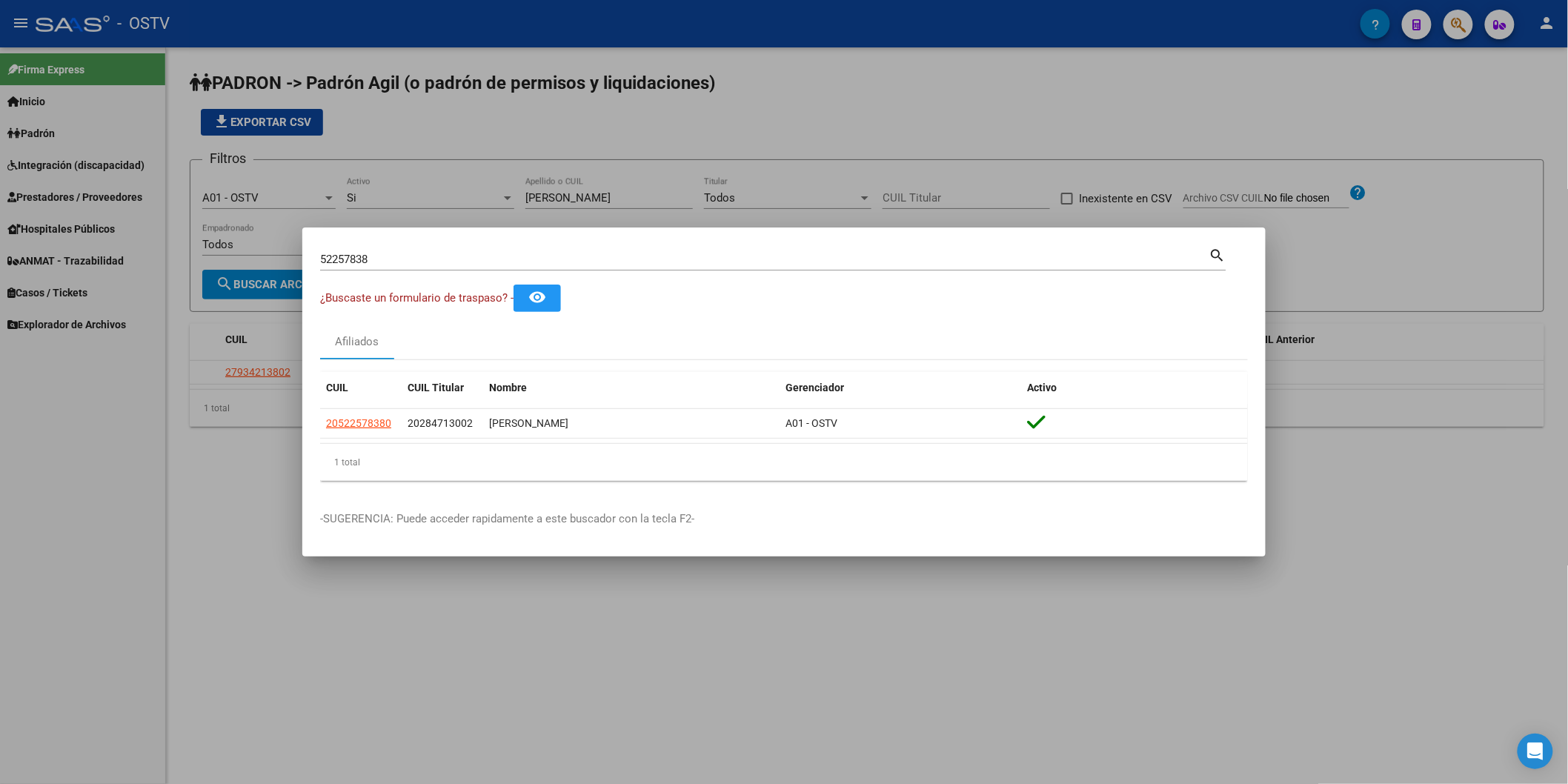
click at [391, 107] on div at bounding box center [784, 392] width 1568 height 784
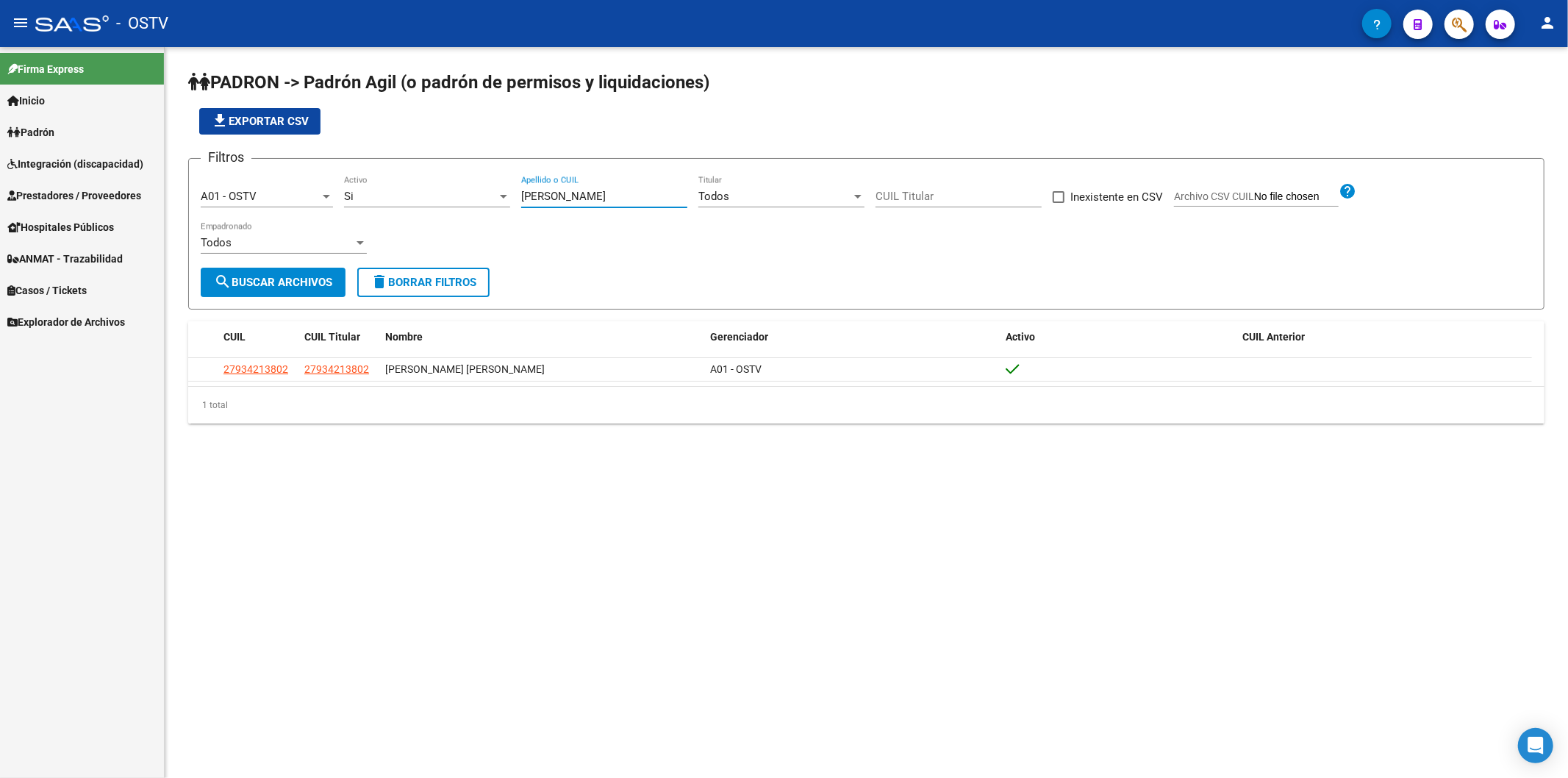
drag, startPoint x: 564, startPoint y: 196, endPoint x: 442, endPoint y: 197, distance: 122.0
click at [445, 196] on div "Filtros A01 - OSTV Seleccionar Gerenciador Si Activo [PERSON_NAME] Apellido o C…" at bounding box center [867, 220] width 1332 height 97
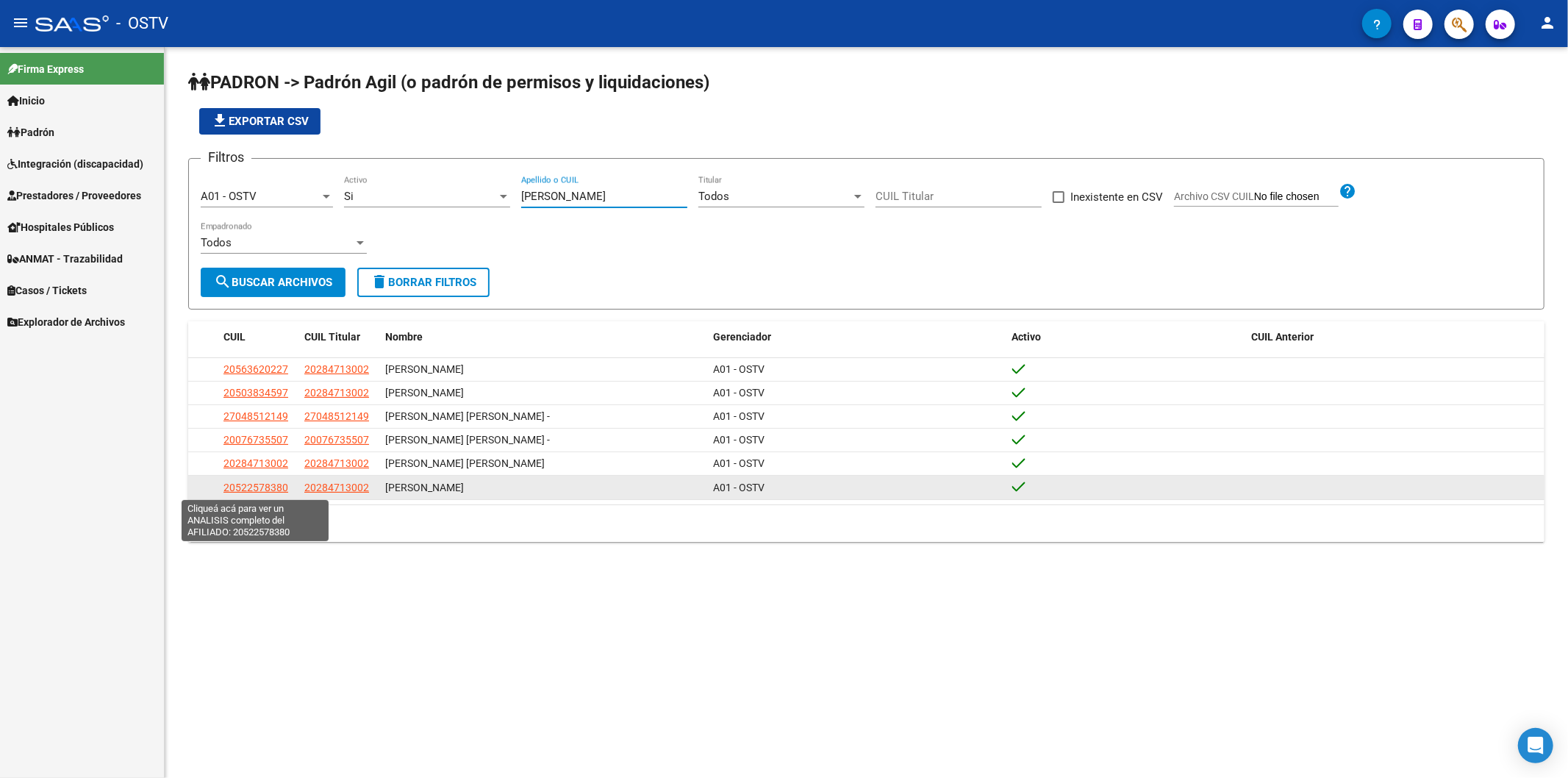
type input "[PERSON_NAME]"
click at [281, 493] on span "20522578380" at bounding box center [256, 487] width 65 height 11
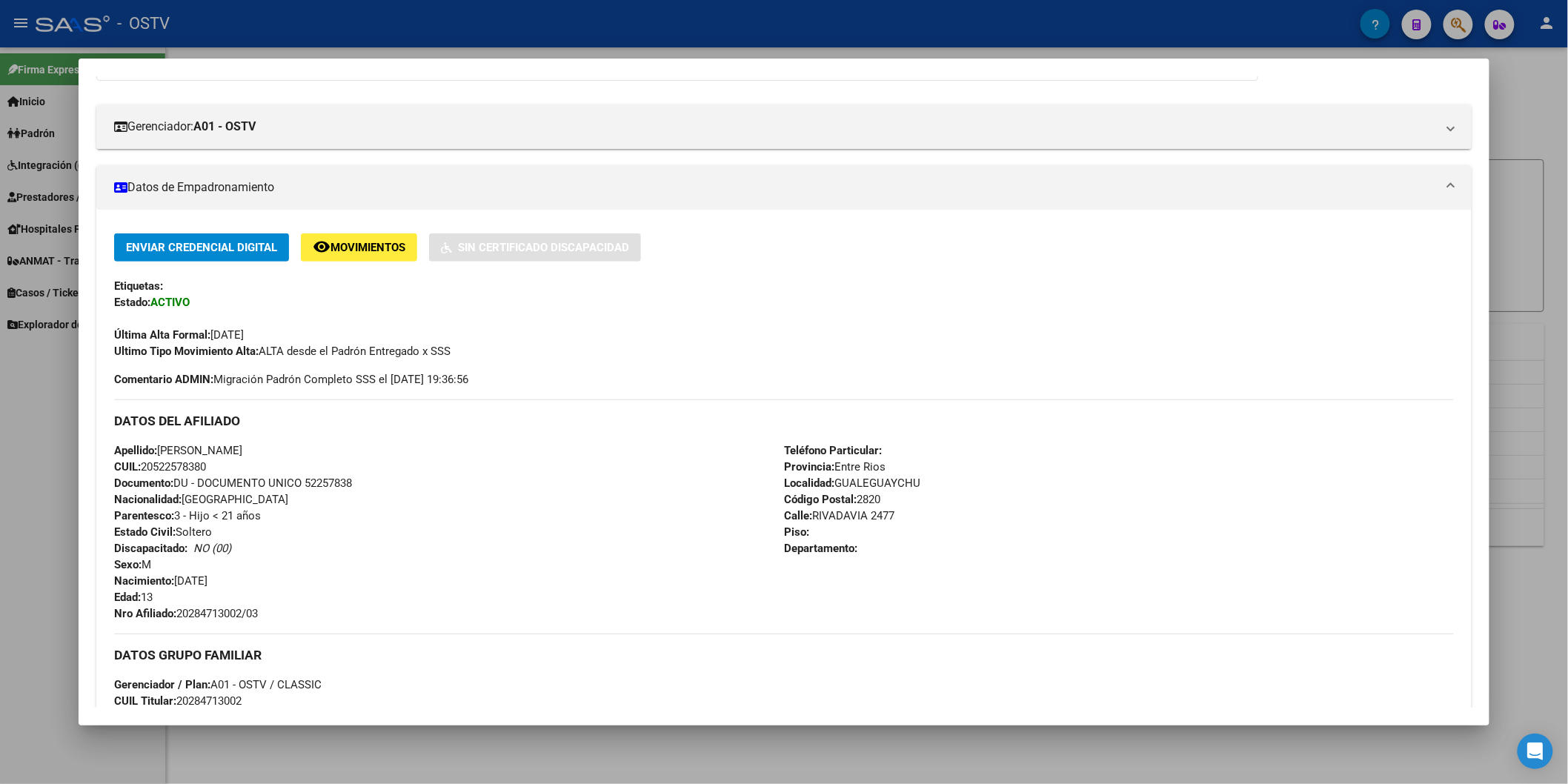
scroll to position [329, 0]
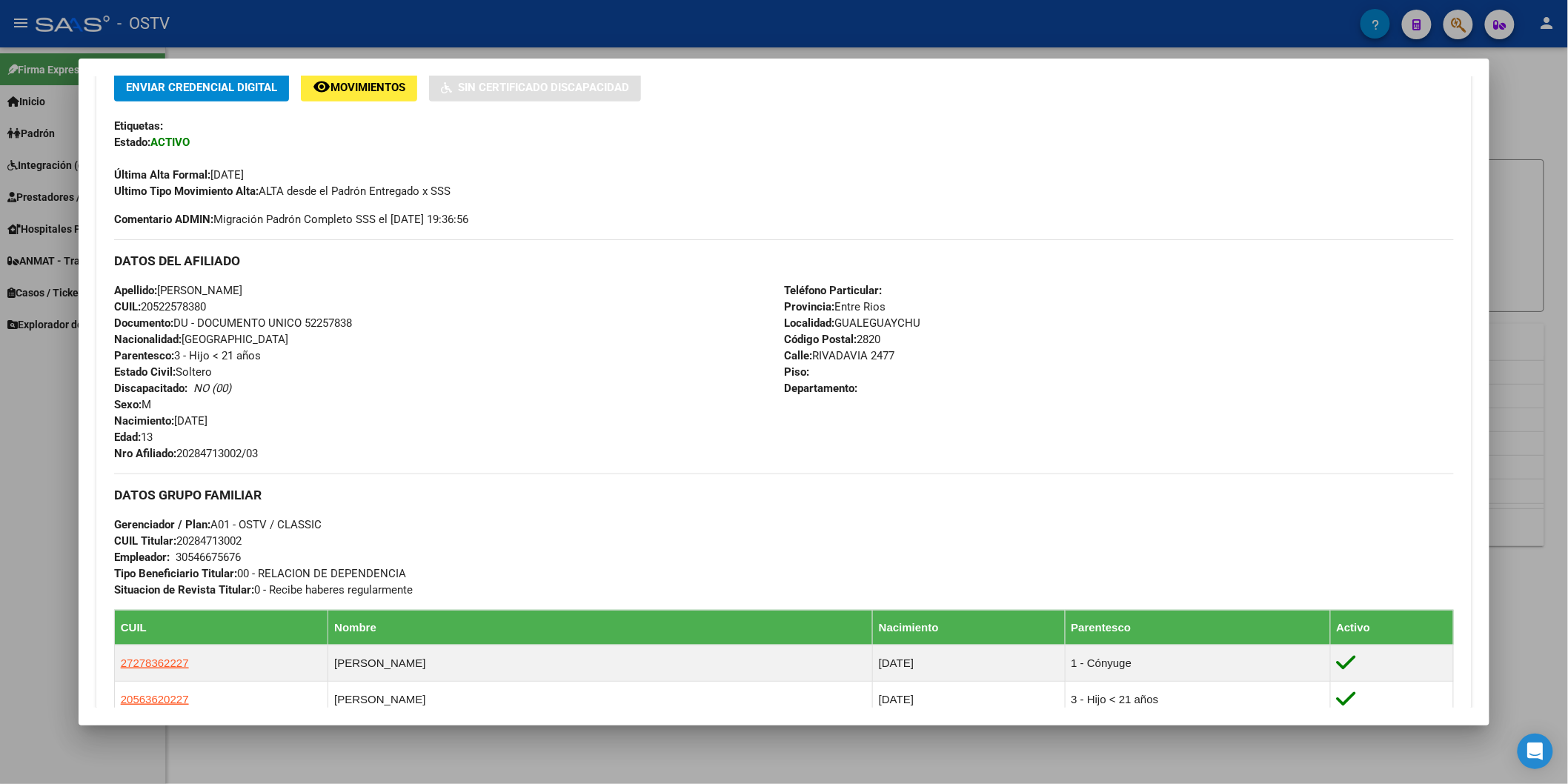
drag, startPoint x: 173, startPoint y: 453, endPoint x: 275, endPoint y: 451, distance: 102.0
click at [275, 451] on div "Apellido: [PERSON_NAME] CUIL: 20522578380 Documento: DU - DOCUMENTO UNICO 52257…" at bounding box center [450, 372] width 670 height 179
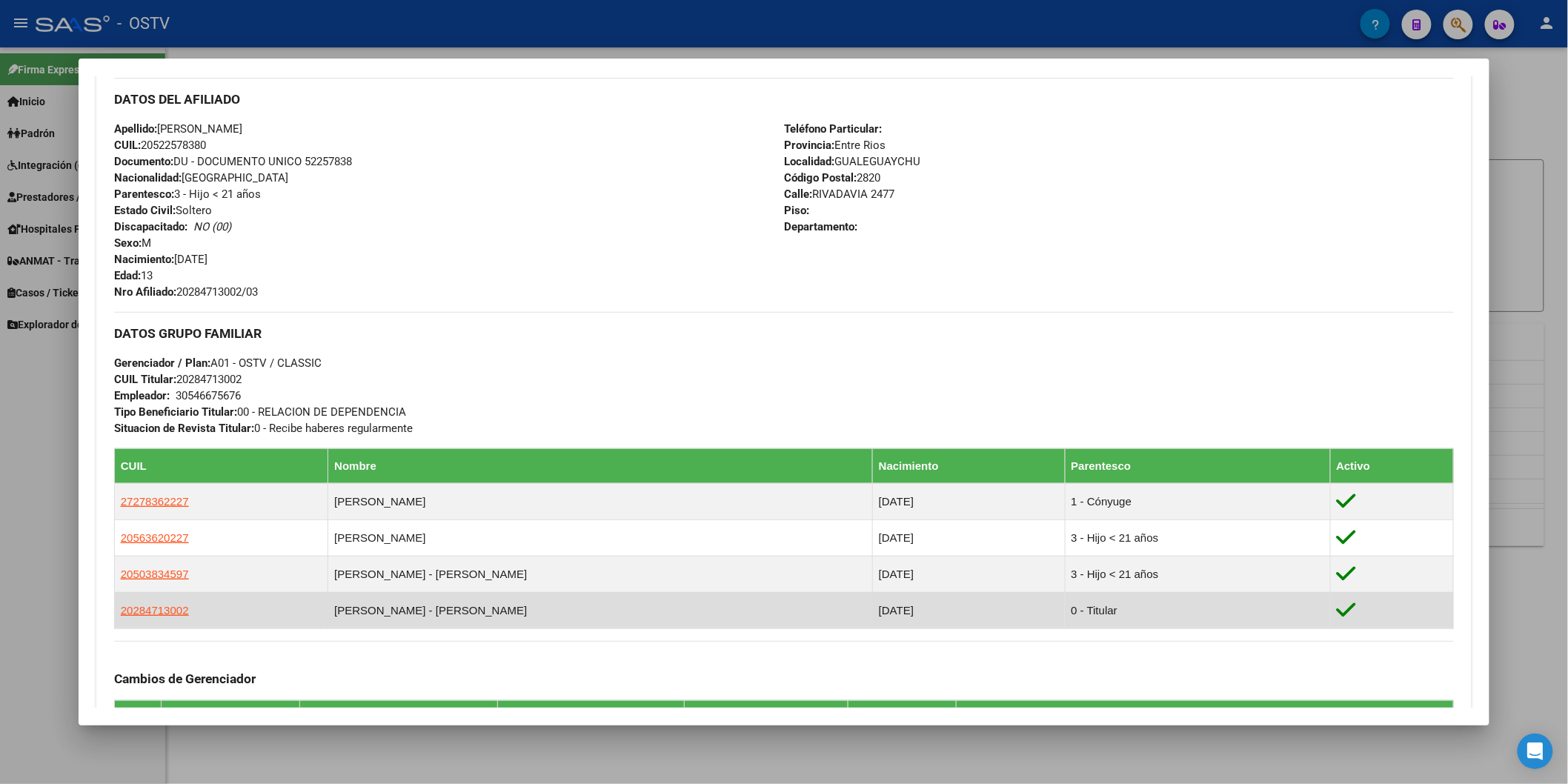
scroll to position [494, 0]
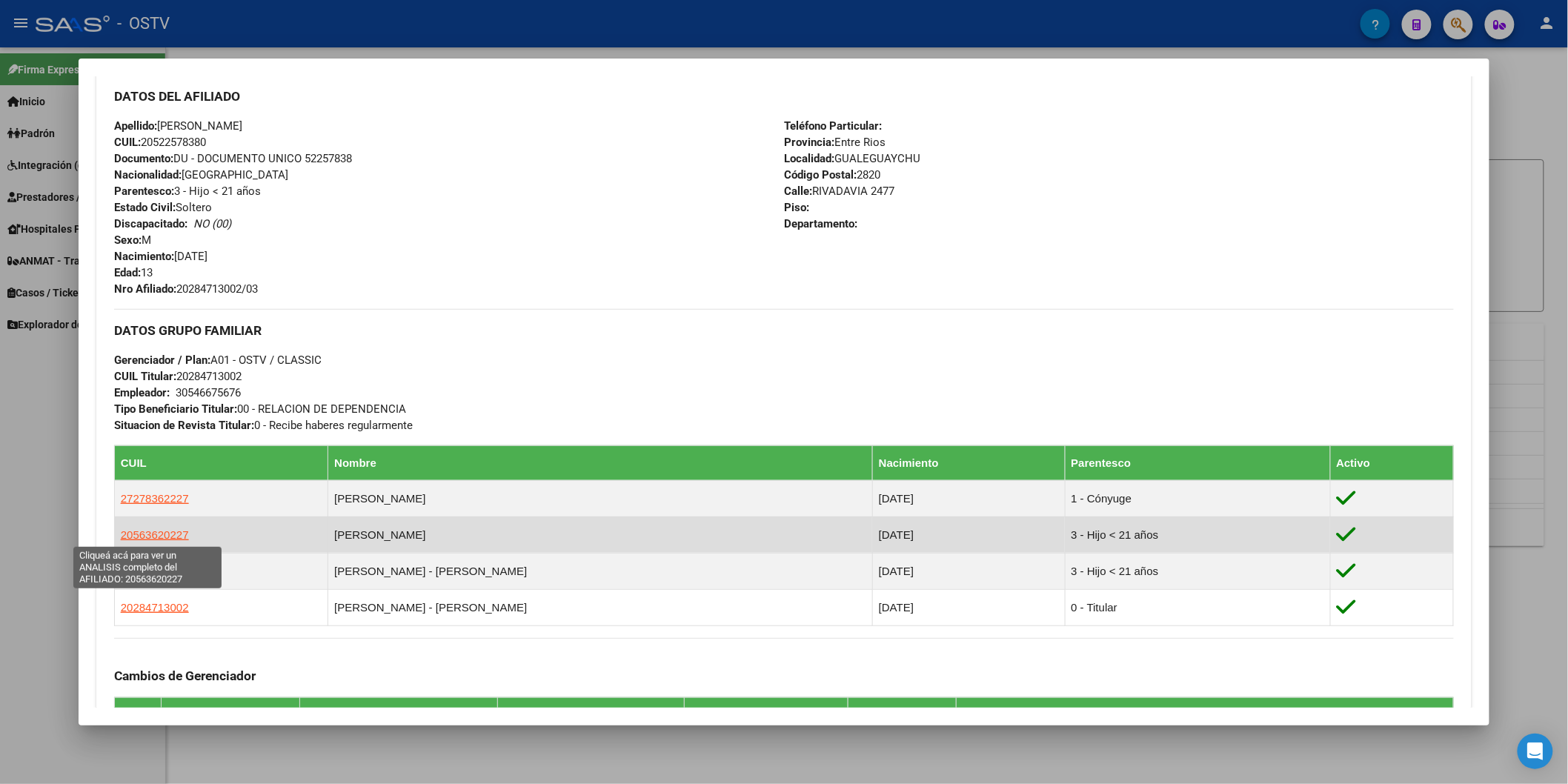
click at [150, 536] on span "20563620227" at bounding box center [154, 535] width 68 height 13
type textarea "20563620227"
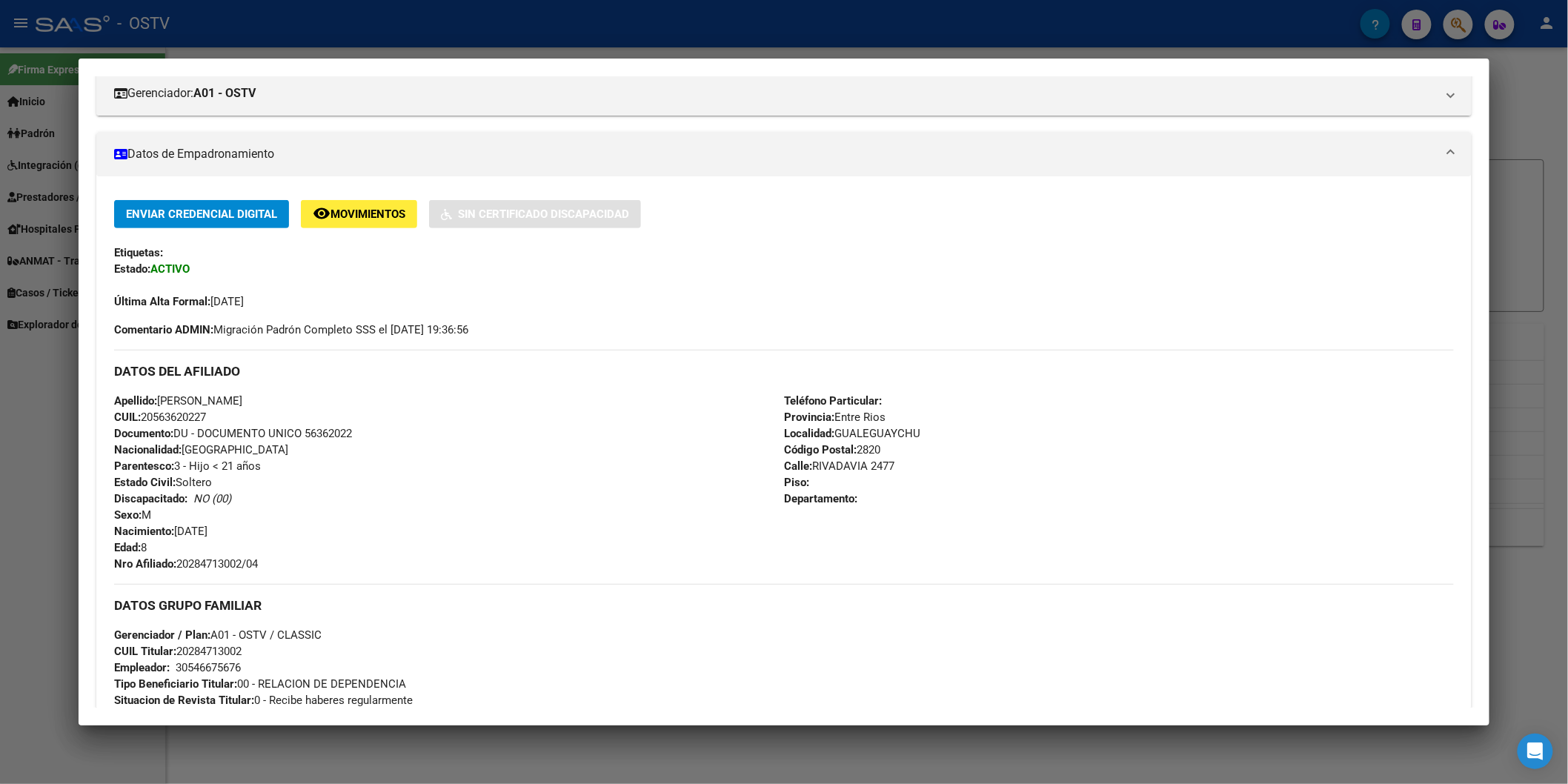
scroll to position [329, 0]
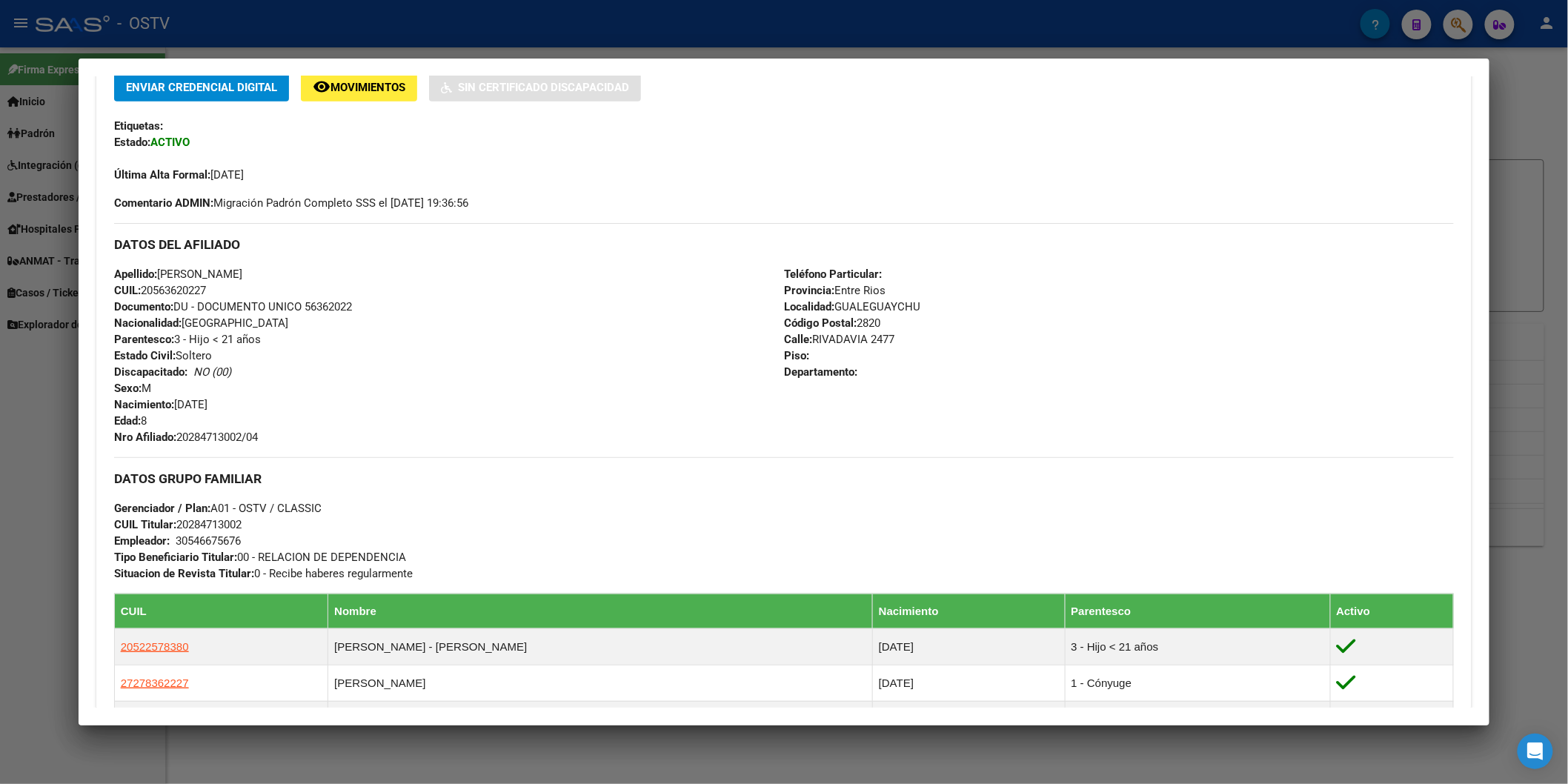
drag, startPoint x: 174, startPoint y: 434, endPoint x: 258, endPoint y: 440, distance: 84.2
click at [258, 440] on span "Nro Afiliado: 20284713002/04" at bounding box center [186, 437] width 144 height 13
click at [375, 31] on div at bounding box center [784, 392] width 1568 height 784
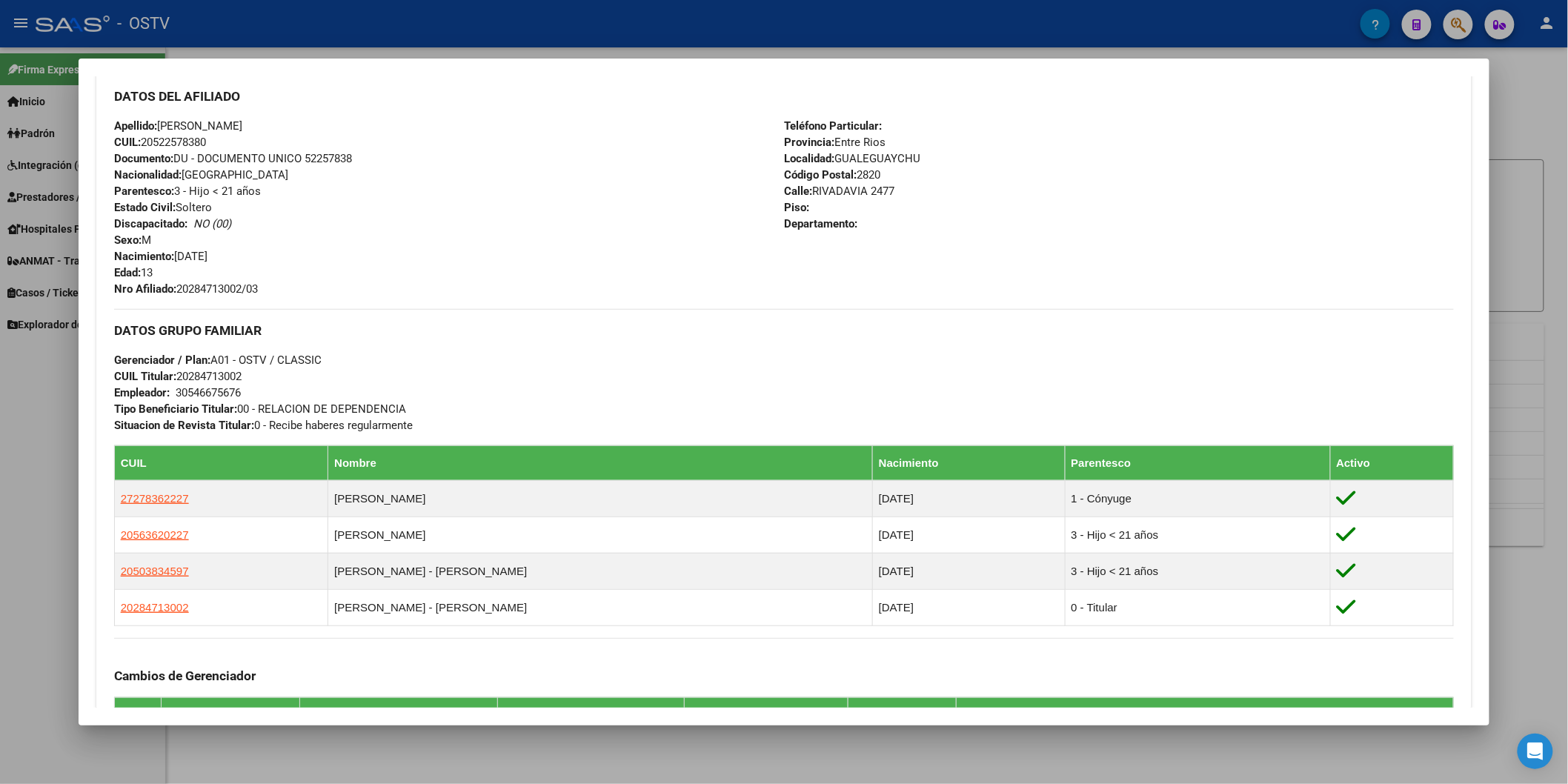
click at [561, 28] on div at bounding box center [784, 392] width 1568 height 784
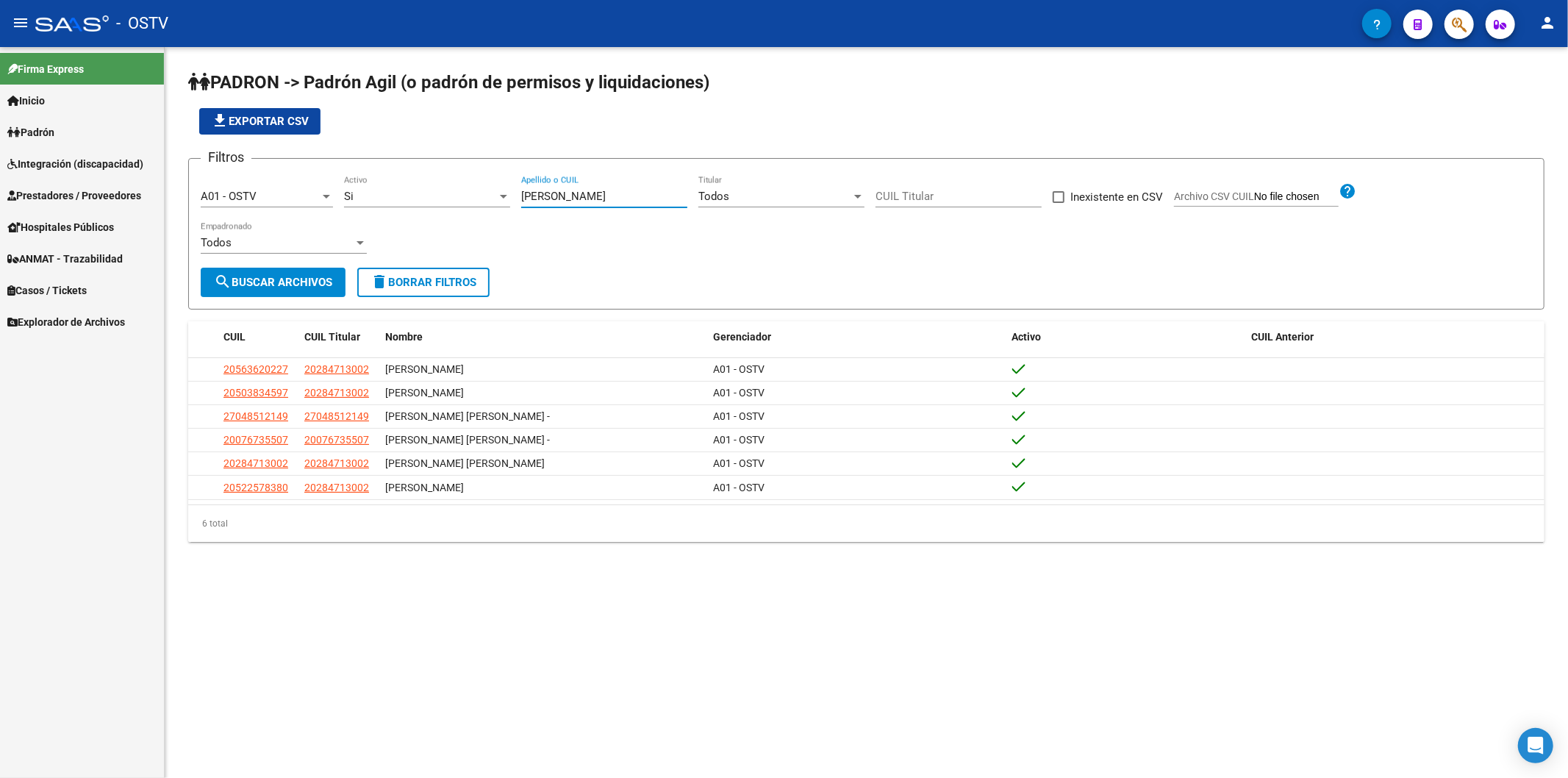
drag, startPoint x: 592, startPoint y: 196, endPoint x: 419, endPoint y: 221, distance: 174.8
click at [419, 221] on div "Filtros A01 - OSTV Seleccionar Gerenciador Si Activo [PERSON_NAME] Apellido o C…" at bounding box center [867, 220] width 1332 height 97
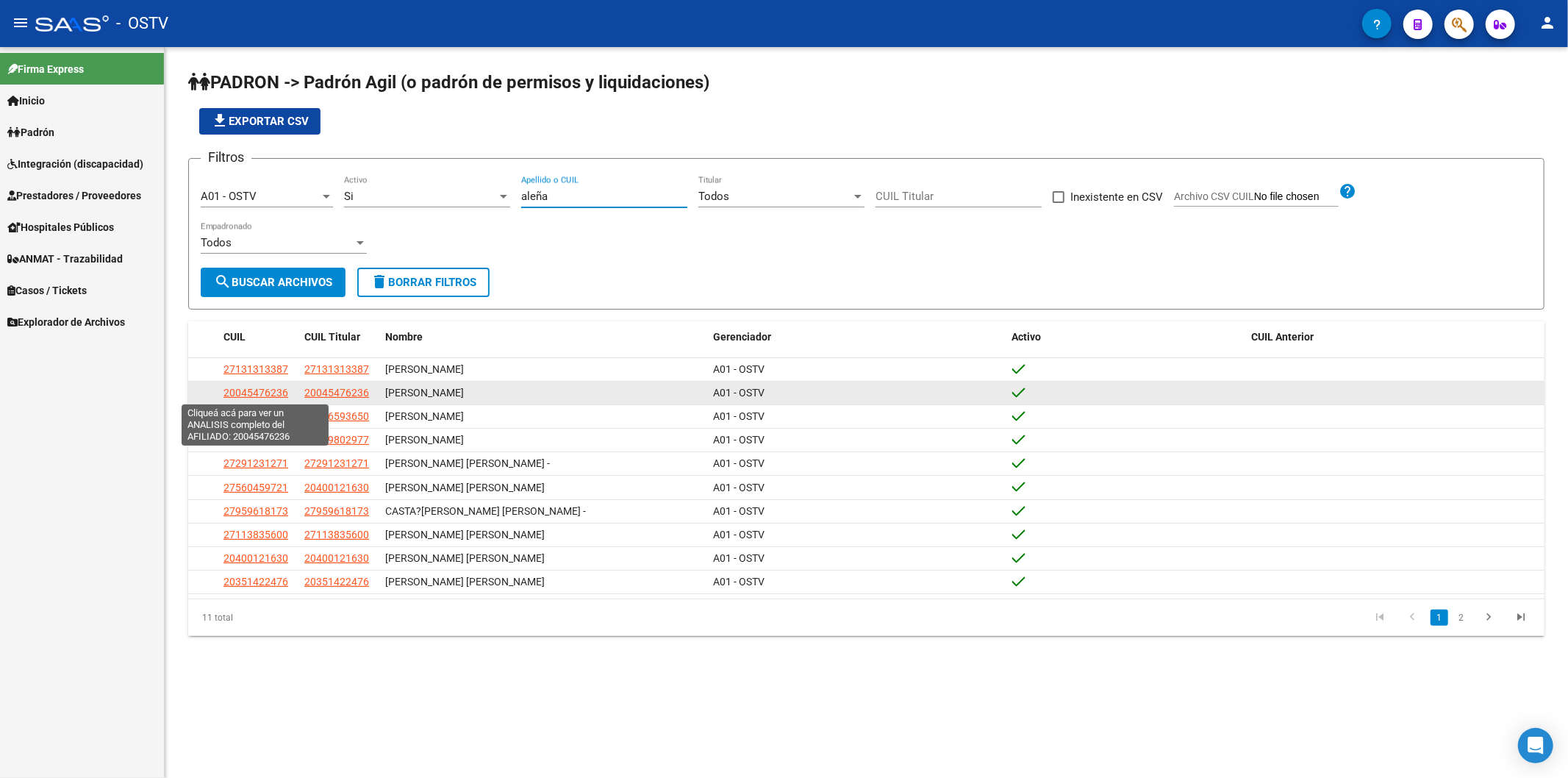
type input "aleña"
click at [276, 392] on span "20045476236" at bounding box center [256, 393] width 65 height 11
type textarea "20045476236"
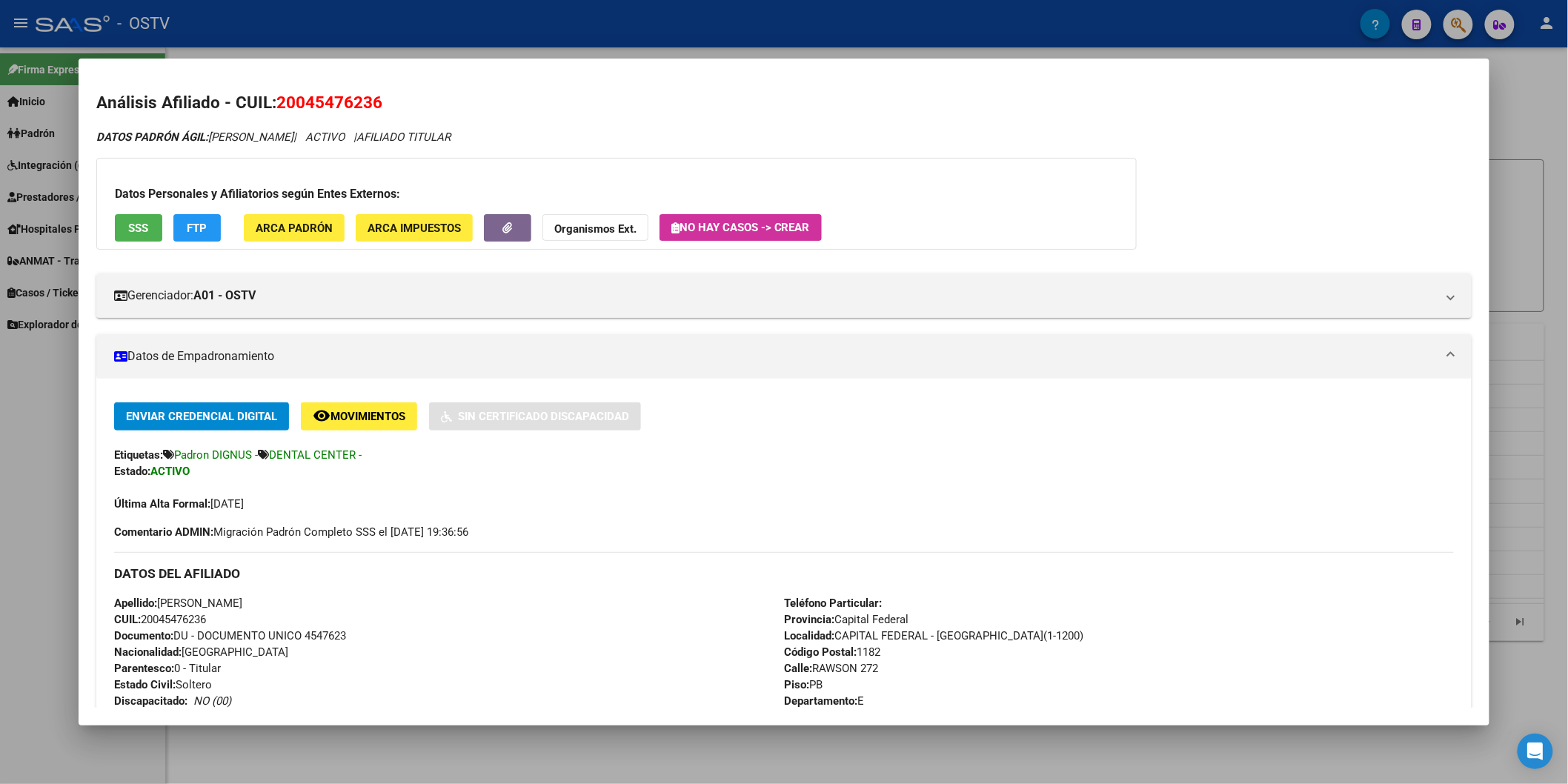
click at [327, 634] on span "Documento: DU - DOCUMENTO UNICO 4547623" at bounding box center [230, 636] width 232 height 13
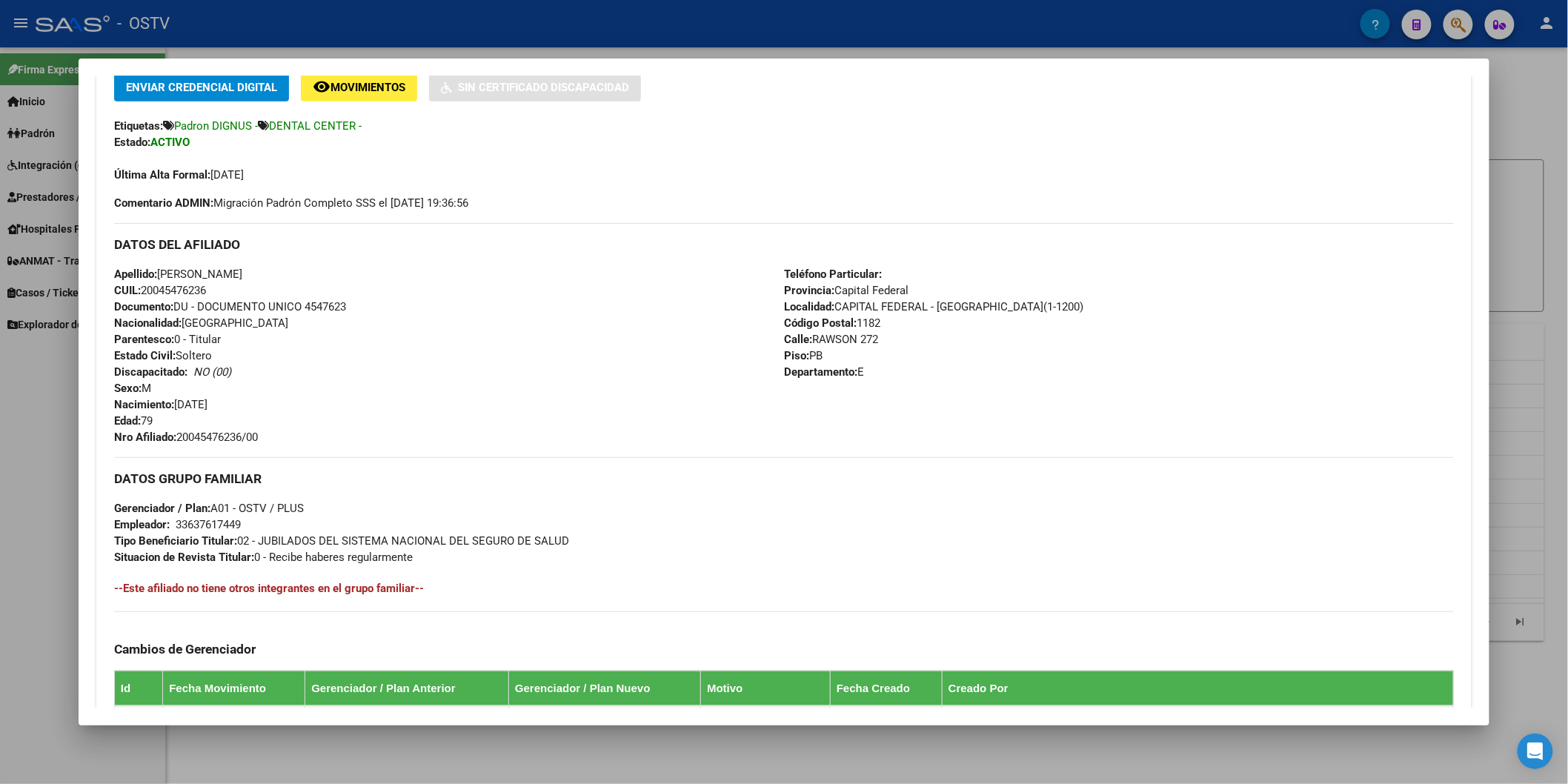
click at [233, 432] on span "Nro Afiliado: 20045476236/00" at bounding box center [186, 437] width 144 height 13
